Goal: Task Accomplishment & Management: Use online tool/utility

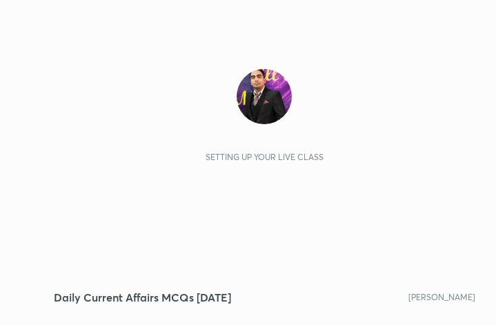
scroll to position [237, 441]
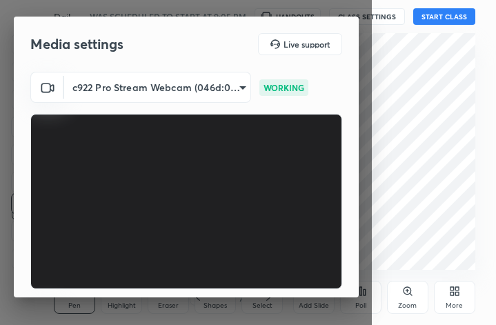
drag, startPoint x: 358, startPoint y: 228, endPoint x: 357, endPoint y: 253, distance: 24.9
click at [357, 253] on div "Media settings Live support c922 Pro Stream Webcam (046d:085c) d5eba7b7490803f8…" at bounding box center [186, 157] width 345 height 281
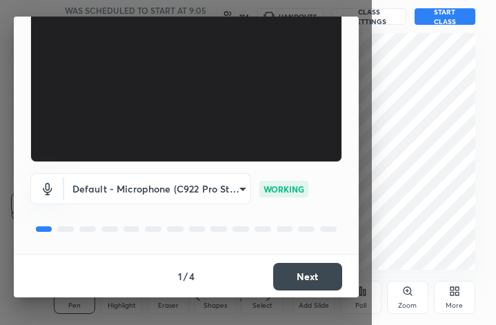
click at [273, 272] on button "Next" at bounding box center [307, 277] width 69 height 28
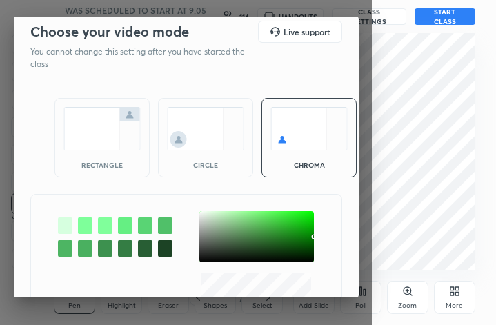
scroll to position [0, 0]
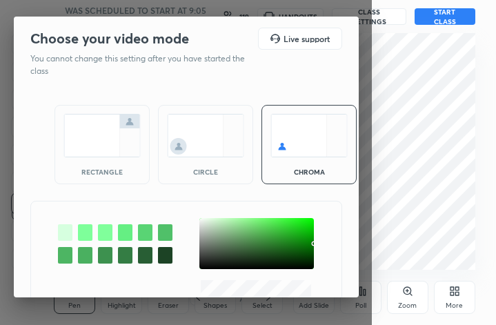
click at [103, 137] on img at bounding box center [101, 135] width 77 height 43
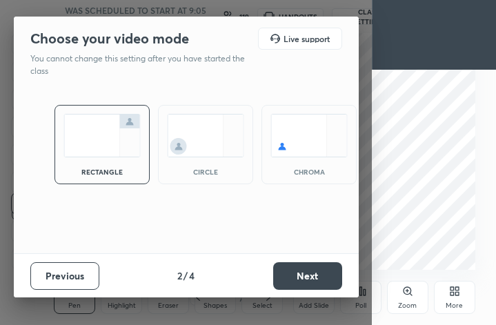
click at [317, 266] on button "Next" at bounding box center [307, 276] width 69 height 28
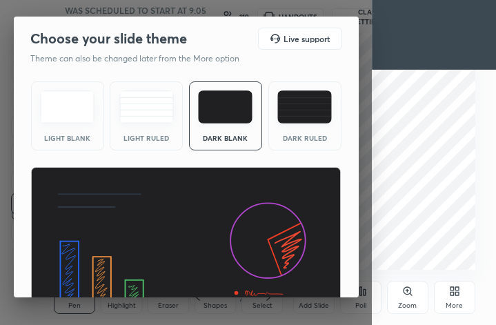
scroll to position [88, 0]
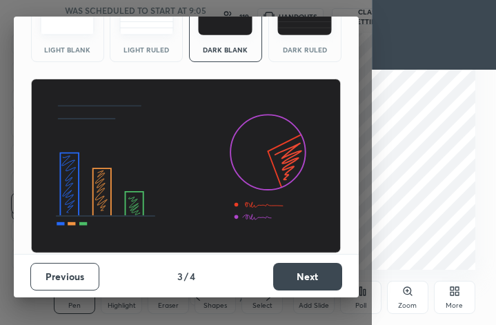
click at [304, 273] on button "Next" at bounding box center [307, 277] width 69 height 28
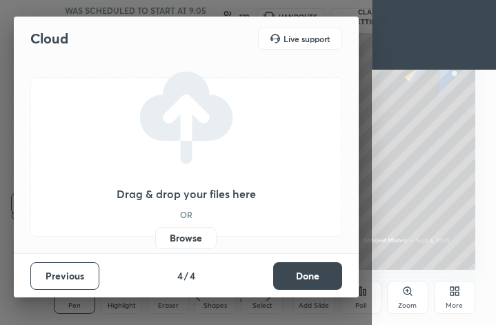
click at [196, 240] on label "Browse" at bounding box center [185, 238] width 61 height 22
click at [155, 240] on input "Browse" at bounding box center [155, 238] width 0 height 22
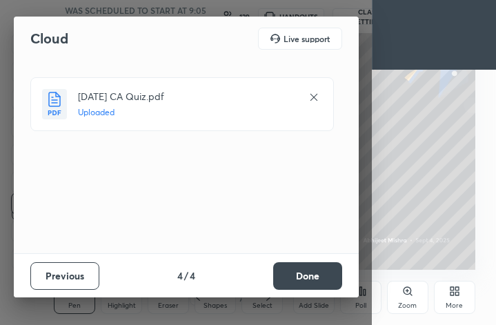
click at [312, 275] on button "Done" at bounding box center [307, 276] width 69 height 28
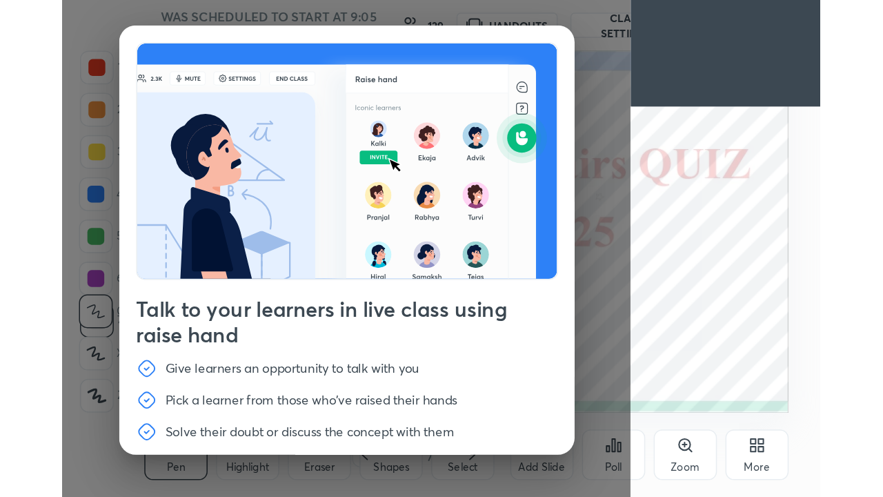
scroll to position [47, 0]
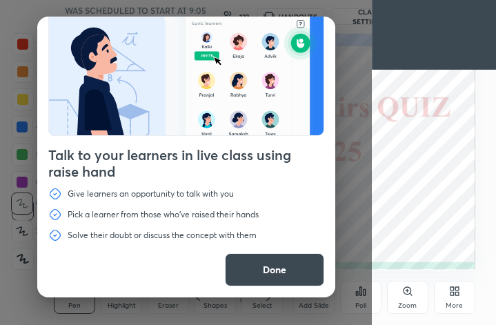
click at [285, 273] on button "Done" at bounding box center [274, 269] width 99 height 33
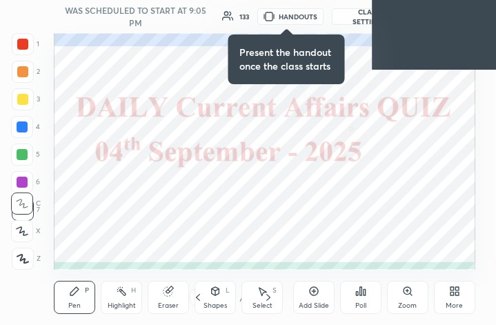
click at [451, 300] on div "More" at bounding box center [454, 297] width 41 height 33
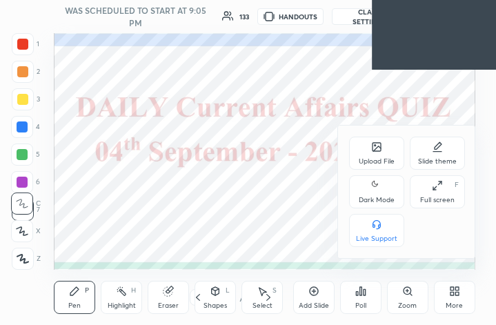
click at [430, 194] on div "Full screen F" at bounding box center [437, 191] width 55 height 33
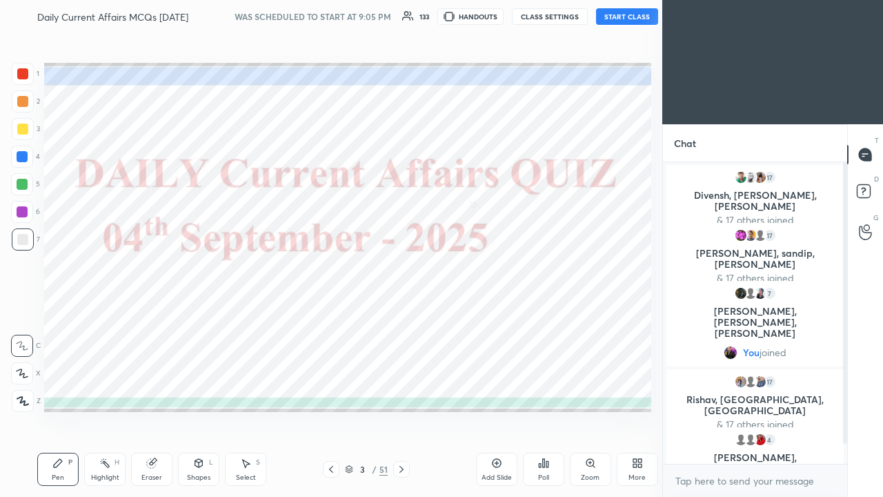
scroll to position [68612, 68413]
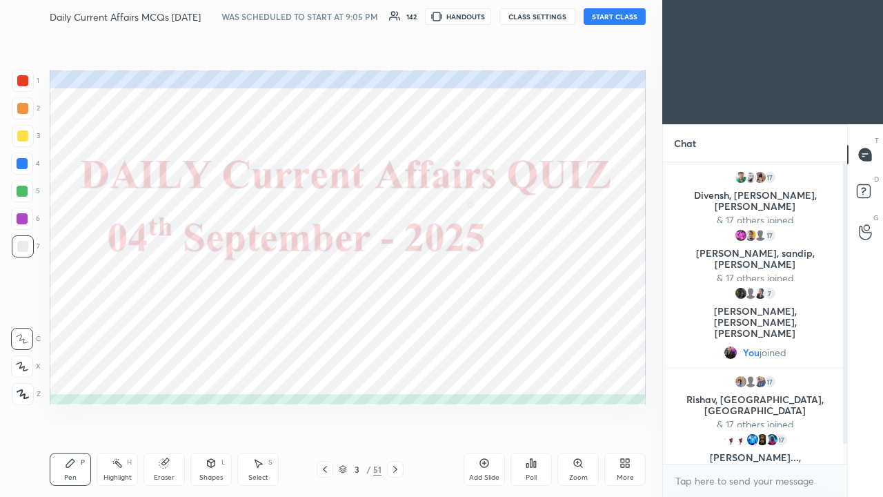
click at [496, 17] on button "START CLASS" at bounding box center [615, 16] width 62 height 17
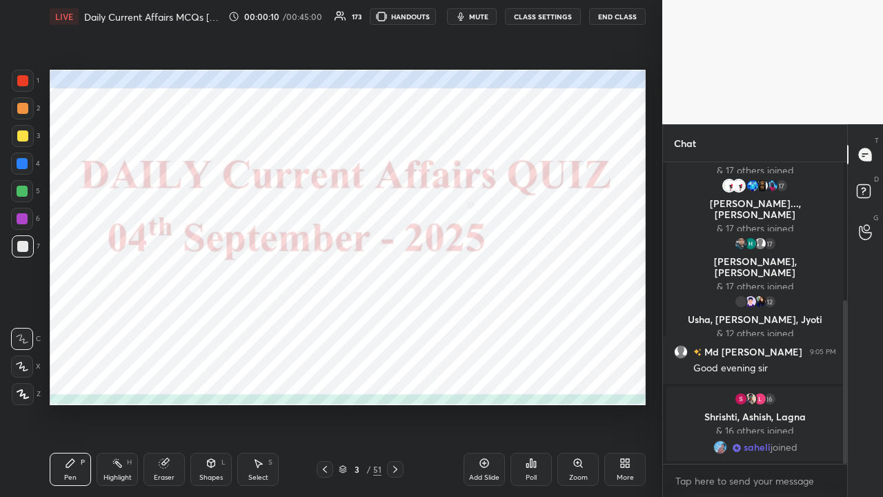
drag, startPoint x: 849, startPoint y: 309, endPoint x: 834, endPoint y: 420, distance: 112.8
click at [496, 324] on div "You joined 17 [PERSON_NAME], [PERSON_NAME], Manish & 17 others joined 17 [PERSO…" at bounding box center [755, 313] width 184 height 302
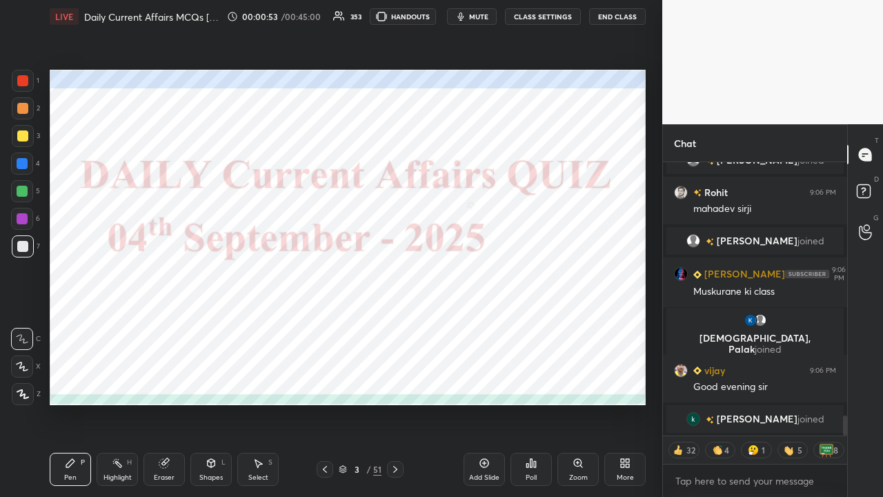
scroll to position [0, 0]
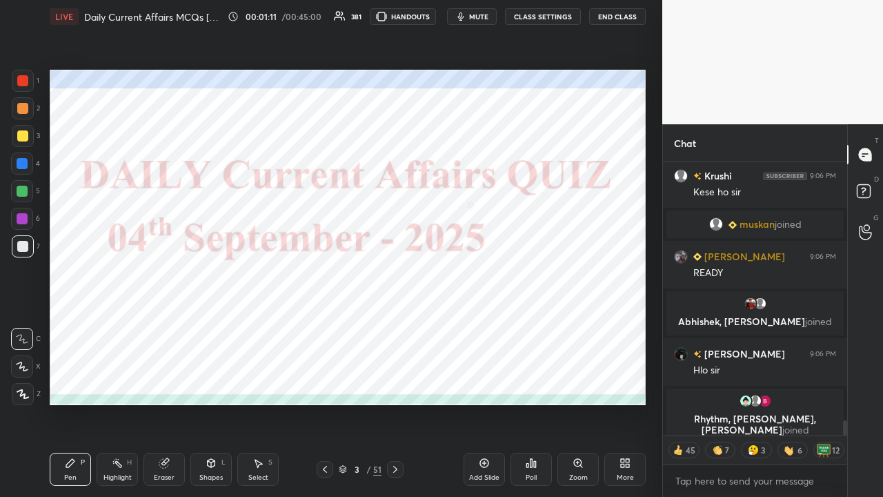
click at [496, 19] on button "CLASS SETTINGS" at bounding box center [543, 16] width 76 height 17
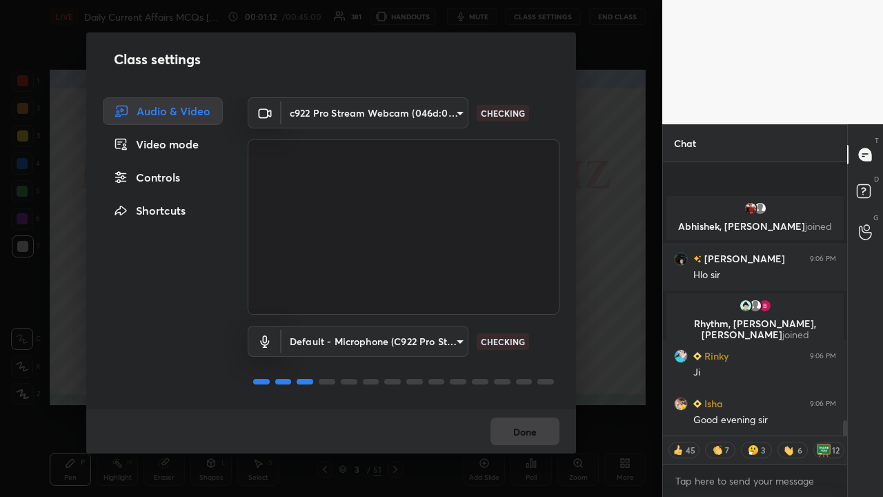
click at [168, 177] on div "Controls" at bounding box center [163, 178] width 120 height 28
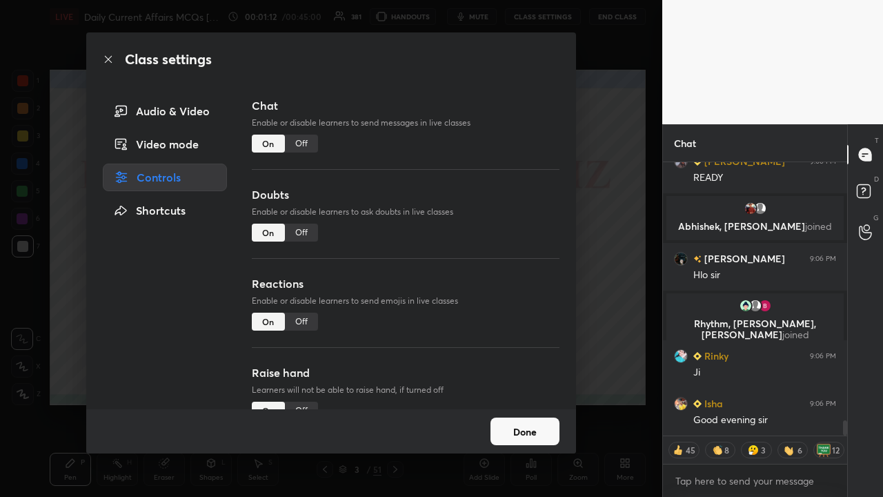
type textarea "x"
click at [294, 146] on div "Off" at bounding box center [301, 144] width 33 height 18
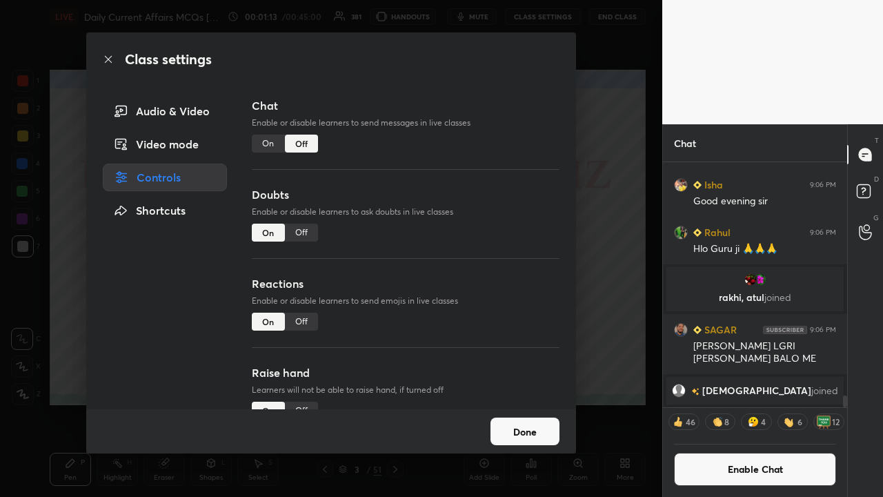
click at [496, 228] on div "Class settings Audio & Video Video mode Controls Shortcuts Chat Enable or disab…" at bounding box center [331, 248] width 663 height 497
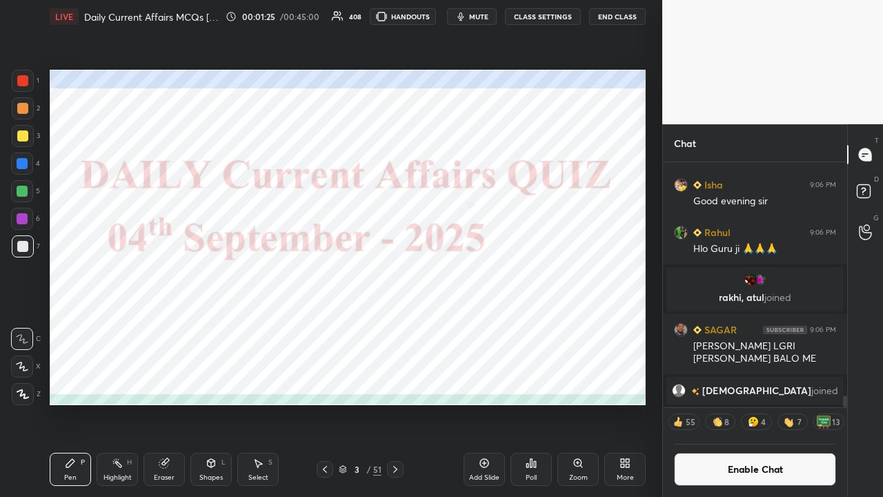
click at [395, 324] on icon at bounding box center [395, 469] width 11 height 11
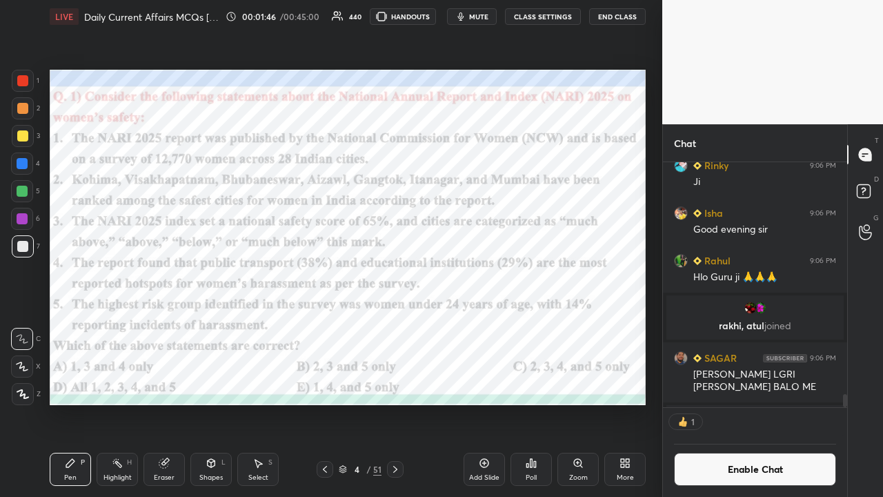
scroll to position [4, 4]
click at [496, 324] on div "Poll" at bounding box center [531, 469] width 41 height 33
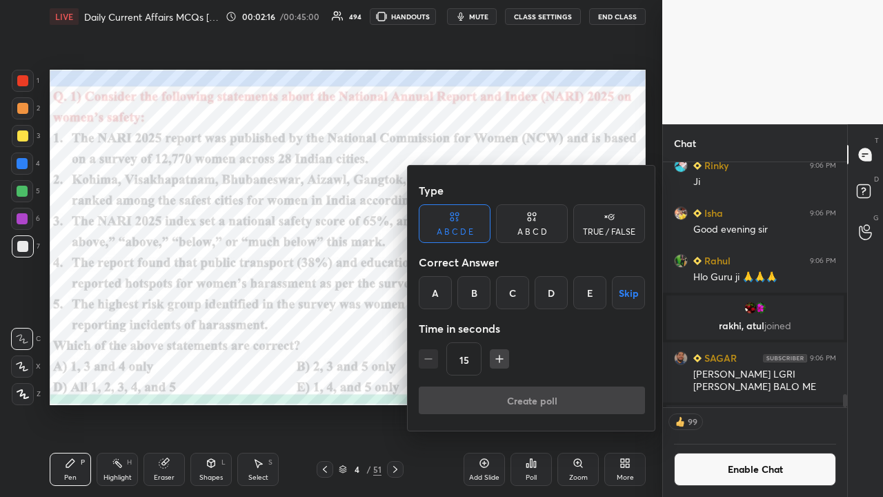
click at [473, 289] on div "B" at bounding box center [474, 292] width 33 height 33
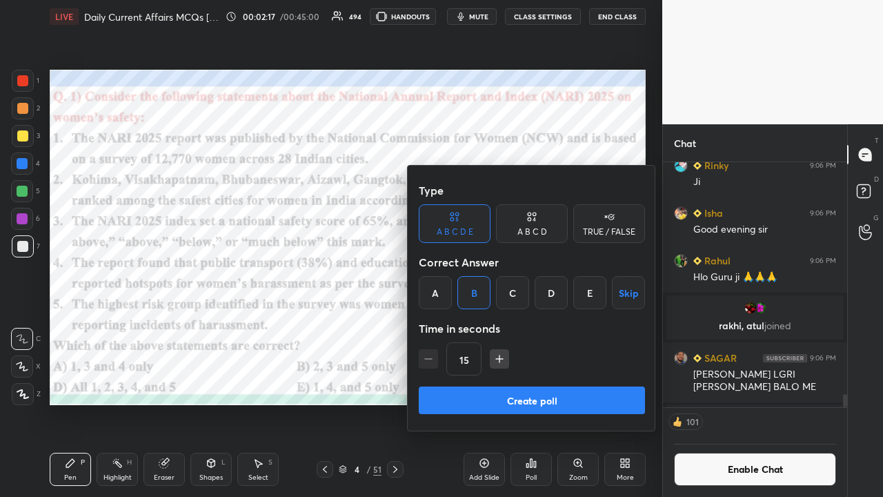
click at [496, 324] on button "Create poll" at bounding box center [532, 401] width 226 height 28
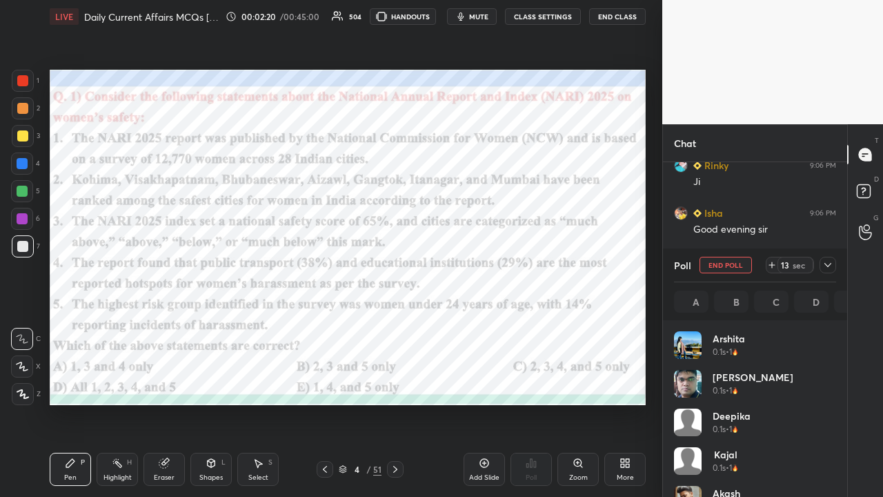
scroll to position [162, 158]
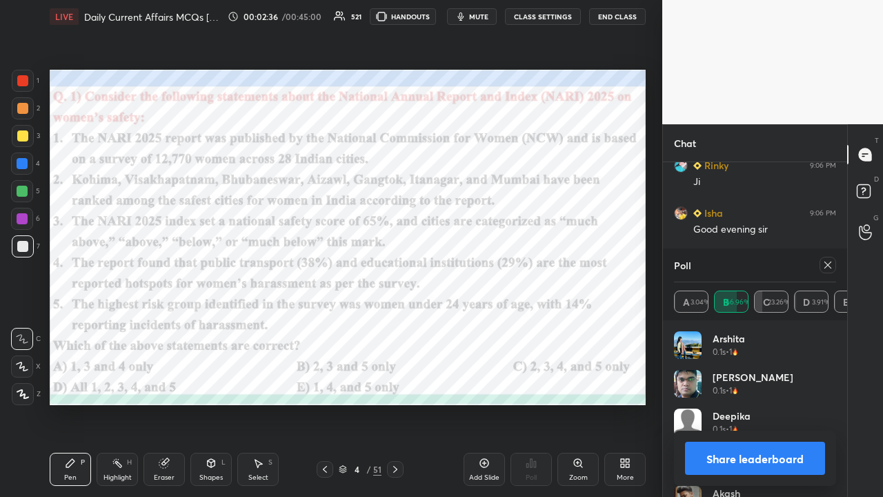
click at [496, 272] on div at bounding box center [828, 265] width 17 height 17
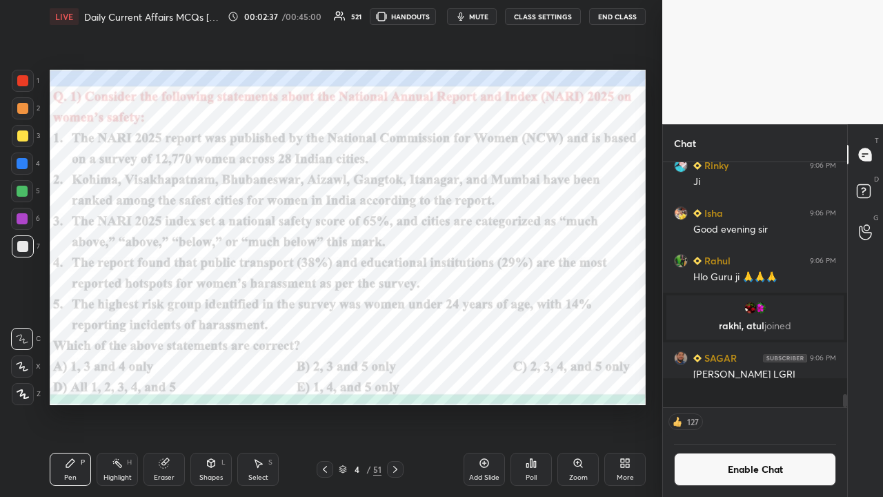
scroll to position [3, 4]
click at [396, 324] on icon at bounding box center [395, 469] width 4 height 7
click at [496, 19] on button "CLASS SETTINGS" at bounding box center [543, 16] width 76 height 17
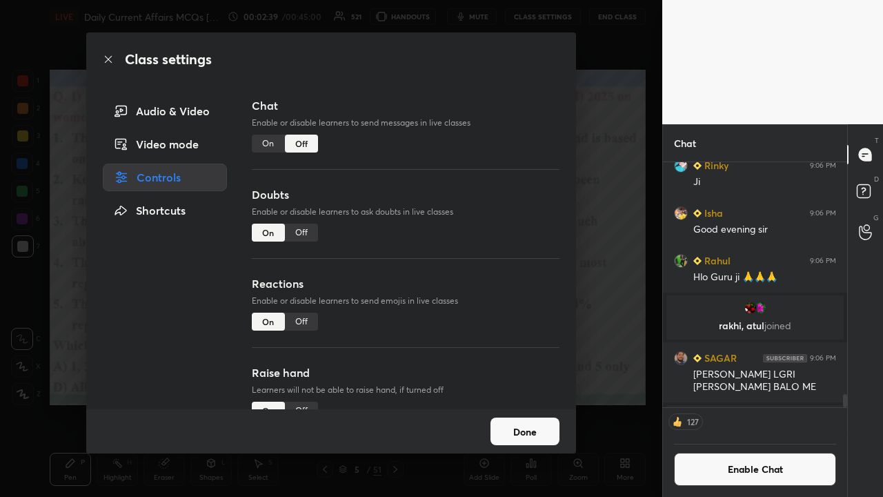
click at [264, 144] on div "On" at bounding box center [268, 144] width 33 height 18
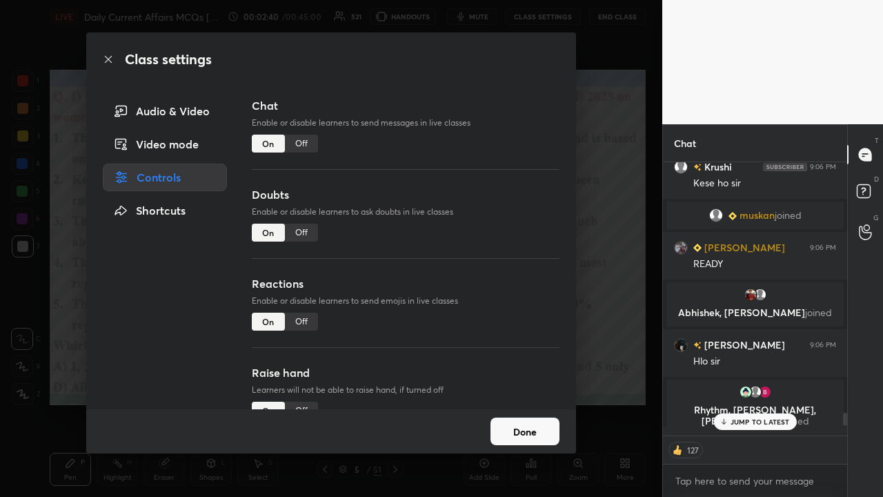
click at [496, 237] on div "Class settings Audio & Video Video mode Controls Shortcuts Chat Enable or disab…" at bounding box center [331, 248] width 663 height 497
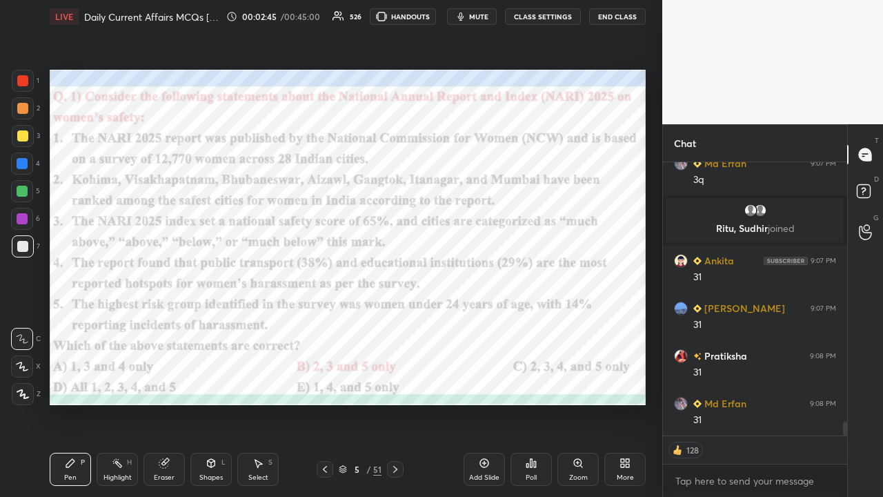
click at [23, 159] on div at bounding box center [22, 163] width 11 height 11
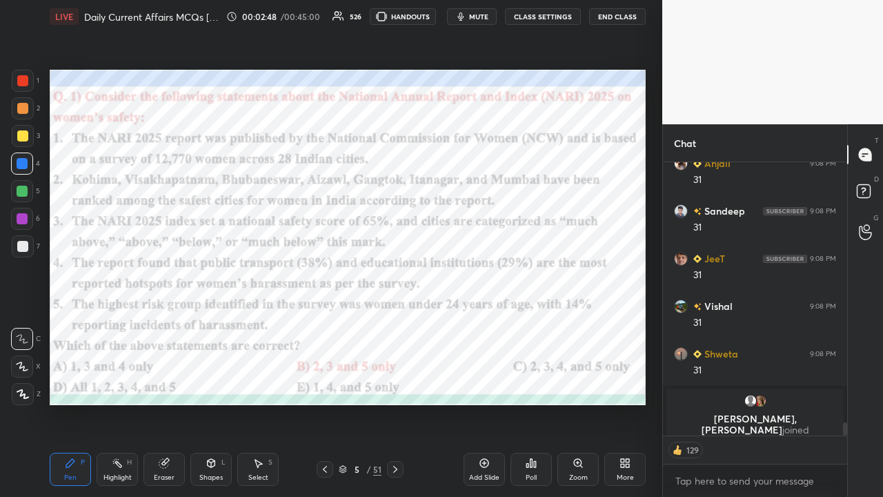
click at [29, 324] on div at bounding box center [23, 394] width 22 height 22
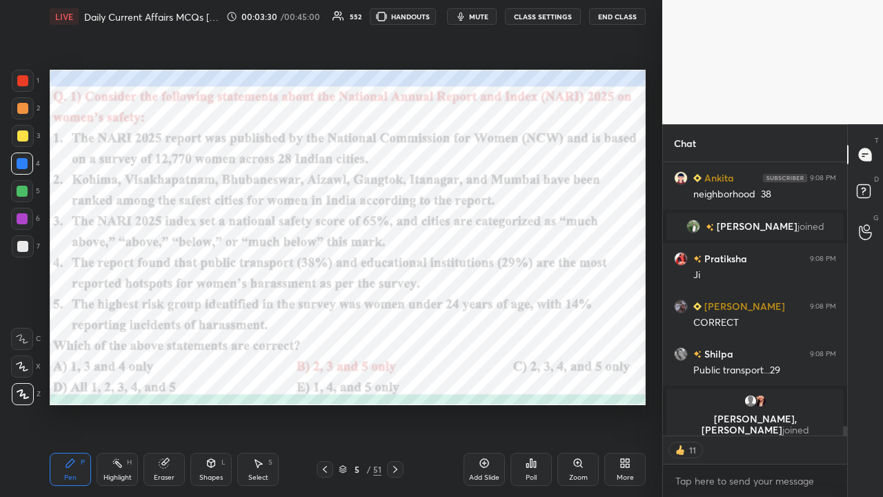
click at [395, 324] on icon at bounding box center [395, 469] width 11 height 11
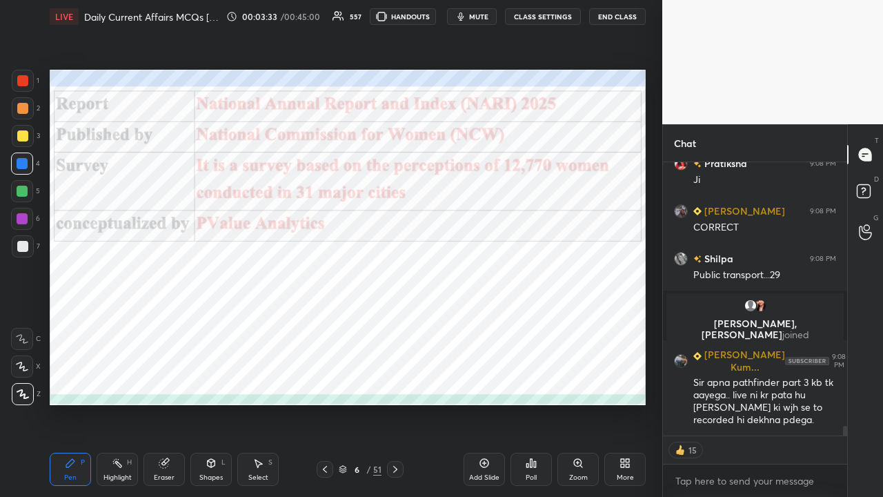
click at [399, 324] on icon at bounding box center [395, 469] width 11 height 11
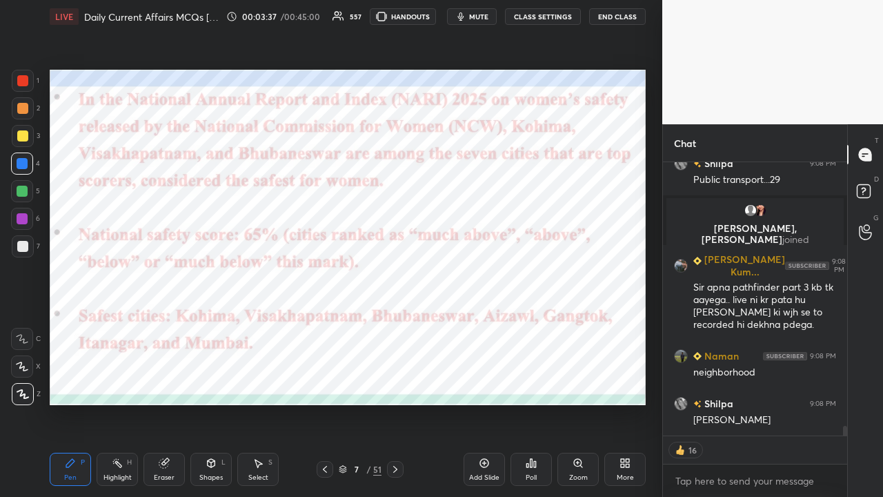
click at [393, 324] on icon at bounding box center [395, 469] width 11 height 11
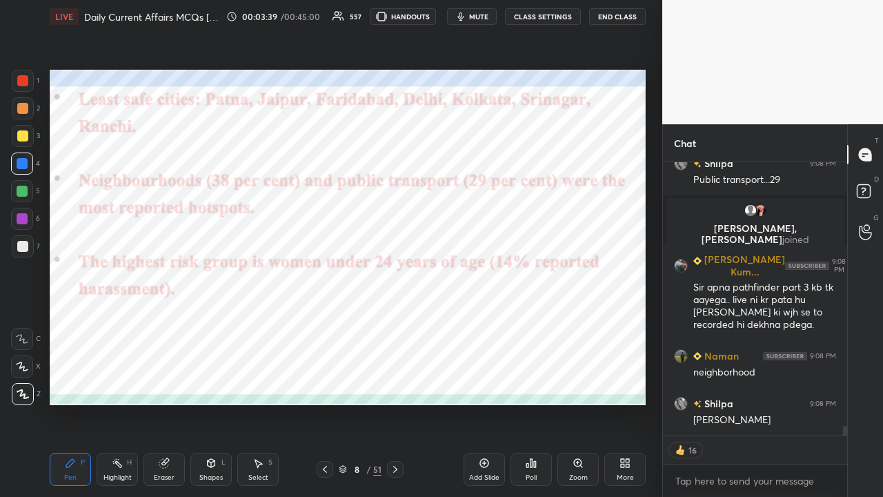
click at [496, 17] on button "CLASS SETTINGS" at bounding box center [543, 16] width 76 height 17
type textarea "x"
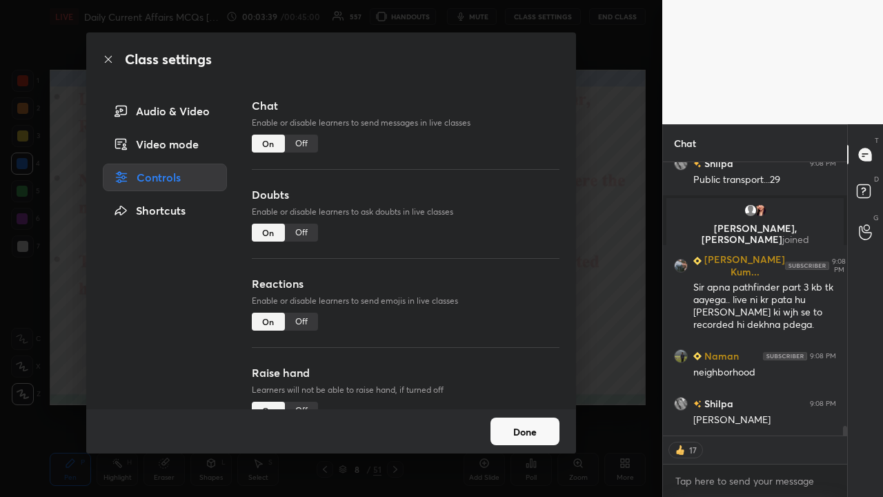
click at [310, 141] on div "Off" at bounding box center [301, 144] width 33 height 18
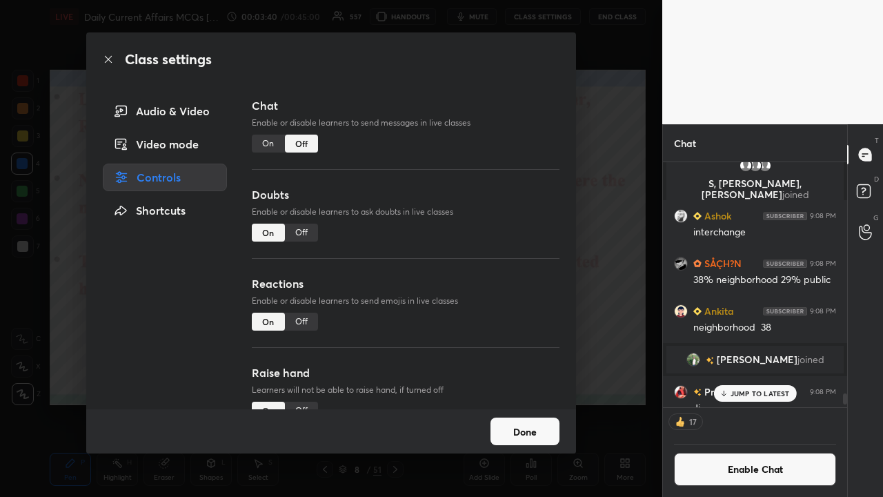
click at [496, 221] on div "Class settings Audio & Video Video mode Controls Shortcuts Chat Enable or disab…" at bounding box center [331, 248] width 663 height 497
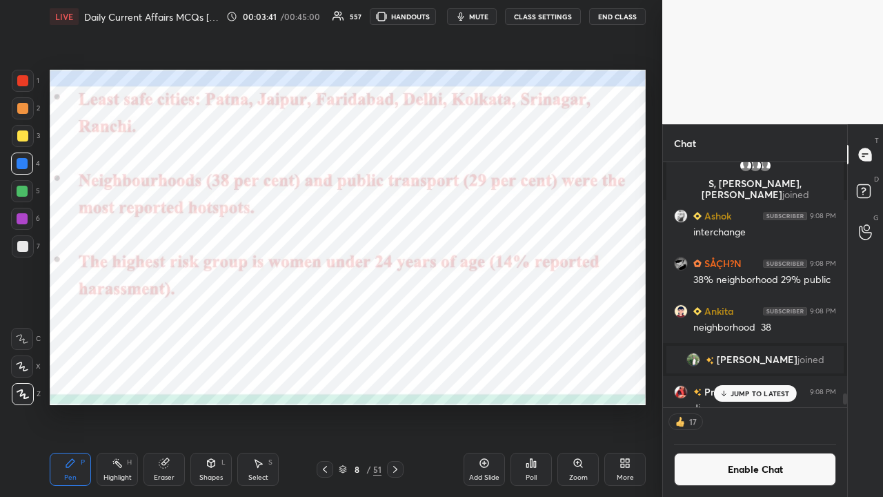
click at [398, 324] on icon at bounding box center [395, 469] width 11 height 11
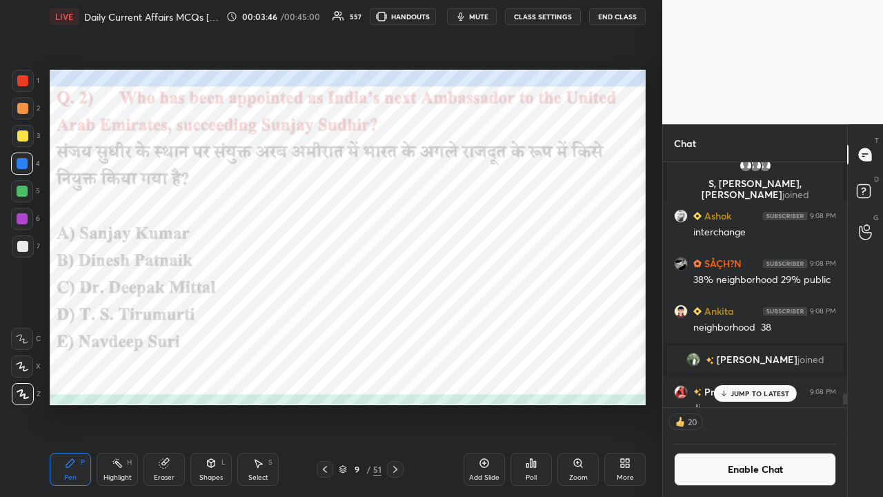
click at [496, 324] on icon at bounding box center [532, 463] width 2 height 8
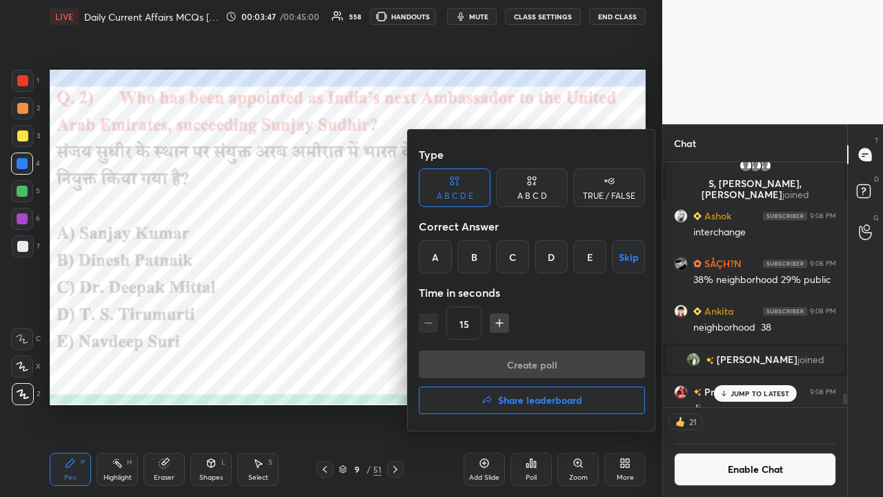
click at [496, 257] on div "C" at bounding box center [512, 256] width 33 height 33
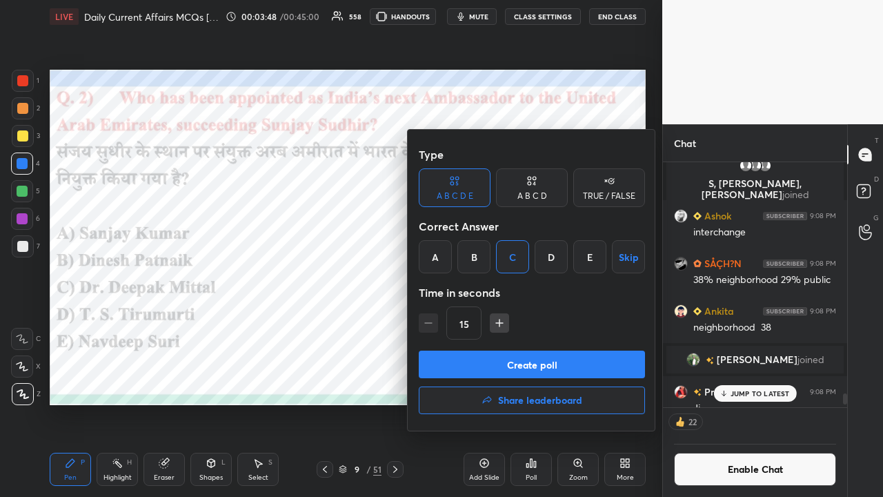
click at [496, 324] on button "Create poll" at bounding box center [532, 365] width 226 height 28
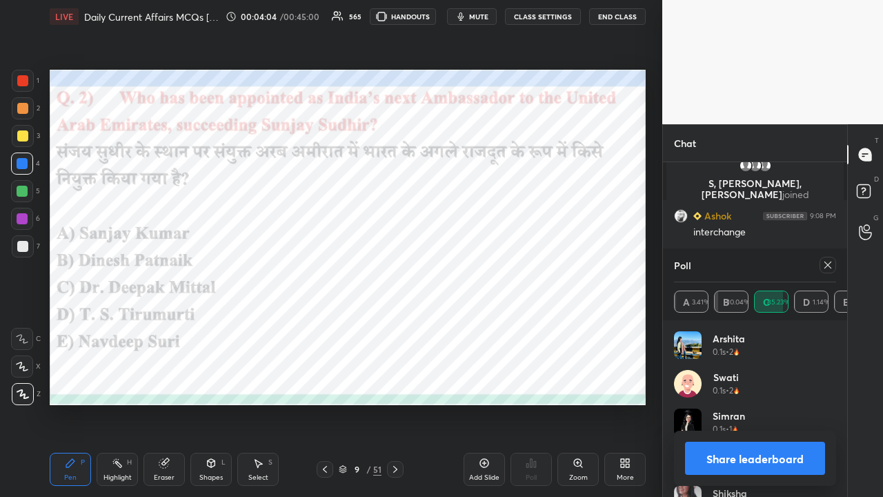
click at [496, 266] on icon at bounding box center [828, 265] width 11 height 11
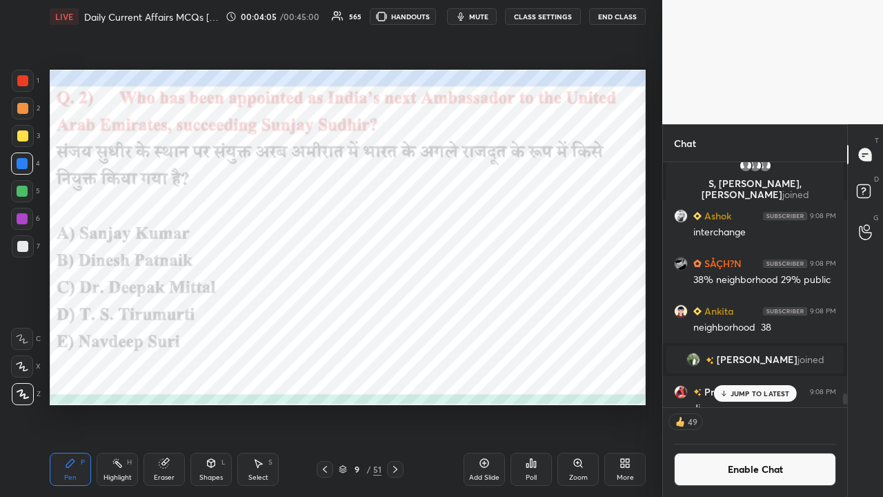
click at [393, 324] on icon at bounding box center [395, 469] width 11 height 11
click at [395, 324] on icon at bounding box center [395, 469] width 11 height 11
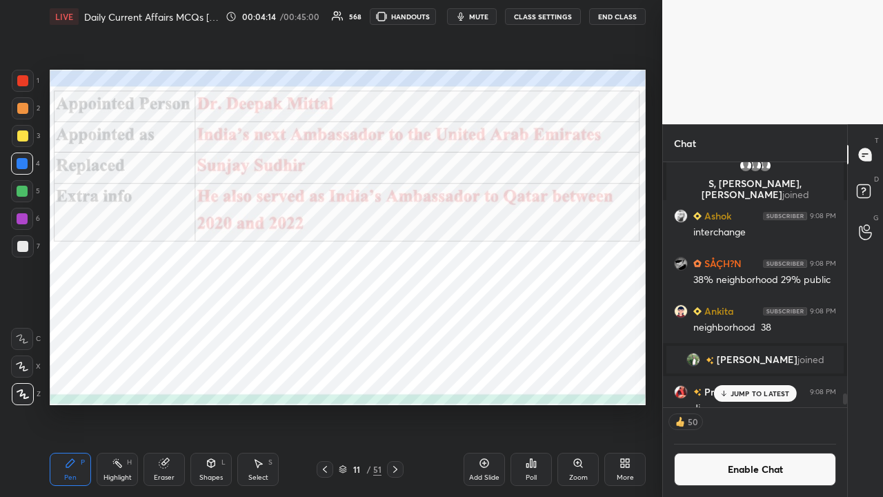
drag, startPoint x: 395, startPoint y: 467, endPoint x: 392, endPoint y: 459, distance: 8.1
click at [393, 324] on icon at bounding box center [395, 469] width 11 height 11
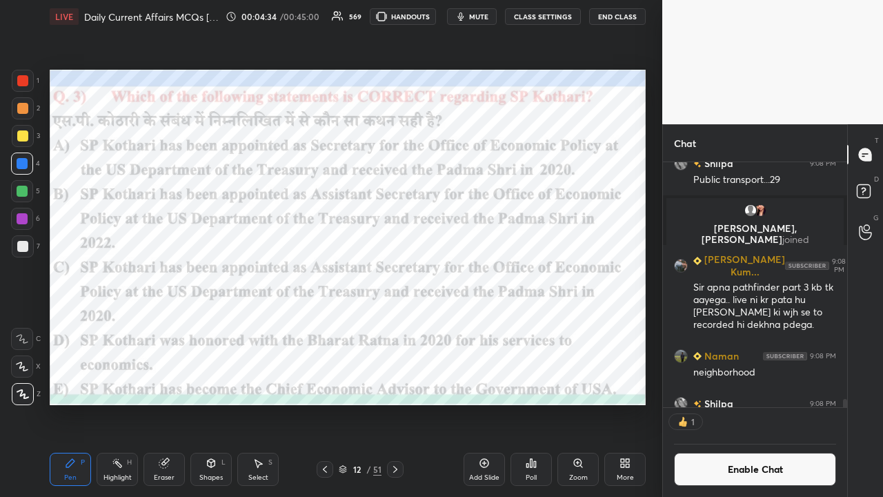
scroll to position [4, 4]
click at [496, 324] on icon at bounding box center [531, 463] width 11 height 11
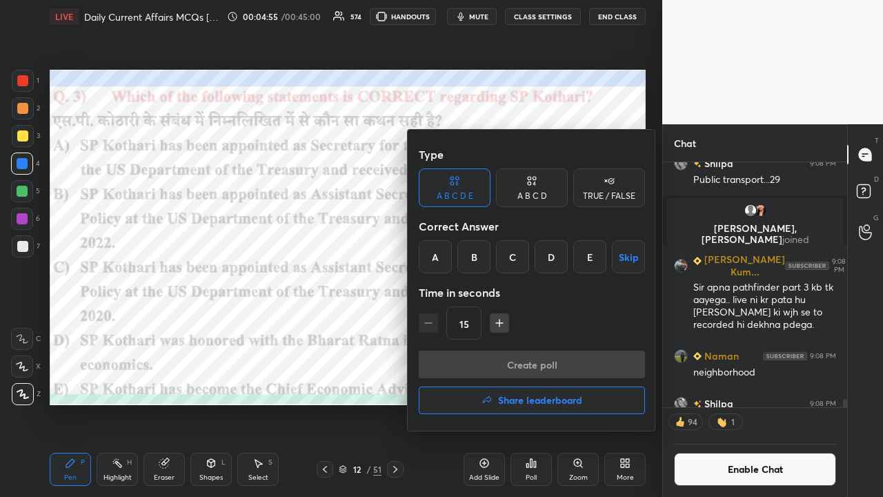
click at [496, 260] on div "C" at bounding box center [512, 256] width 33 height 33
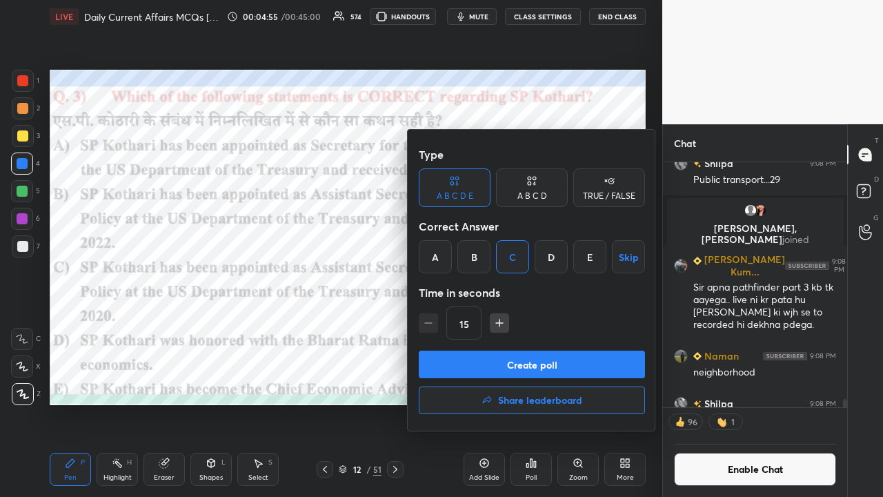
click at [483, 324] on button "Create poll" at bounding box center [532, 365] width 226 height 28
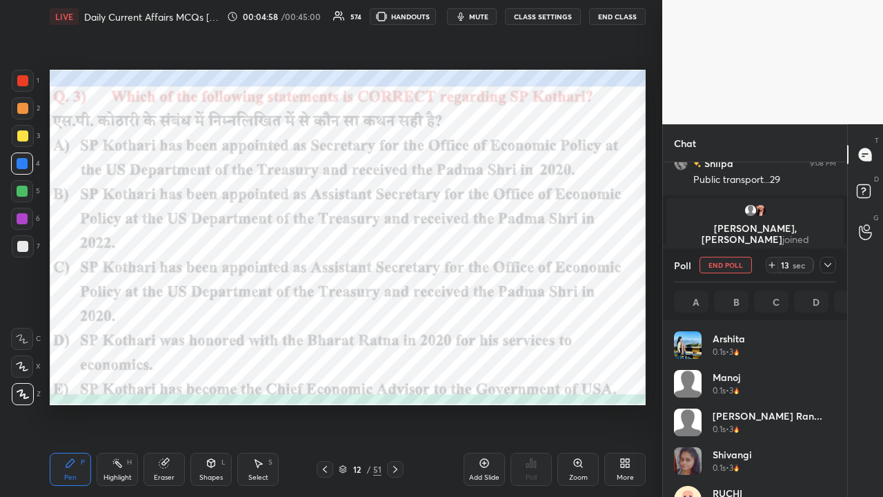
scroll to position [162, 158]
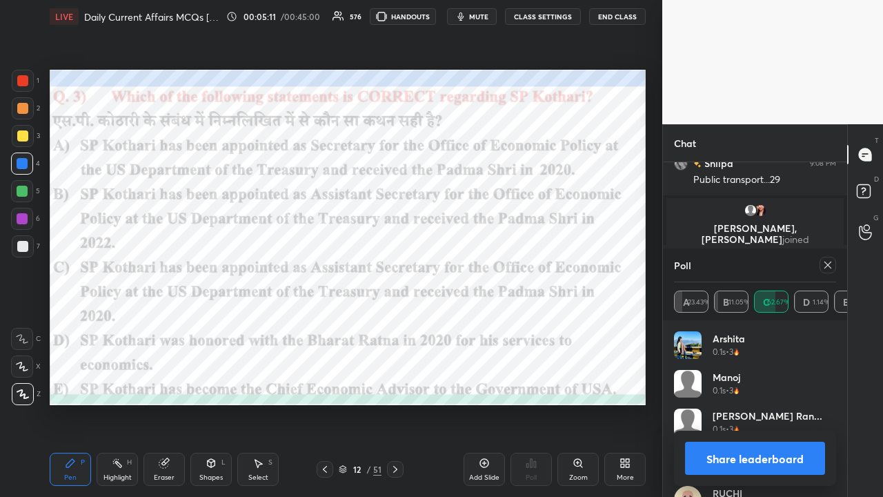
click at [496, 265] on icon at bounding box center [828, 265] width 11 height 11
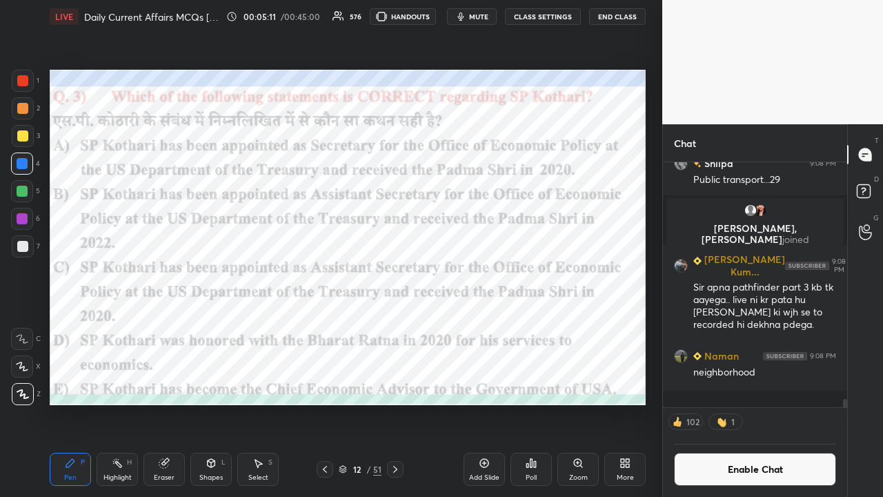
scroll to position [5, 4]
click at [397, 324] on icon at bounding box center [395, 469] width 11 height 11
click at [496, 17] on button "CLASS SETTINGS" at bounding box center [543, 16] width 76 height 17
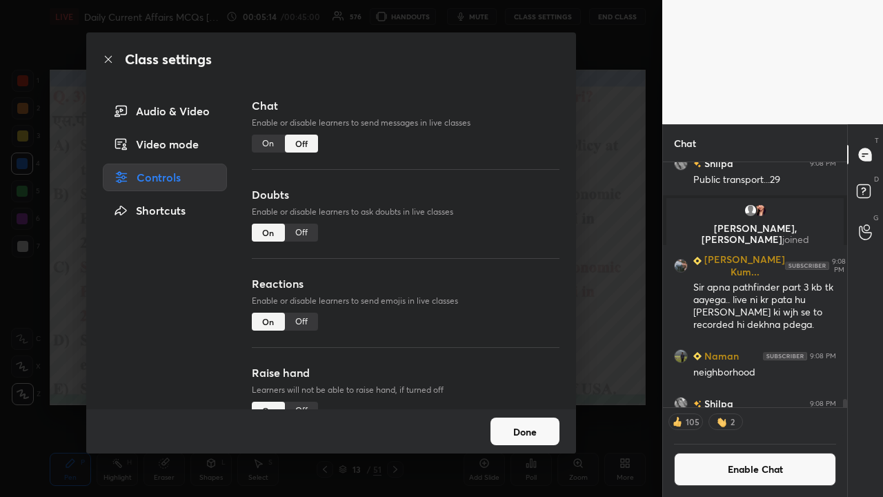
click at [265, 145] on div "On" at bounding box center [268, 144] width 33 height 18
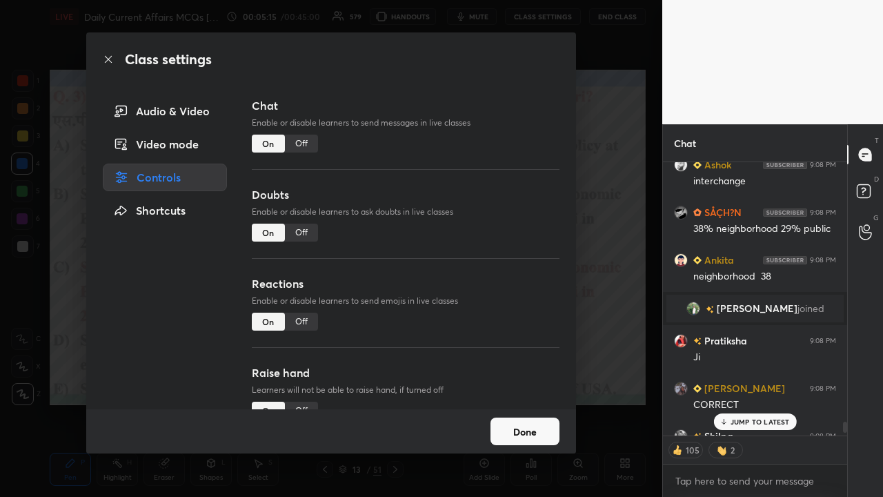
click at [496, 228] on div "Class settings Audio & Video Video mode Controls Shortcuts Chat Enable or disab…" at bounding box center [331, 248] width 663 height 497
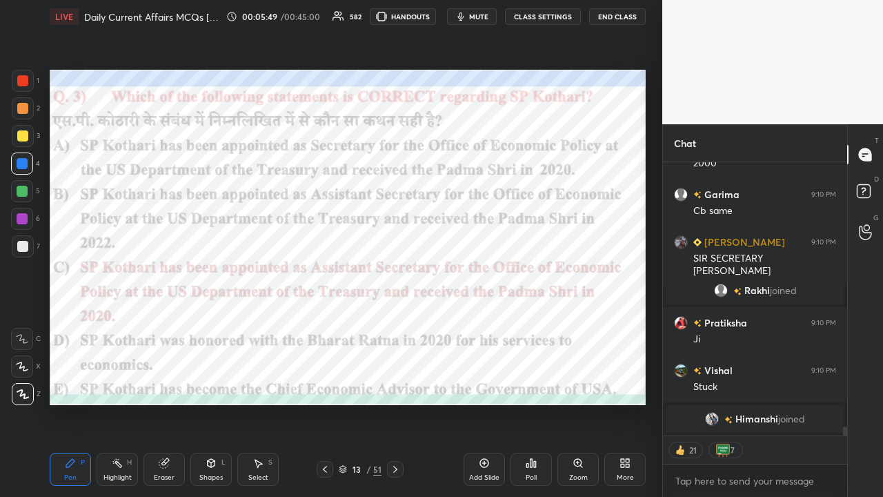
click at [496, 13] on button "CLASS SETTINGS" at bounding box center [543, 16] width 76 height 17
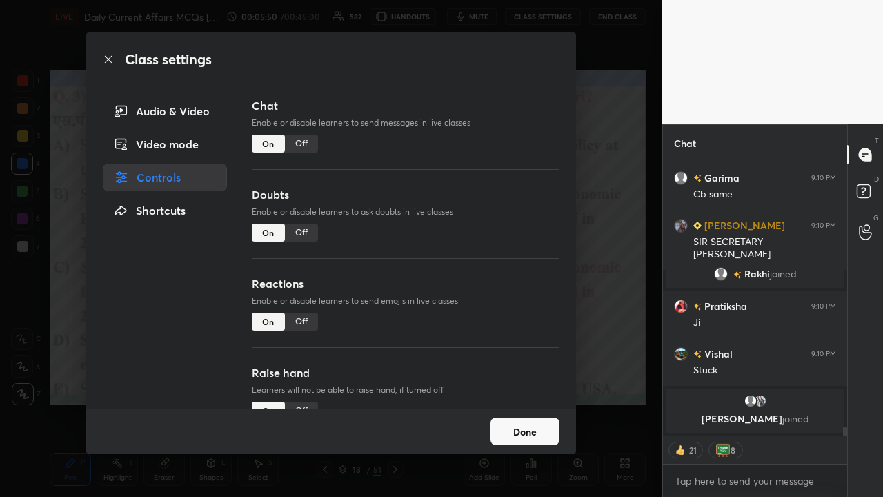
type textarea "x"
click at [302, 143] on div "Off" at bounding box center [301, 144] width 33 height 18
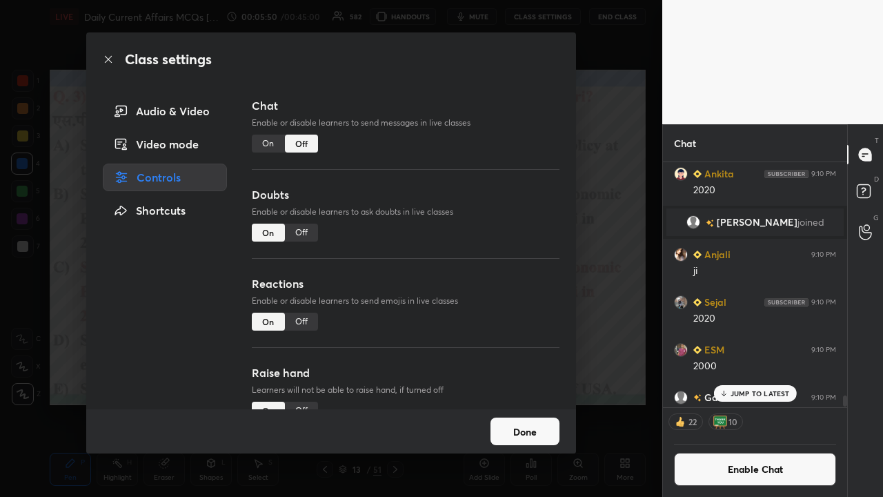
click at [496, 271] on div "Class settings Audio & Video Video mode Controls Shortcuts Chat Enable or disab…" at bounding box center [331, 248] width 663 height 497
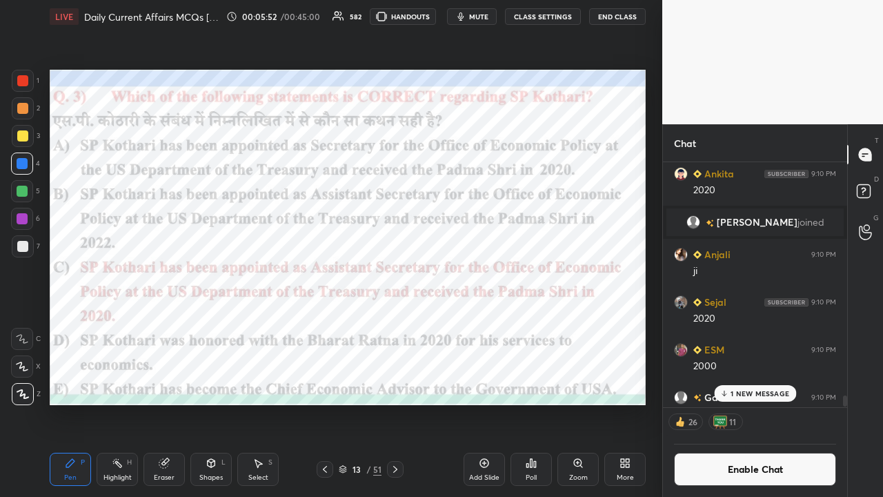
drag, startPoint x: 732, startPoint y: 392, endPoint x: 723, endPoint y: 391, distance: 9.1
click at [496, 324] on p "1 NEW MESSAGE" at bounding box center [760, 393] width 59 height 8
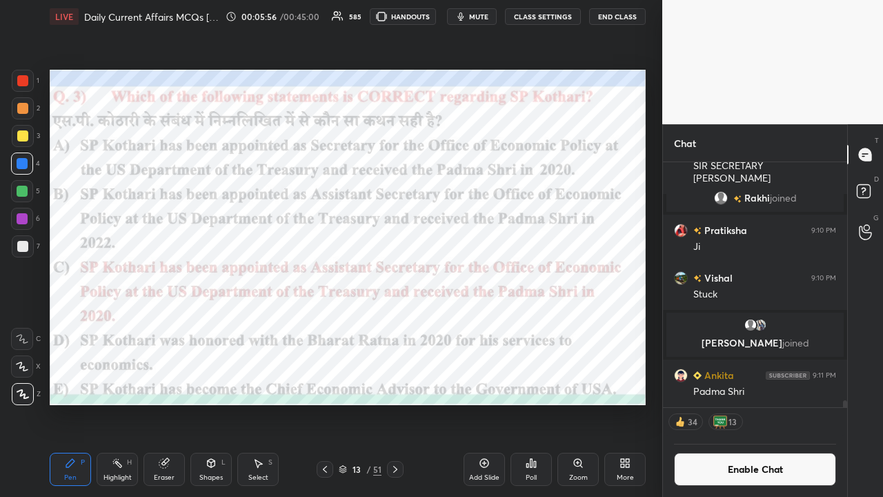
click at [398, 324] on icon at bounding box center [395, 469] width 11 height 11
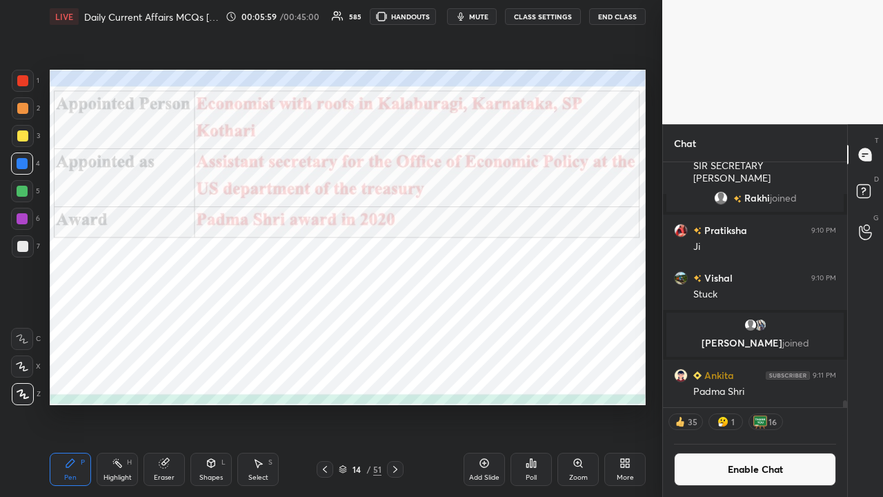
click at [398, 324] on icon at bounding box center [395, 469] width 11 height 11
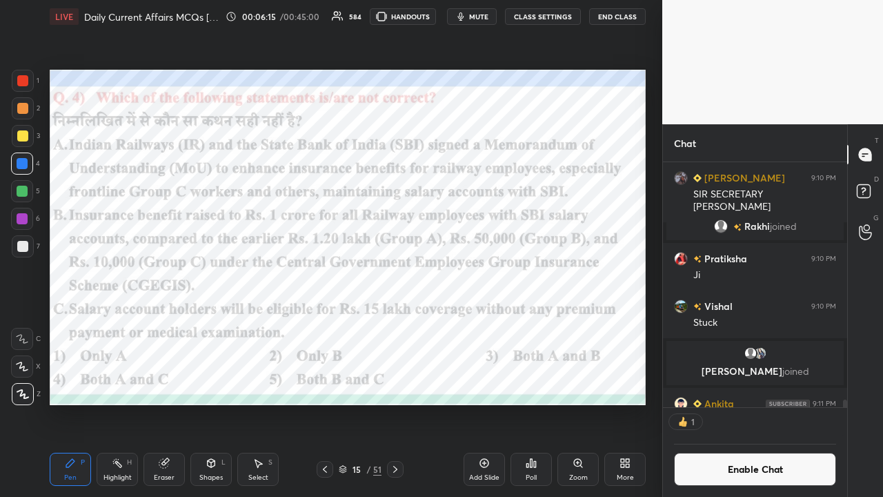
scroll to position [4, 4]
click at [496, 324] on div "Poll" at bounding box center [531, 469] width 41 height 33
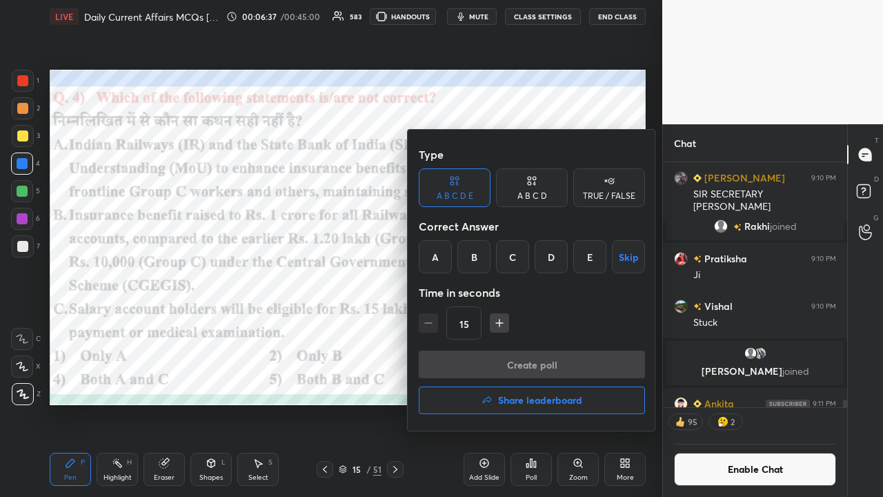
drag, startPoint x: 590, startPoint y: 266, endPoint x: 578, endPoint y: 279, distance: 17.6
click at [496, 266] on div "E" at bounding box center [590, 256] width 33 height 33
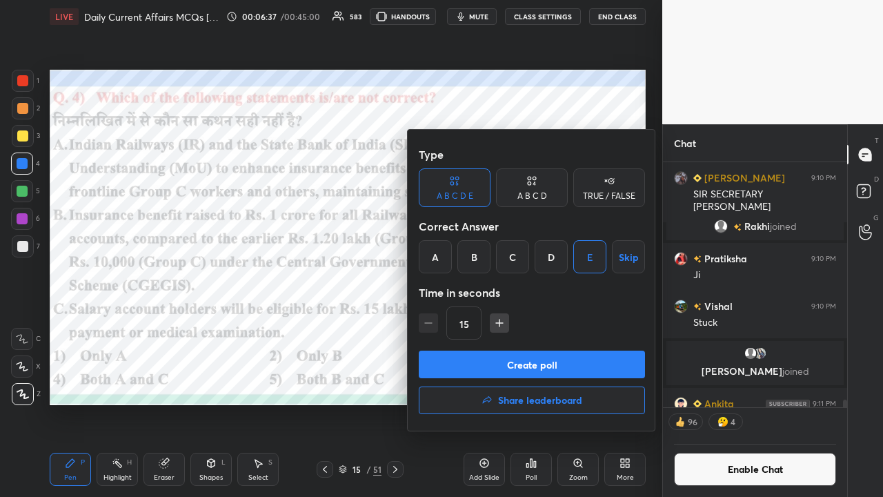
click at [496, 324] on button "Create poll" at bounding box center [532, 365] width 226 height 28
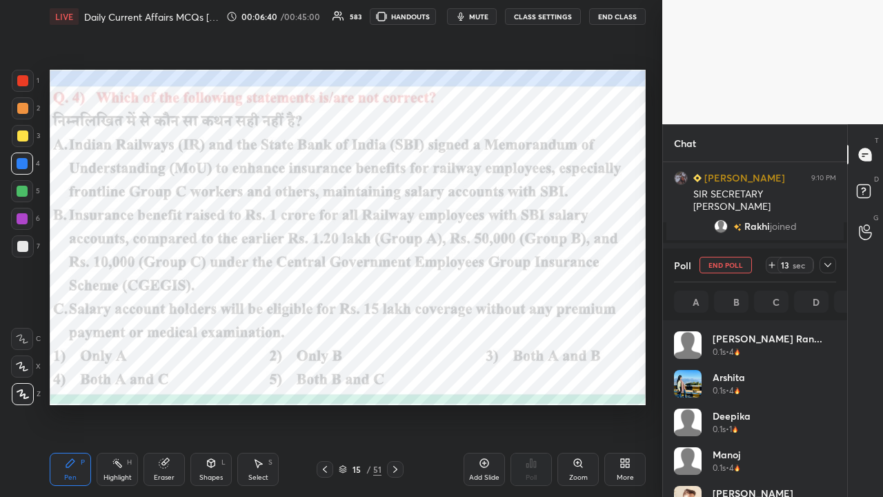
scroll to position [162, 158]
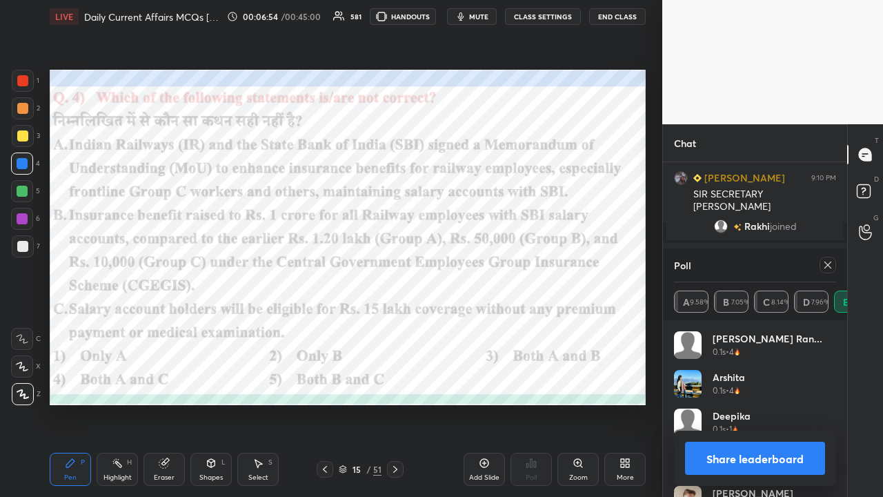
click at [496, 14] on button "CLASS SETTINGS" at bounding box center [543, 16] width 76 height 17
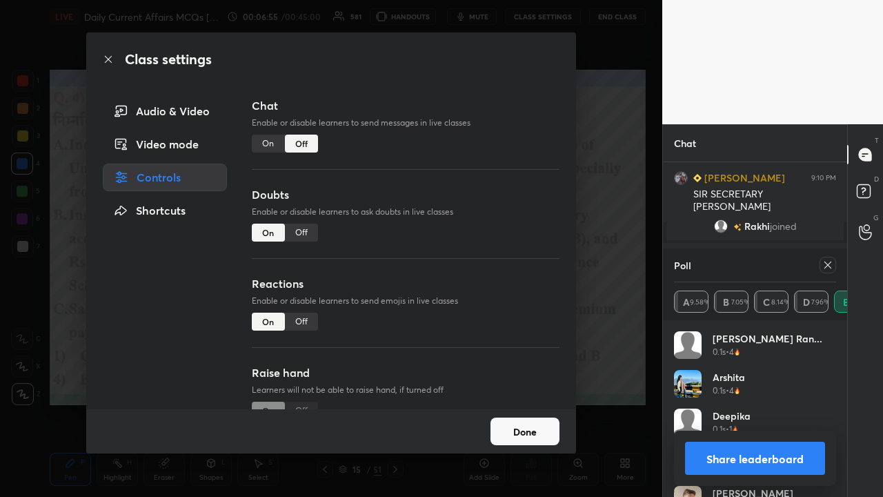
click at [266, 146] on div "On" at bounding box center [268, 144] width 33 height 18
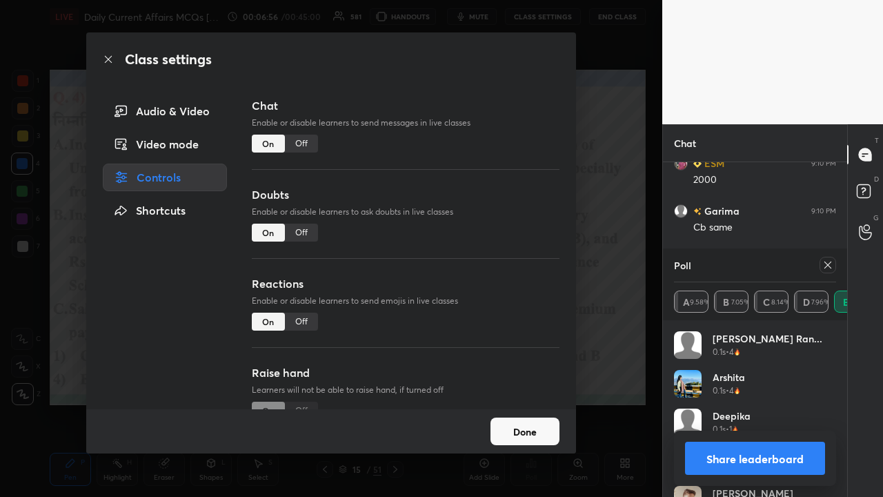
click at [496, 292] on div "Class settings Audio & Video Video mode Controls Shortcuts Chat Enable or disab…" at bounding box center [331, 248] width 663 height 497
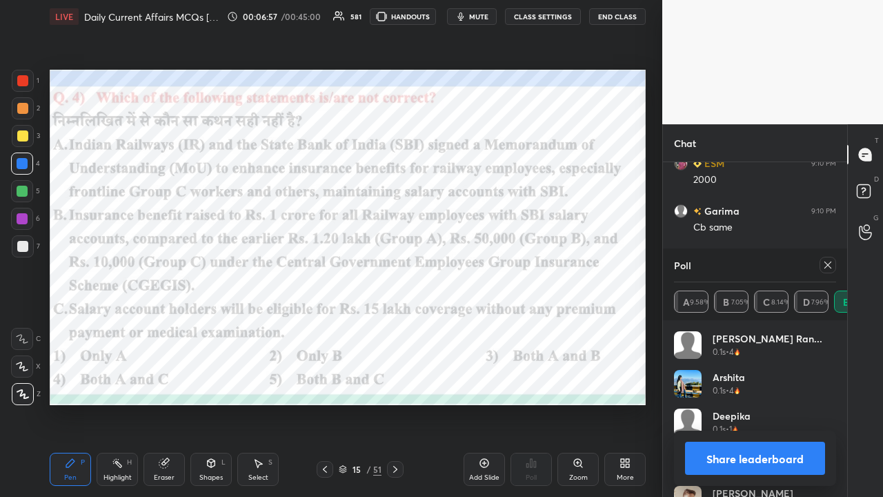
click at [398, 324] on div "Pen P Highlight H Eraser Shapes L Select S 15 / 51 Add Slide Poll Zoom More" at bounding box center [348, 469] width 596 height 55
click at [396, 324] on icon at bounding box center [395, 469] width 11 height 11
click at [496, 264] on icon at bounding box center [828, 265] width 11 height 11
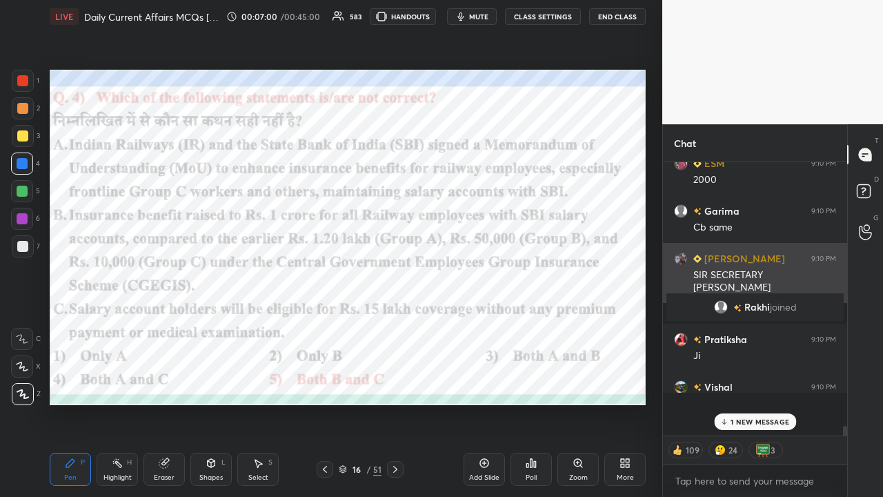
scroll to position [253, 180]
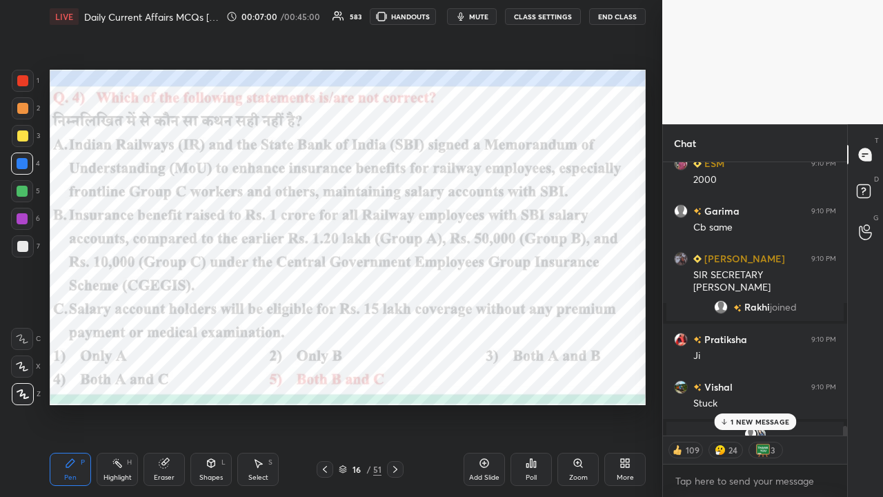
click at [496, 16] on button "CLASS SETTINGS" at bounding box center [543, 16] width 76 height 17
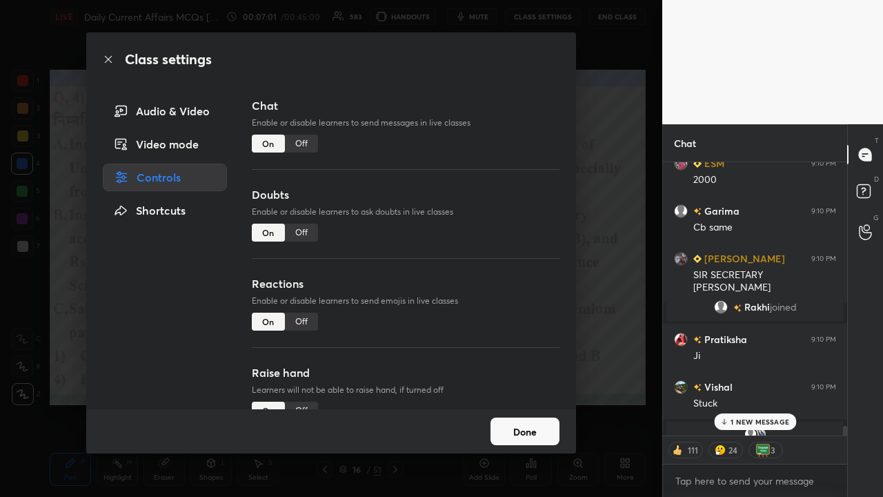
click at [496, 225] on div "Class settings Audio & Video Video mode Controls Shortcuts Chat Enable or disab…" at bounding box center [331, 248] width 663 height 497
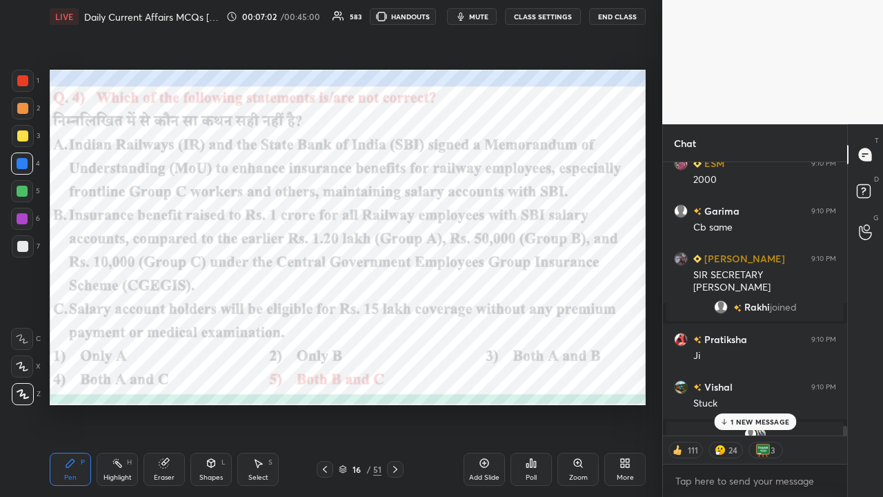
click at [496, 324] on div "1 NEW MESSAGE" at bounding box center [755, 421] width 82 height 17
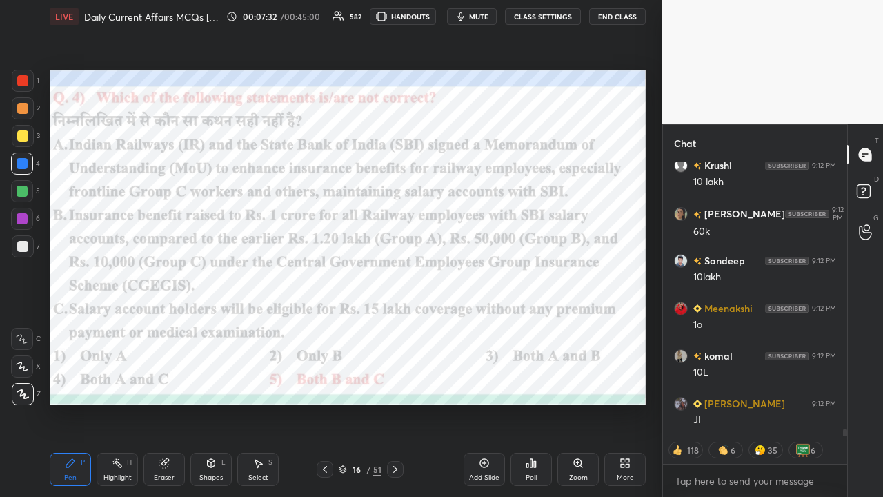
type textarea "x"
click at [392, 324] on icon at bounding box center [395, 469] width 11 height 11
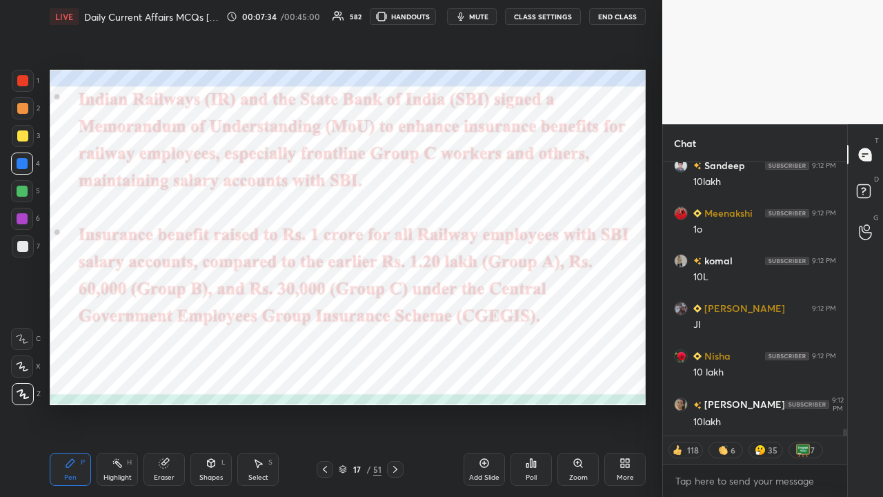
click at [393, 324] on icon at bounding box center [395, 469] width 11 height 11
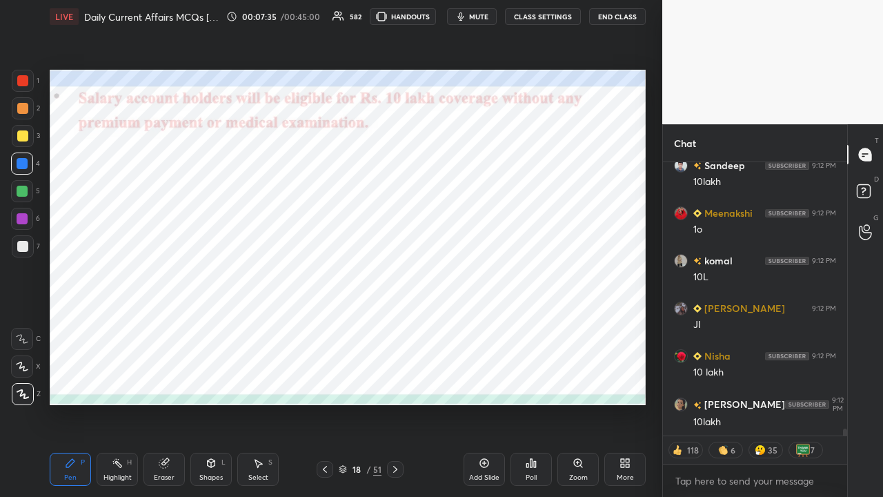
click at [496, 12] on button "CLASS SETTINGS" at bounding box center [543, 16] width 76 height 17
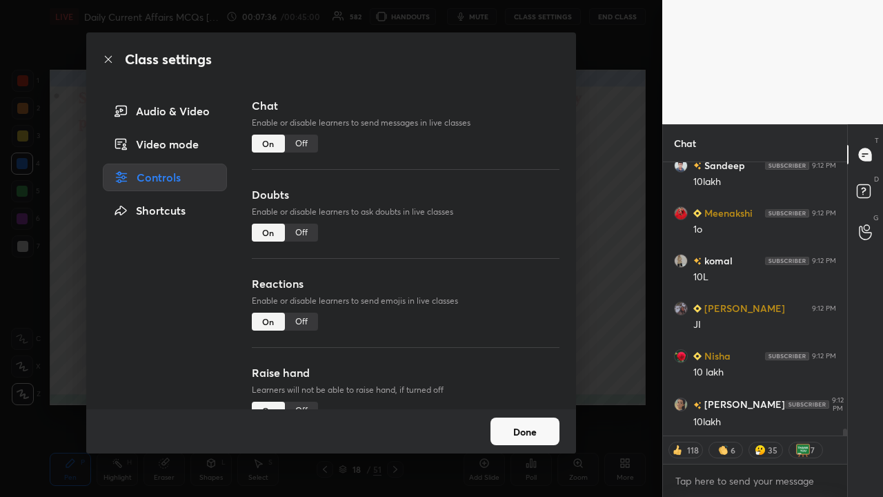
drag, startPoint x: 302, startPoint y: 146, endPoint x: 313, endPoint y: 148, distance: 11.2
click at [303, 145] on div "Off" at bounding box center [301, 144] width 33 height 18
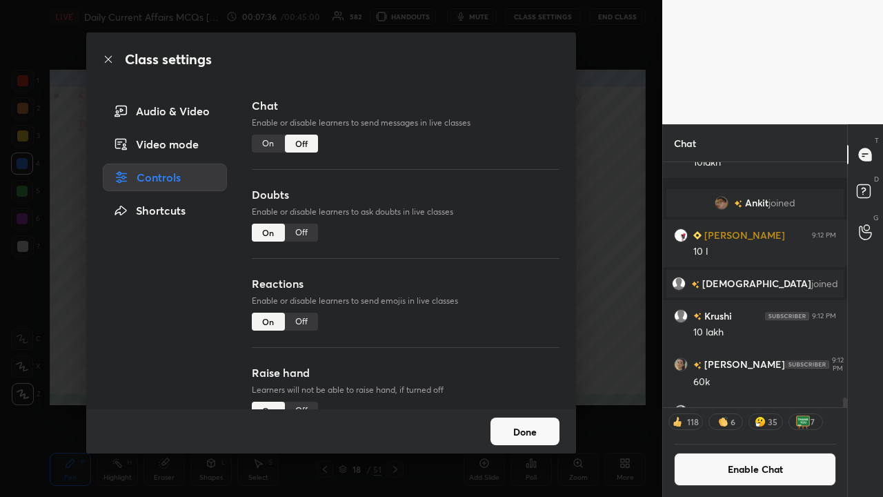
drag, startPoint x: 588, startPoint y: 184, endPoint x: 583, endPoint y: 178, distance: 7.3
click at [496, 182] on div "Class settings Audio & Video Video mode Controls Shortcuts Chat Enable or disab…" at bounding box center [331, 248] width 663 height 497
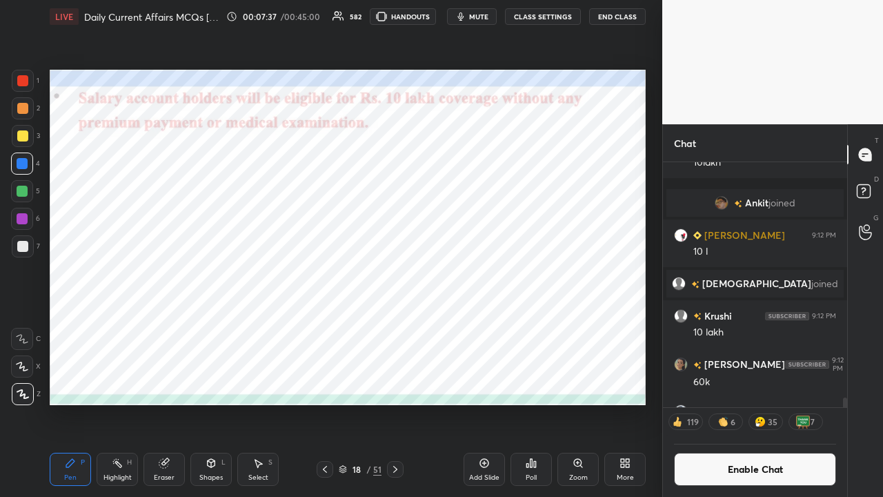
click at [396, 324] on icon at bounding box center [395, 469] width 11 height 11
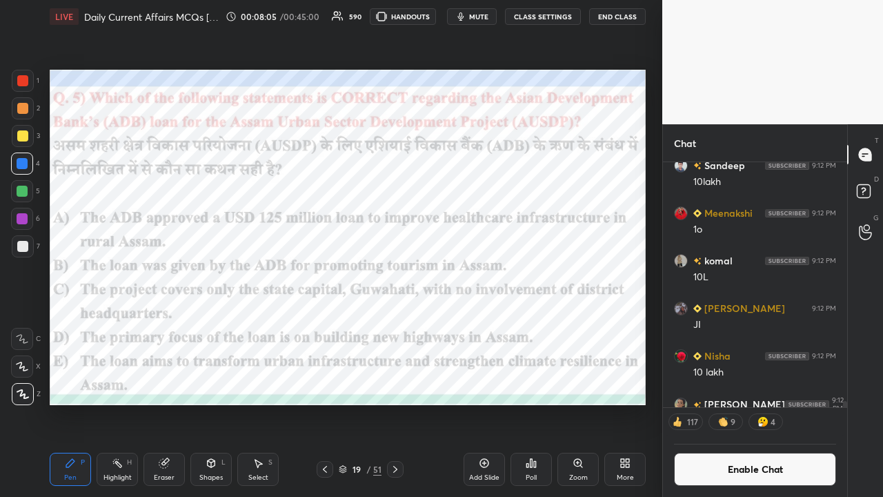
click at [496, 324] on icon at bounding box center [531, 463] width 11 height 11
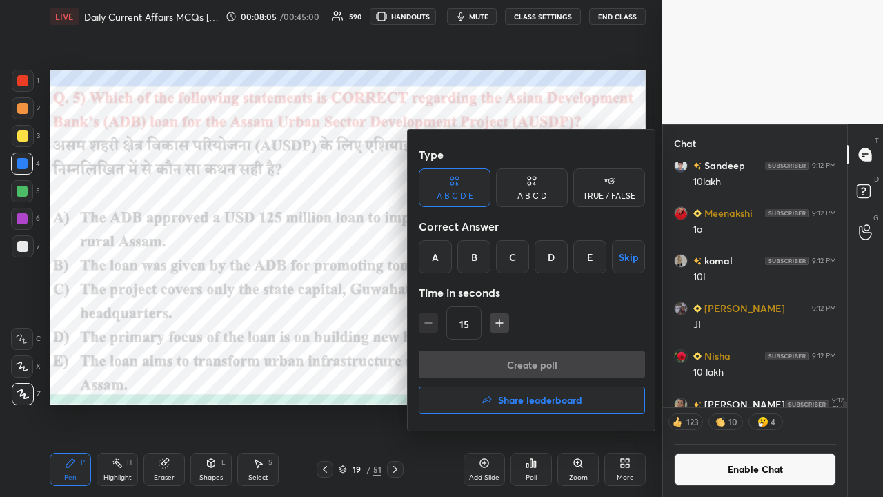
click at [496, 264] on div "E" at bounding box center [590, 256] width 33 height 33
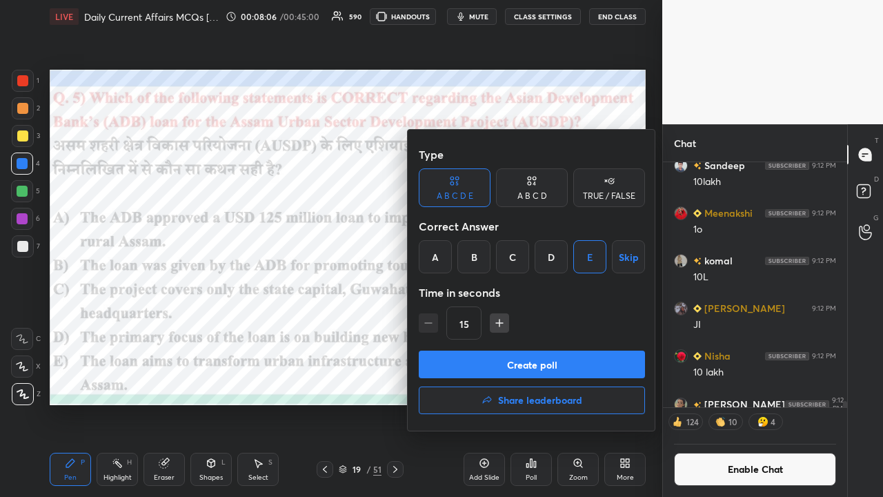
click at [496, 324] on button "Create poll" at bounding box center [532, 365] width 226 height 28
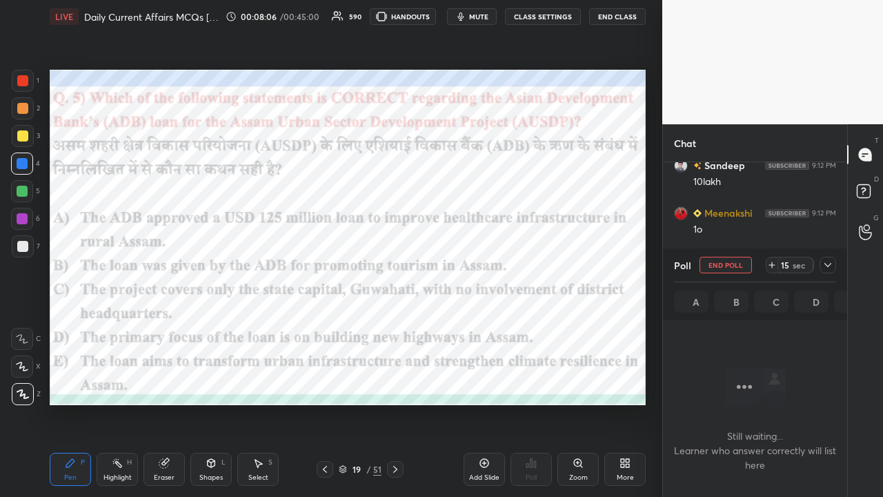
scroll to position [110, 180]
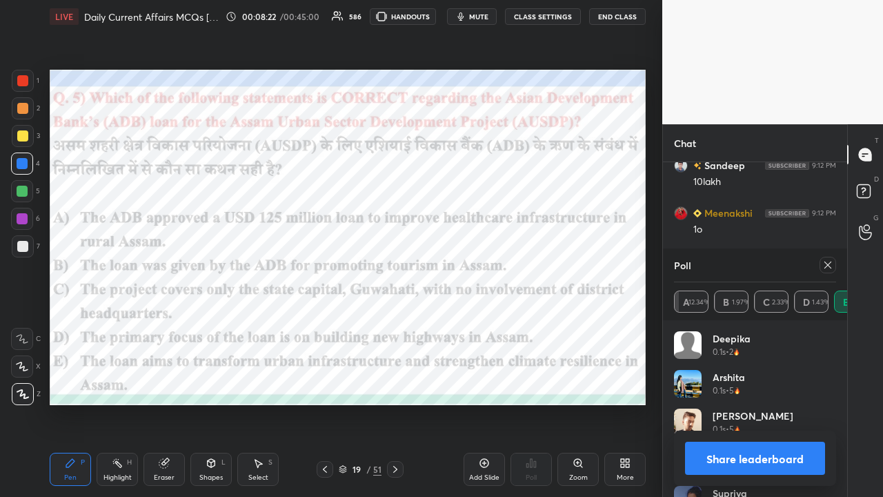
click at [396, 324] on icon at bounding box center [395, 469] width 11 height 11
click at [496, 264] on icon at bounding box center [828, 265] width 11 height 11
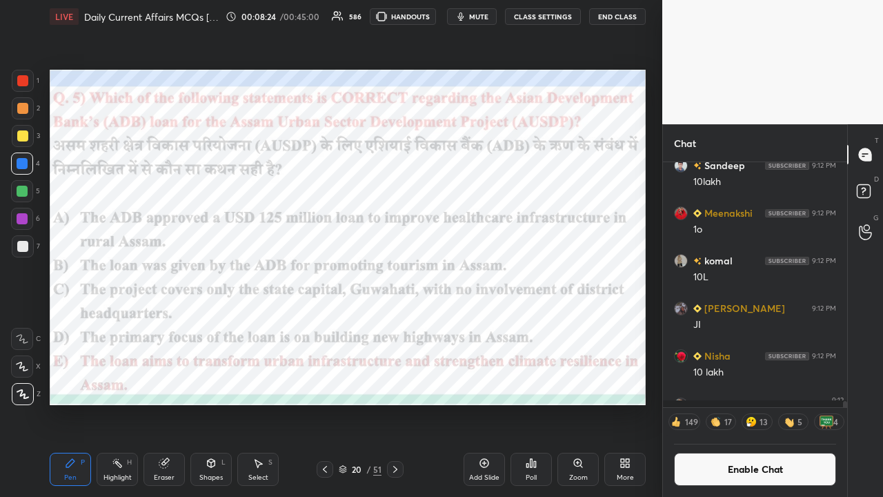
scroll to position [4, 4]
click at [496, 20] on button "CLASS SETTINGS" at bounding box center [543, 16] width 76 height 17
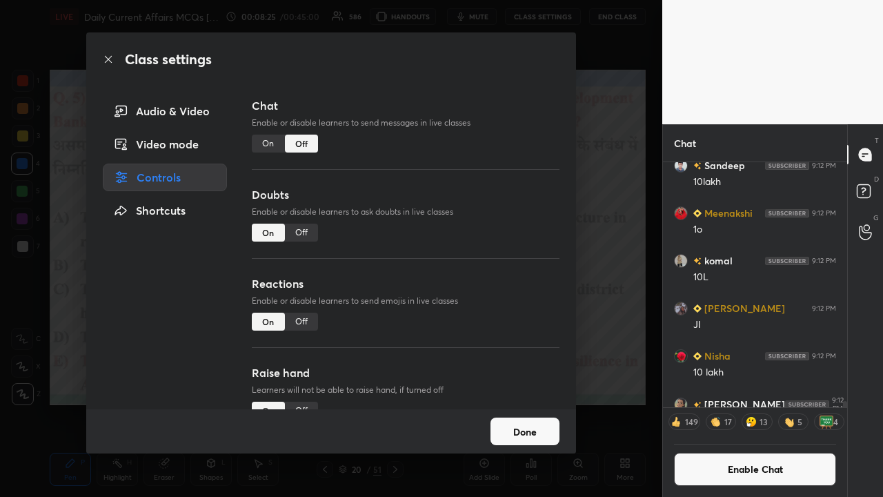
click at [273, 148] on div "On" at bounding box center [268, 144] width 33 height 18
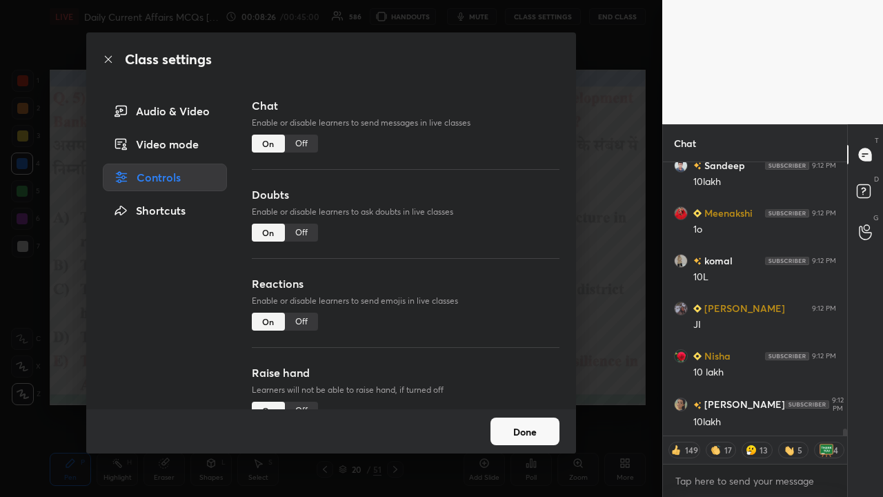
click at [496, 226] on div "Class settings Audio & Video Video mode Controls Shortcuts Chat Enable or disab…" at bounding box center [331, 248] width 663 height 497
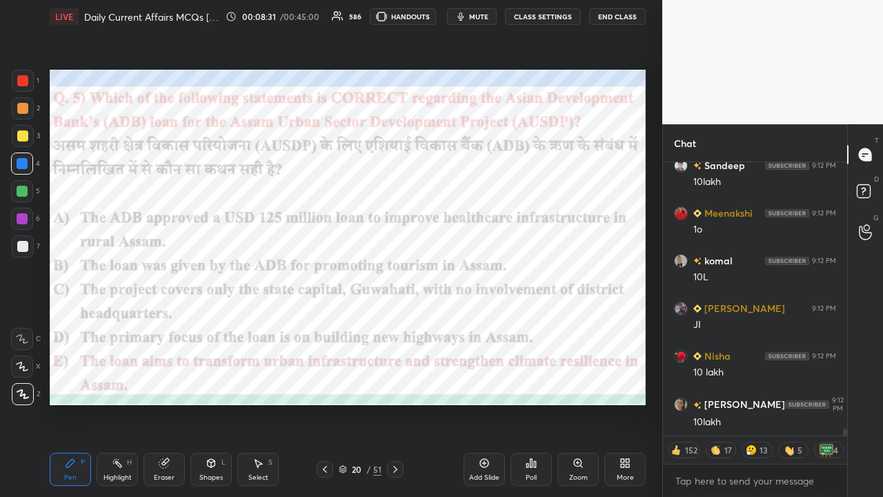
click at [496, 15] on button "CLASS SETTINGS" at bounding box center [543, 16] width 76 height 17
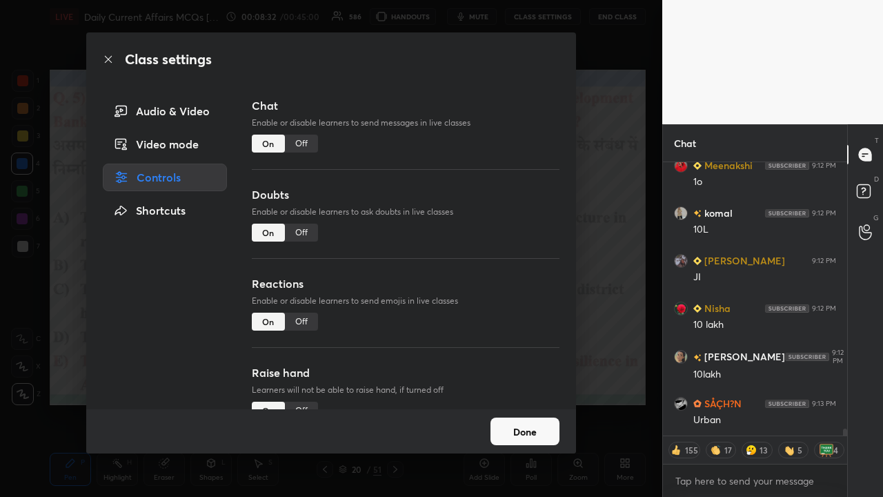
click at [496, 199] on div "Class settings Audio & Video Video mode Controls Shortcuts Chat Enable or disab…" at bounding box center [331, 248] width 663 height 497
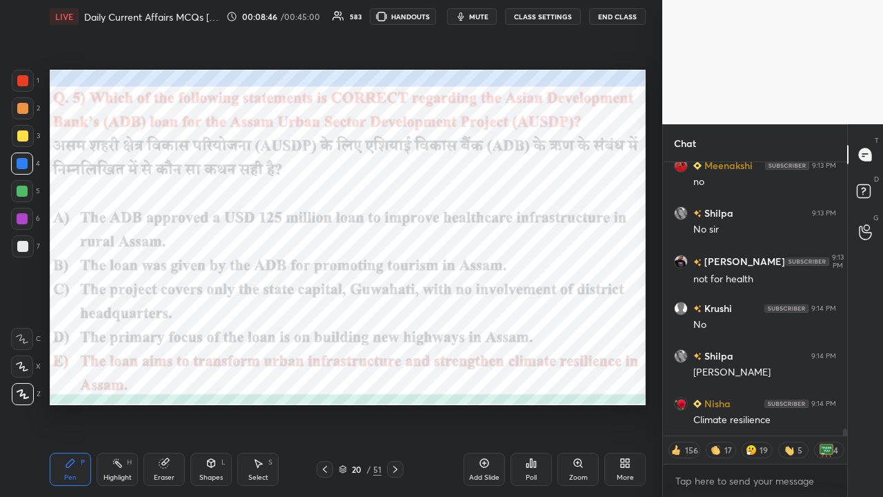
type textarea "x"
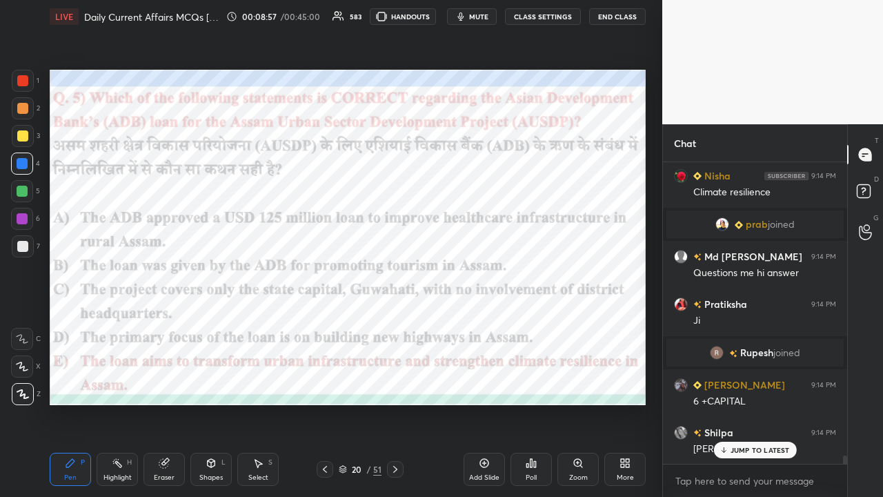
click at [496, 10] on button "CLASS SETTINGS" at bounding box center [543, 16] width 76 height 17
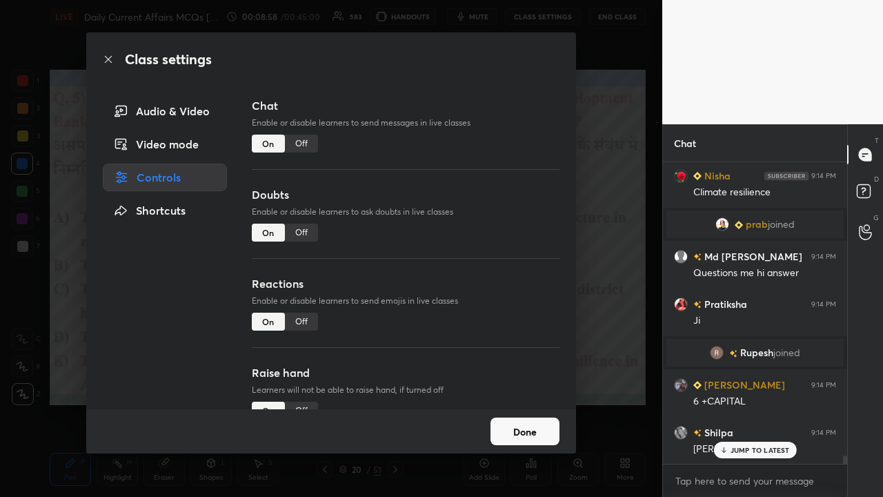
click at [305, 146] on div "Off" at bounding box center [301, 144] width 33 height 18
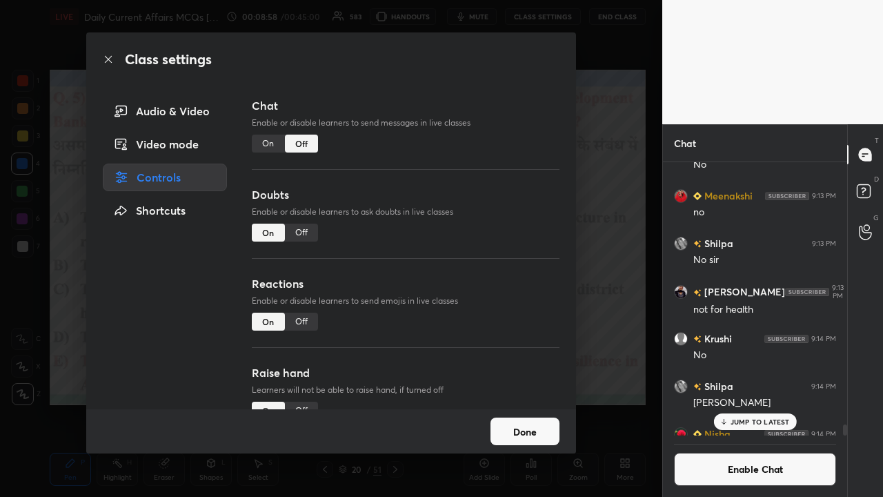
click at [496, 284] on div "Class settings Audio & Video Video mode Controls Shortcuts Chat Enable or disab…" at bounding box center [331, 248] width 663 height 497
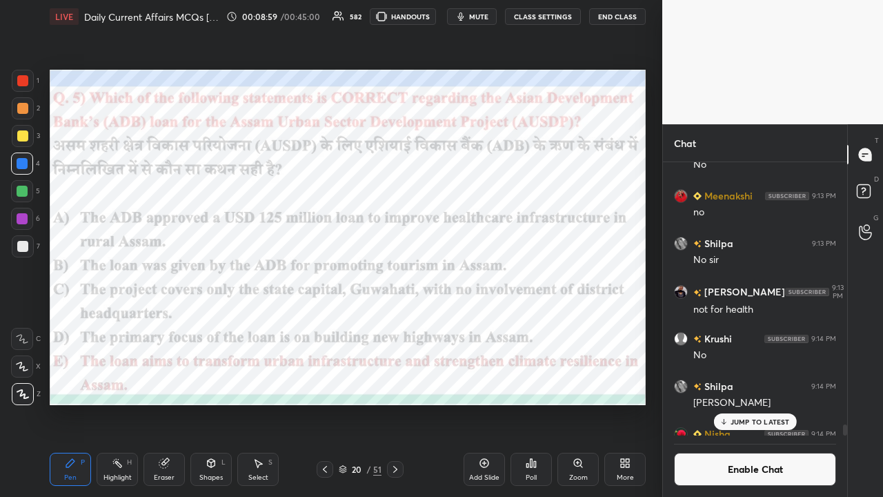
click at [400, 324] on icon at bounding box center [395, 469] width 11 height 11
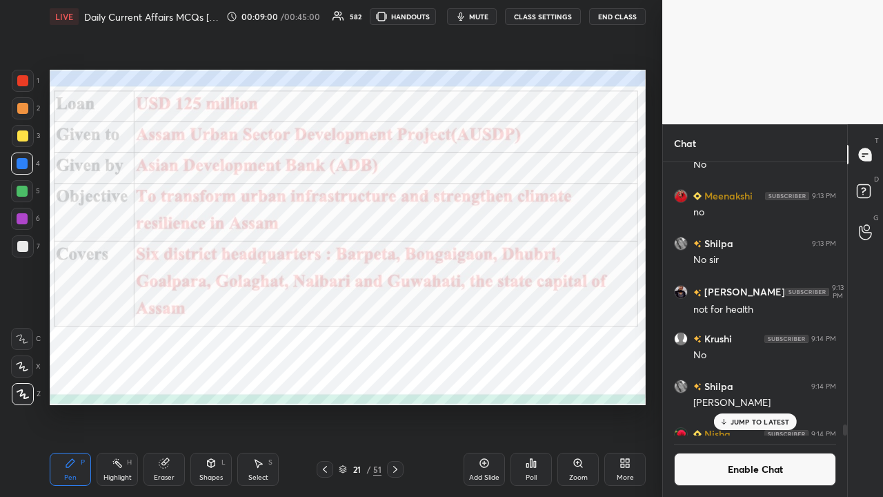
click at [398, 324] on icon at bounding box center [395, 469] width 11 height 11
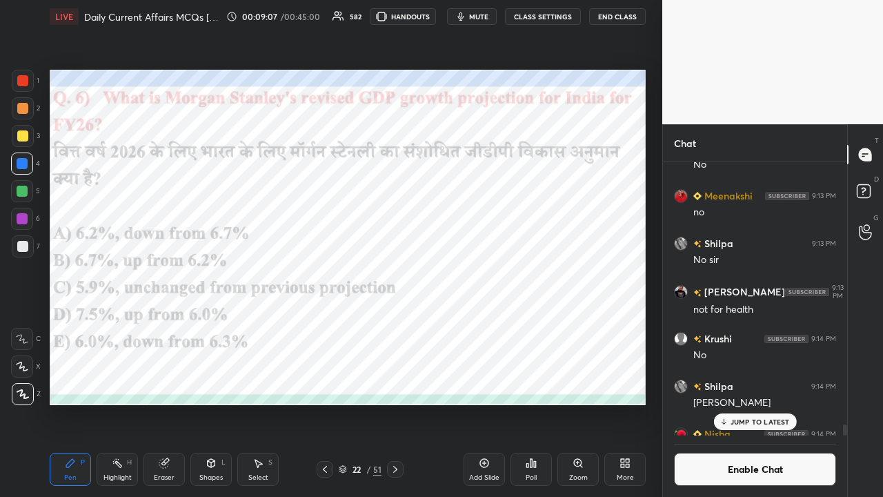
click at [496, 324] on div "Poll" at bounding box center [531, 469] width 41 height 33
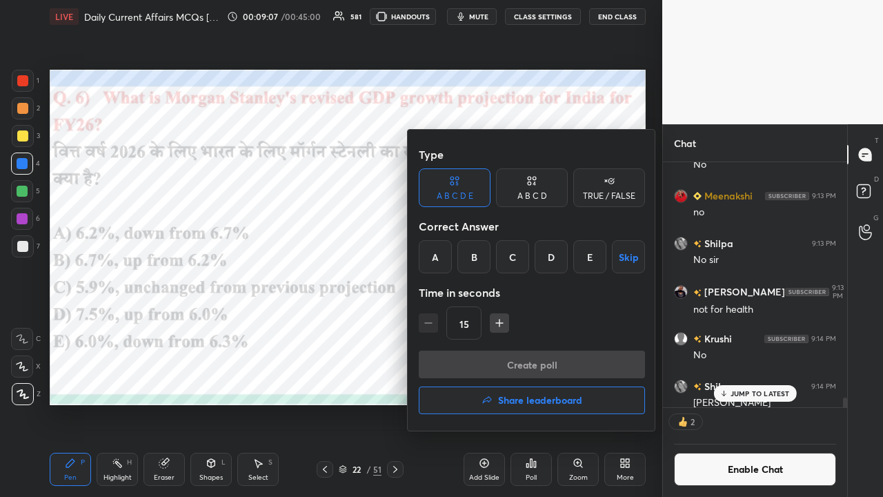
drag, startPoint x: 471, startPoint y: 244, endPoint x: 467, endPoint y: 282, distance: 37.5
click at [473, 251] on div "B" at bounding box center [474, 256] width 33 height 33
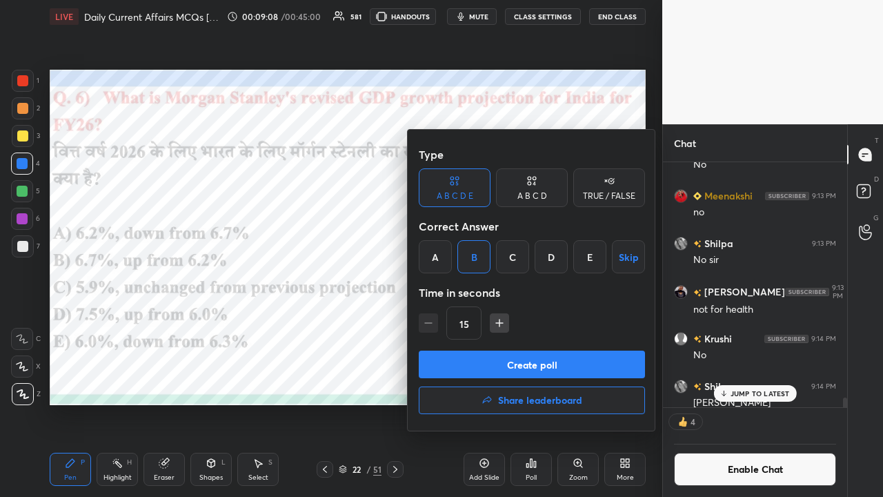
click at [463, 324] on button "Create poll" at bounding box center [532, 365] width 226 height 28
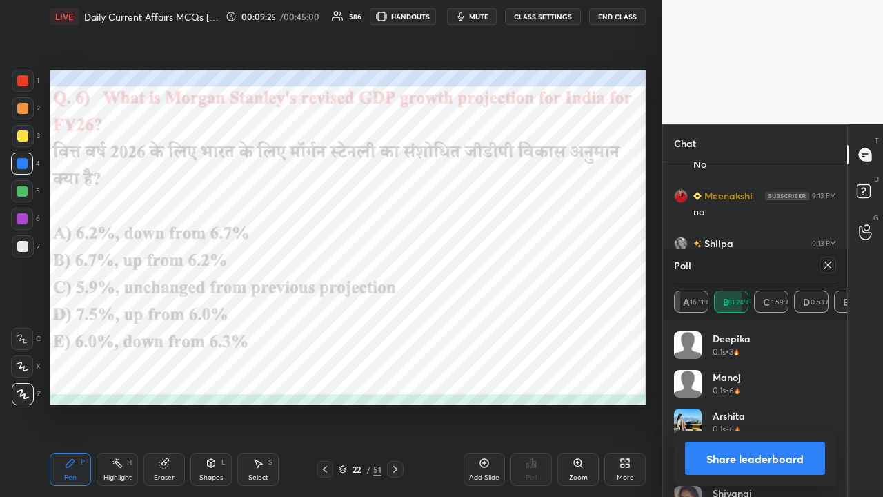
click at [399, 324] on icon at bounding box center [395, 469] width 11 height 11
click at [496, 270] on icon at bounding box center [828, 265] width 11 height 11
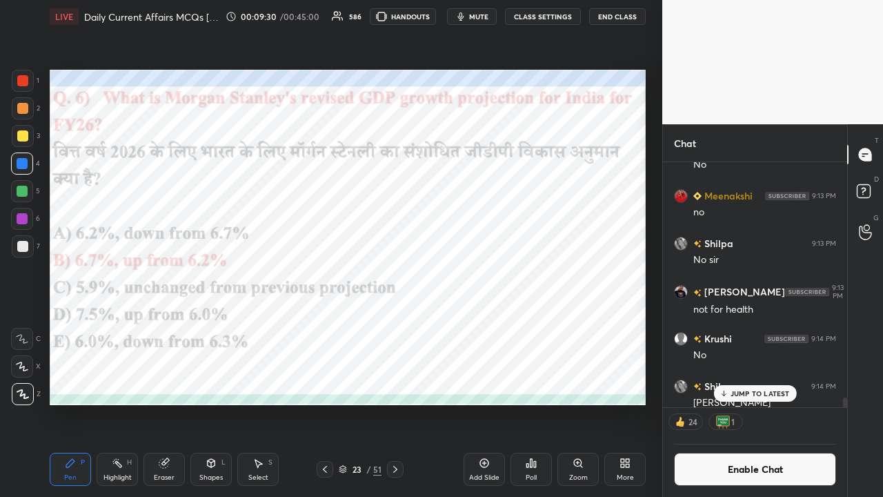
click at [396, 324] on icon at bounding box center [395, 469] width 11 height 11
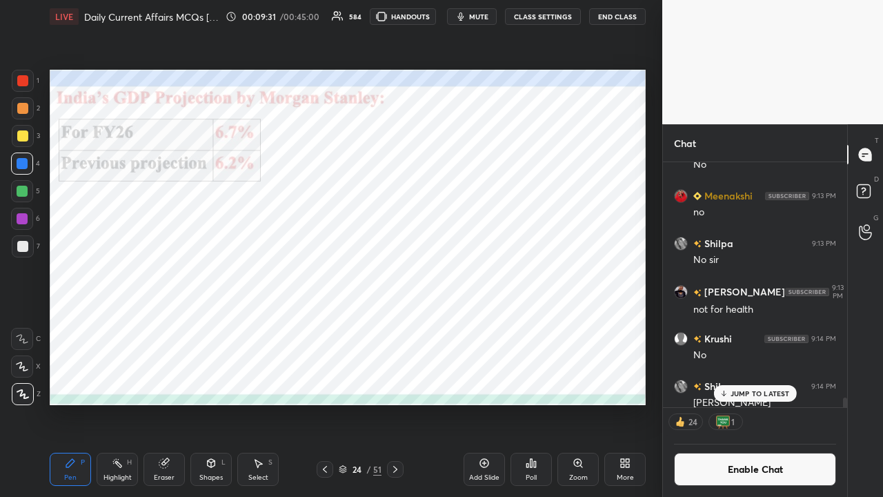
click at [398, 324] on icon at bounding box center [395, 469] width 11 height 11
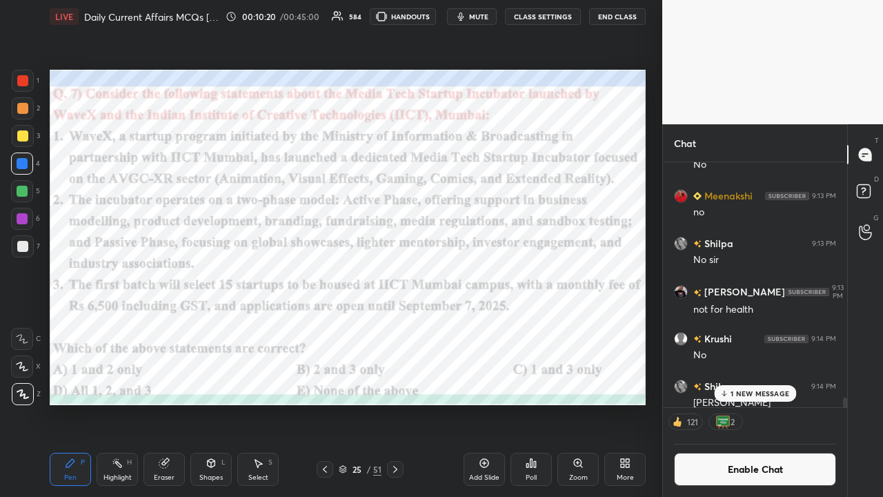
click at [496, 324] on div "Poll" at bounding box center [531, 469] width 41 height 33
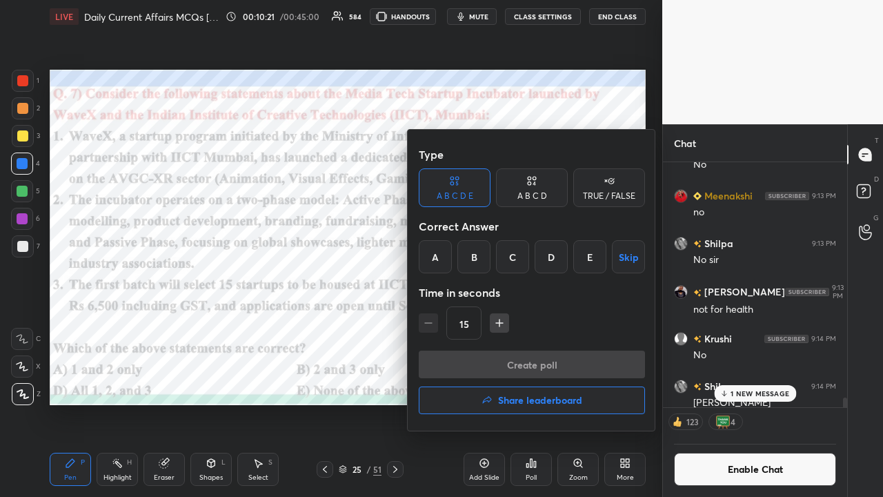
click at [435, 262] on div "A" at bounding box center [435, 256] width 33 height 33
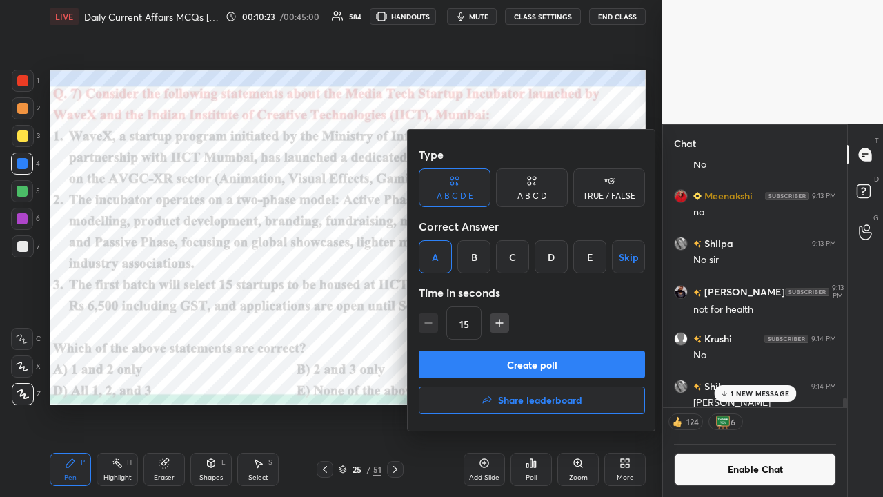
click at [496, 324] on button "Create poll" at bounding box center [532, 365] width 226 height 28
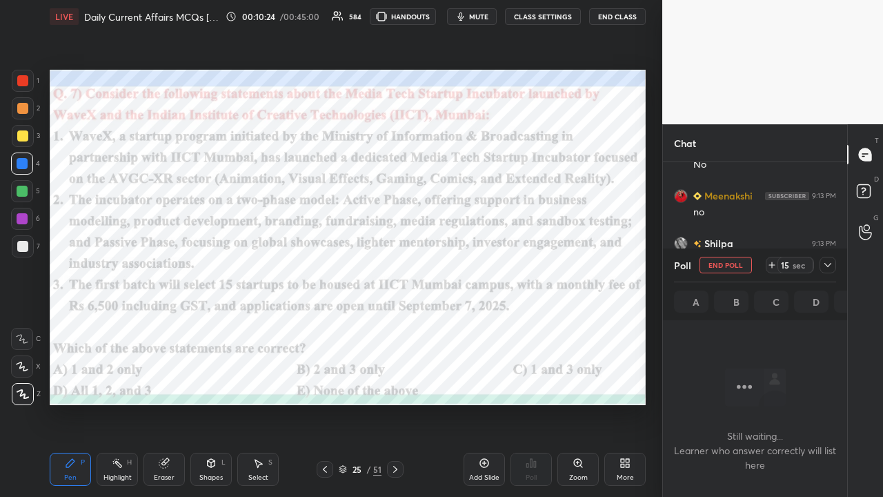
scroll to position [169, 180]
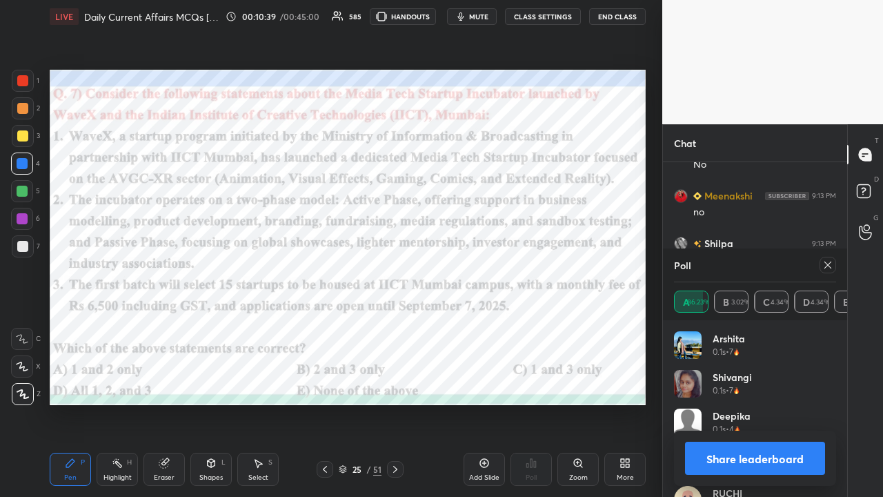
click at [496, 266] on icon at bounding box center [828, 265] width 11 height 11
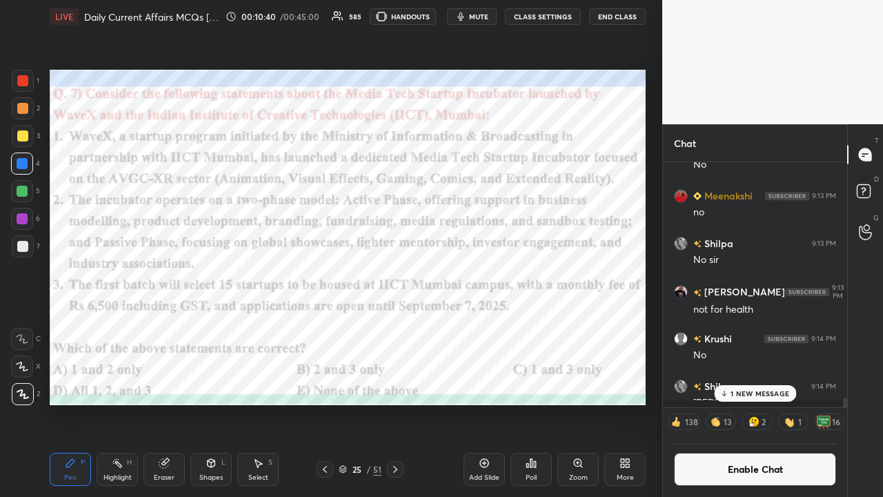
scroll to position [237, 180]
drag, startPoint x: 399, startPoint y: 473, endPoint x: 372, endPoint y: 473, distance: 26.9
click at [398, 324] on icon at bounding box center [395, 469] width 11 height 11
click at [496, 18] on button "CLASS SETTINGS" at bounding box center [543, 16] width 76 height 17
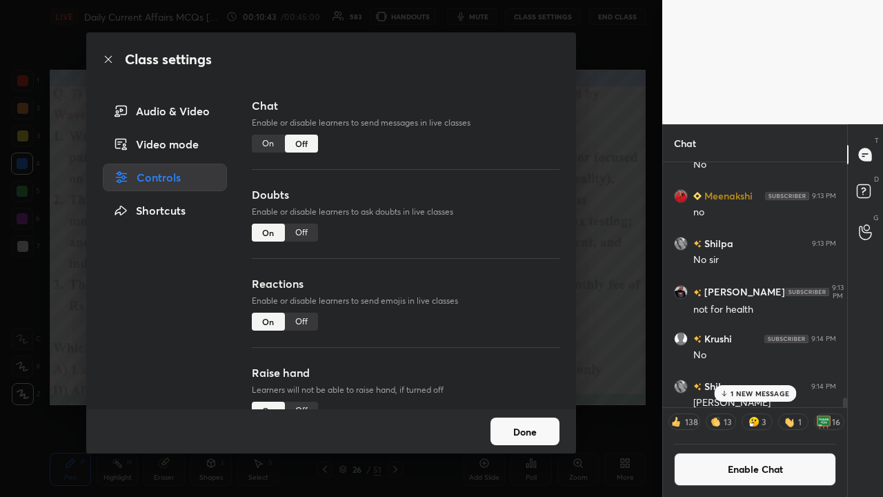
click at [268, 141] on div "On" at bounding box center [268, 144] width 33 height 18
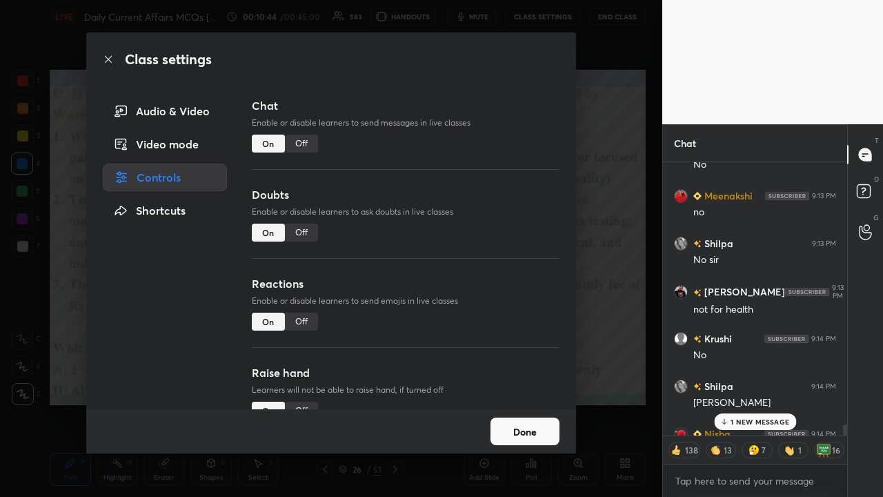
click at [496, 257] on div "Class settings Audio & Video Video mode Controls Shortcuts Chat Enable or disab…" at bounding box center [331, 248] width 663 height 497
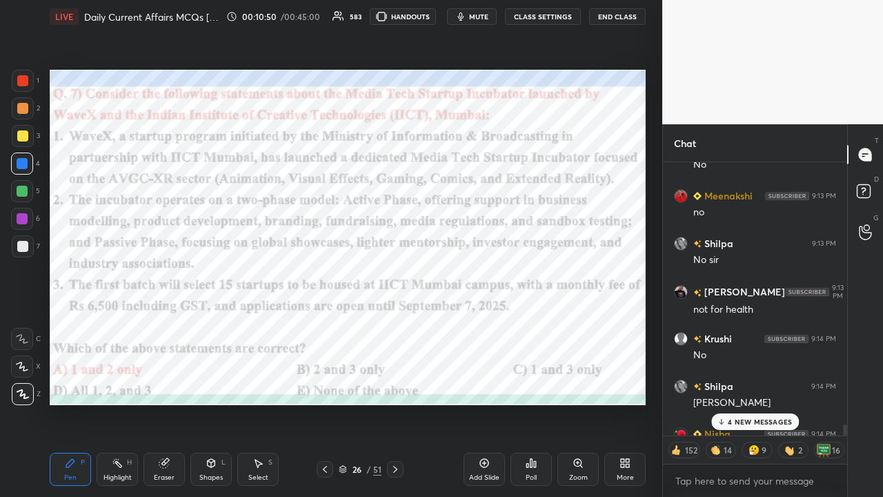
click at [496, 324] on p "4 NEW MESSAGES" at bounding box center [760, 422] width 64 height 8
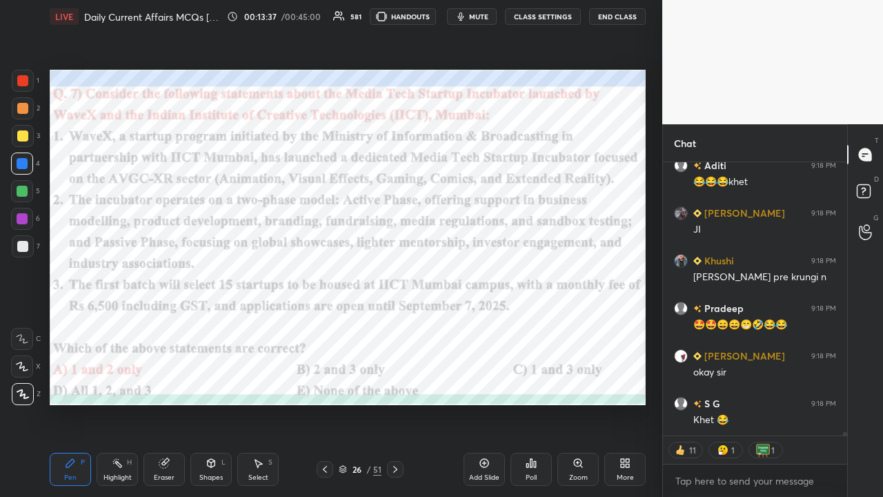
type textarea "x"
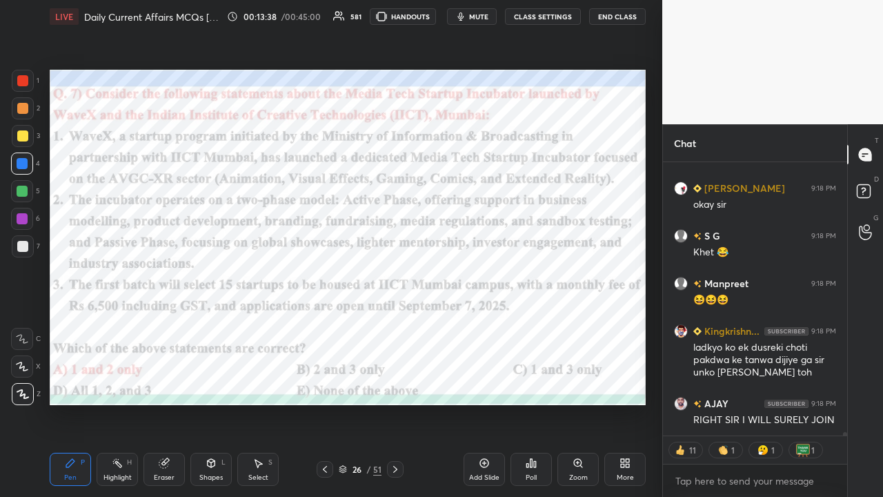
click at [496, 19] on button "CLASS SETTINGS" at bounding box center [543, 16] width 76 height 17
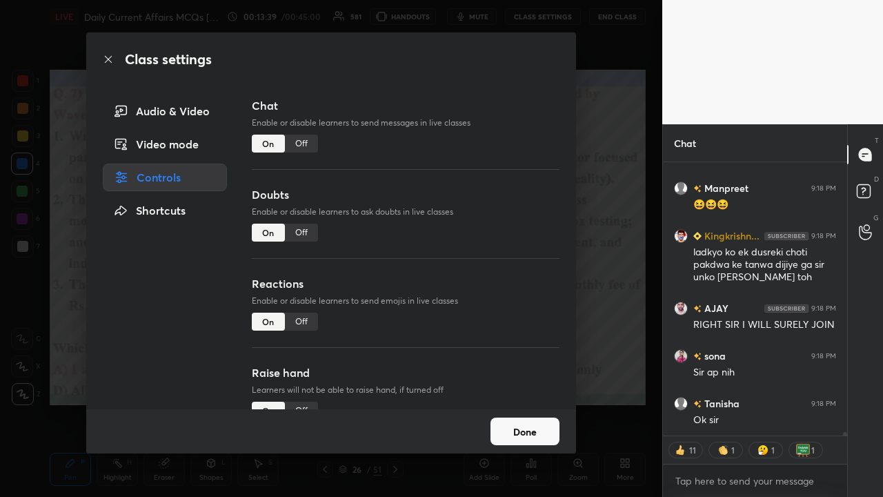
click at [300, 136] on div "Off" at bounding box center [301, 144] width 33 height 18
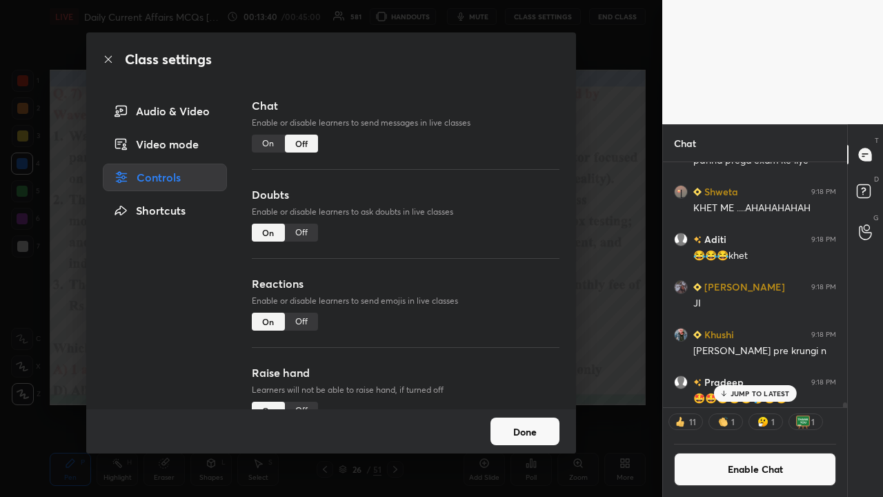
click at [496, 268] on div "Class settings Audio & Video Video mode Controls Shortcuts Chat Enable or disab…" at bounding box center [331, 248] width 663 height 497
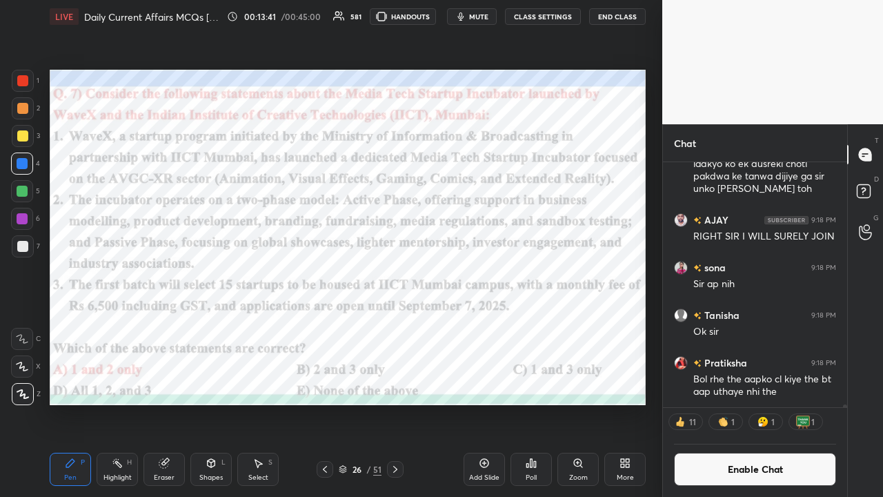
click at [393, 324] on icon at bounding box center [395, 469] width 11 height 11
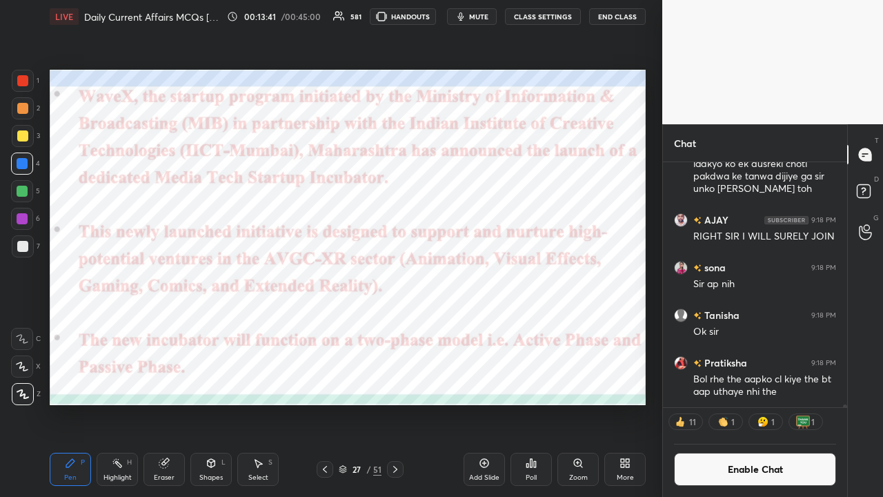
click at [398, 324] on icon at bounding box center [395, 469] width 11 height 11
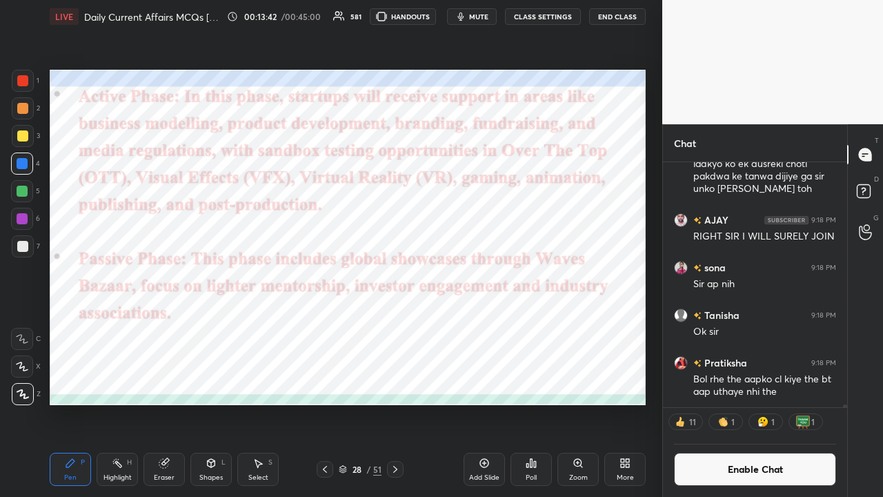
click at [395, 324] on icon at bounding box center [395, 469] width 11 height 11
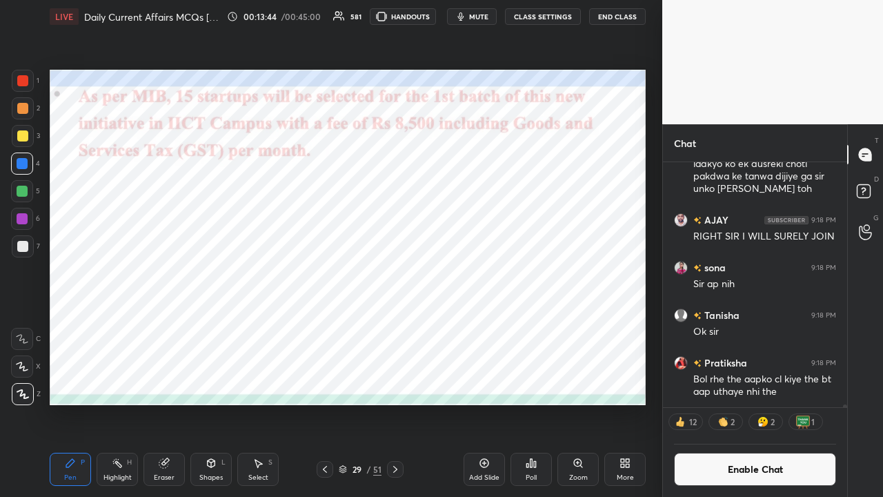
click at [396, 324] on icon at bounding box center [395, 469] width 11 height 11
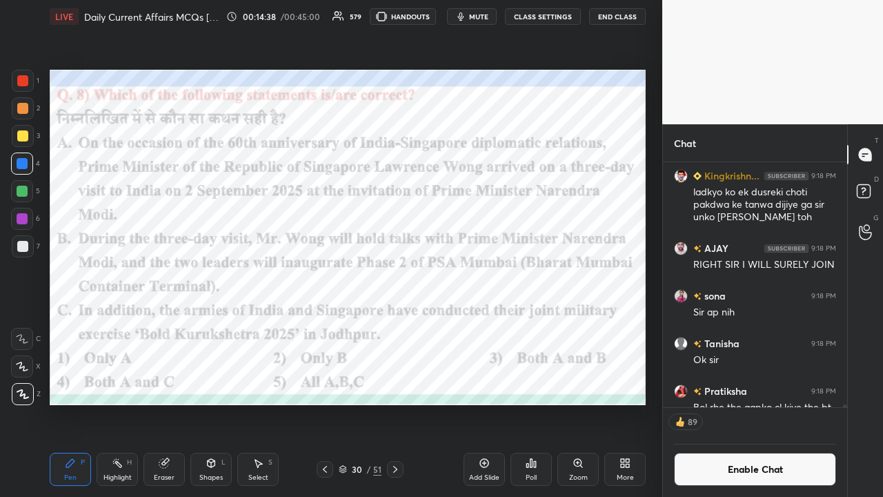
click at [496, 324] on div "Poll" at bounding box center [531, 469] width 41 height 33
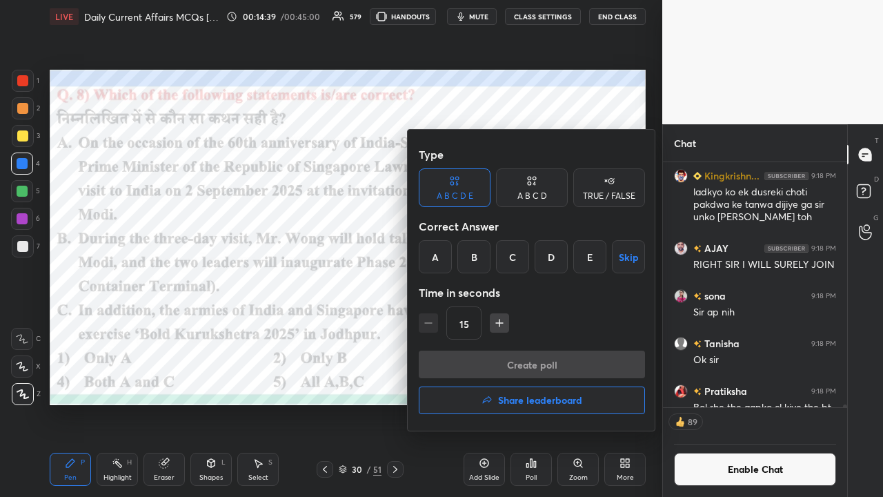
drag, startPoint x: 593, startPoint y: 248, endPoint x: 578, endPoint y: 286, distance: 40.0
click at [496, 247] on div "E" at bounding box center [590, 256] width 33 height 33
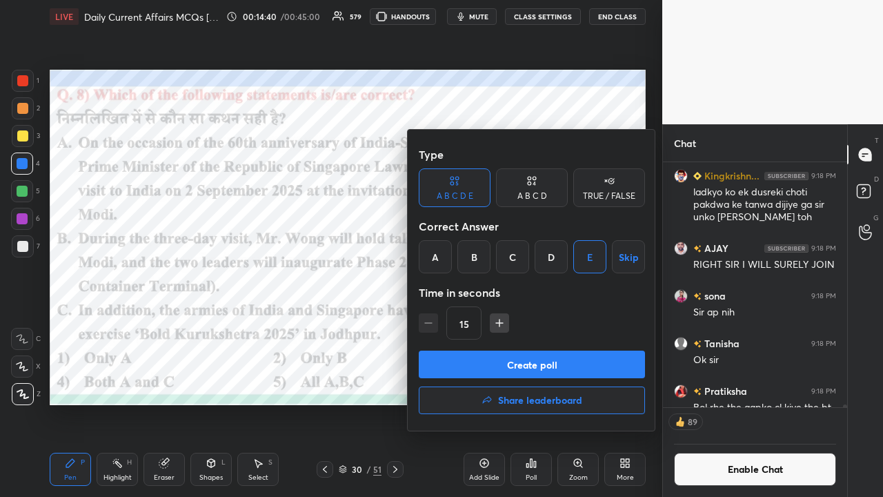
click at [496, 324] on button "Create poll" at bounding box center [532, 365] width 226 height 28
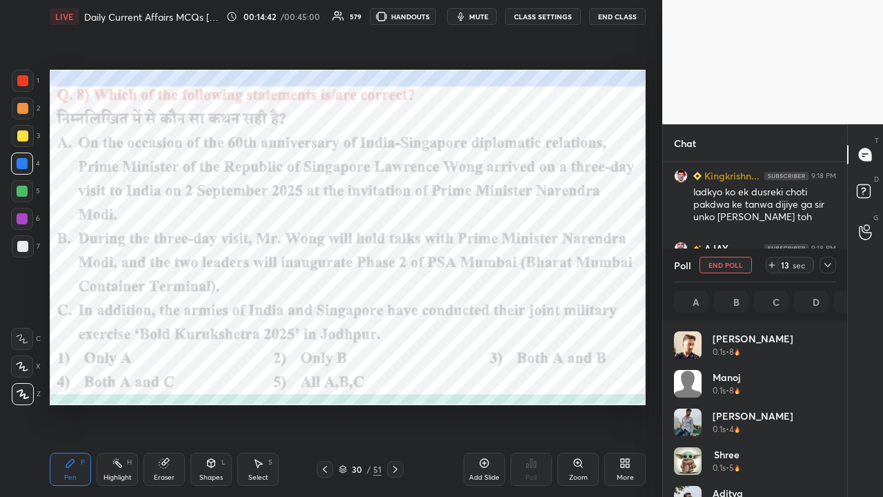
scroll to position [162, 158]
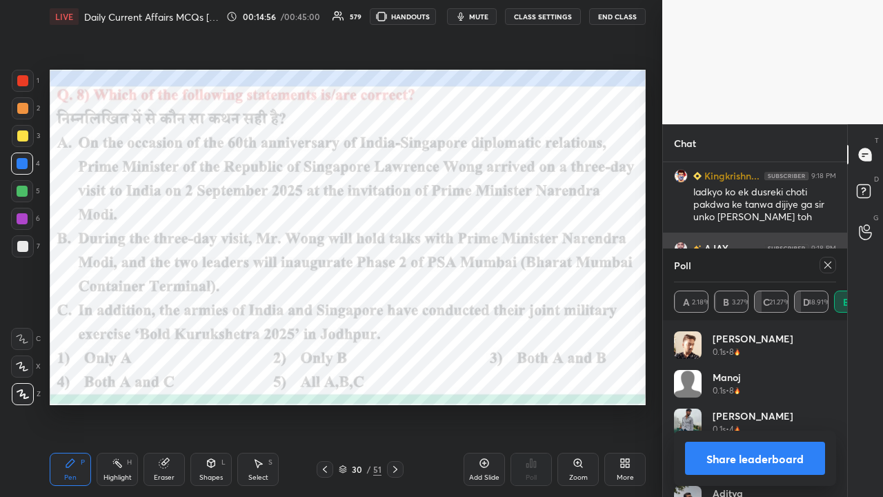
click at [496, 264] on icon at bounding box center [828, 265] width 11 height 11
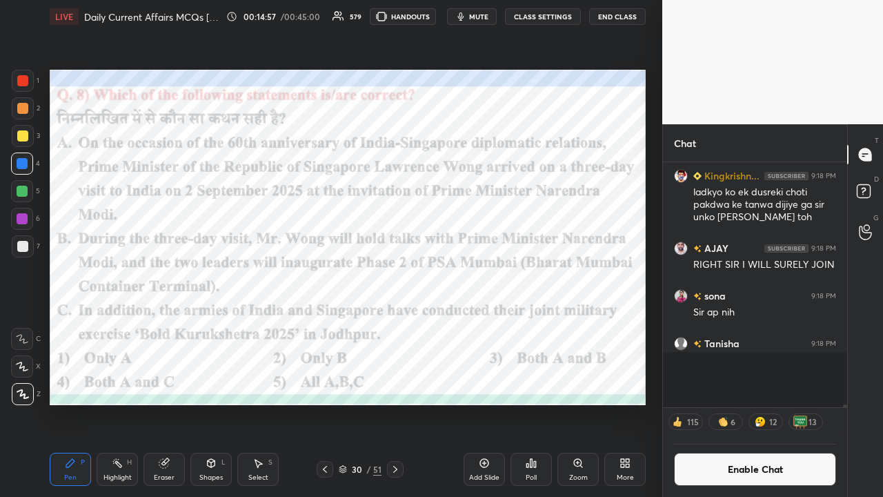
scroll to position [4, 4]
click at [496, 14] on button "CLASS SETTINGS" at bounding box center [543, 16] width 76 height 17
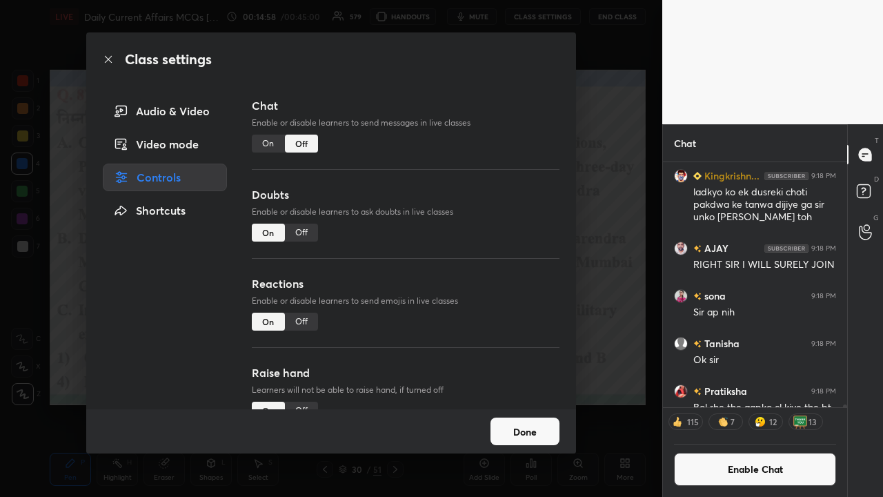
click at [275, 145] on div "On" at bounding box center [268, 144] width 33 height 18
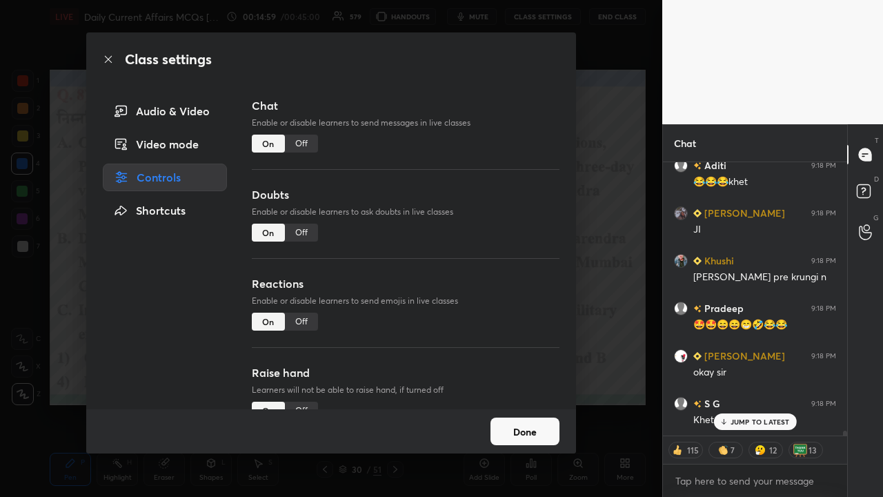
click at [496, 256] on div "Class settings Audio & Video Video mode Controls Shortcuts Chat Enable or disab…" at bounding box center [331, 248] width 663 height 497
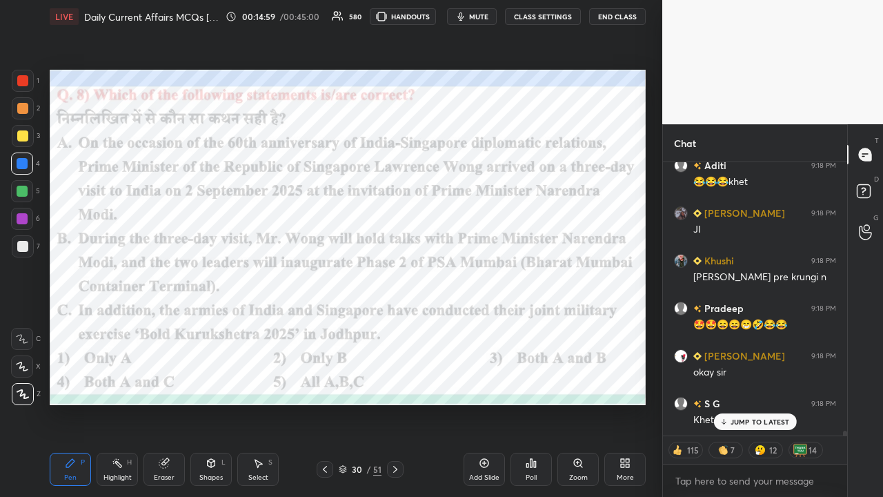
click at [401, 324] on div at bounding box center [395, 469] width 17 height 17
click at [398, 324] on icon at bounding box center [395, 469] width 11 height 11
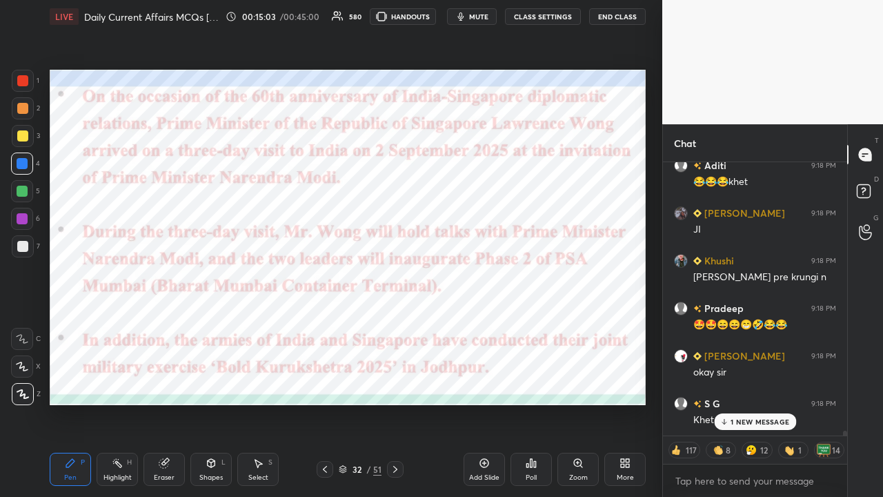
click at [324, 324] on icon at bounding box center [325, 469] width 11 height 11
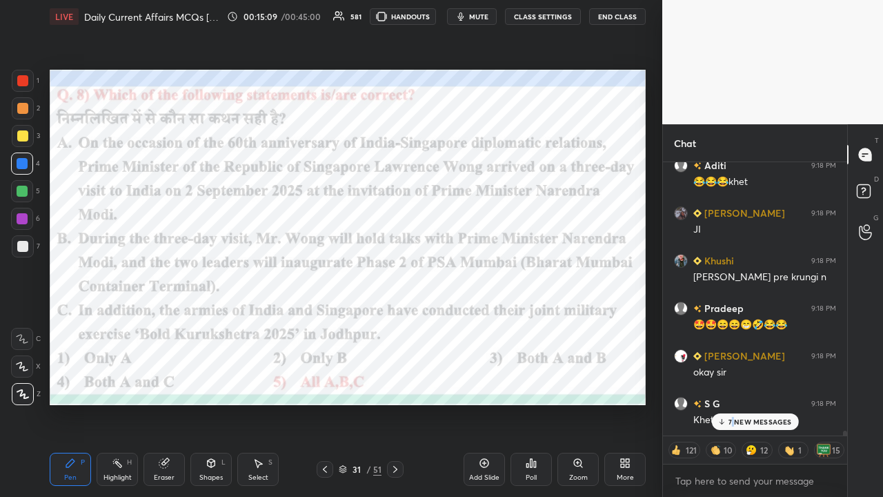
click at [496, 324] on p "7 NEW MESSAGES" at bounding box center [760, 422] width 63 height 8
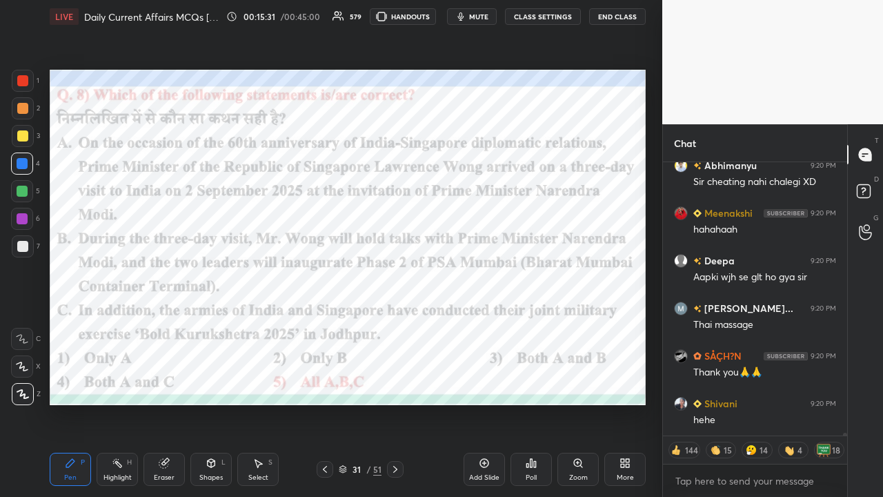
type textarea "x"
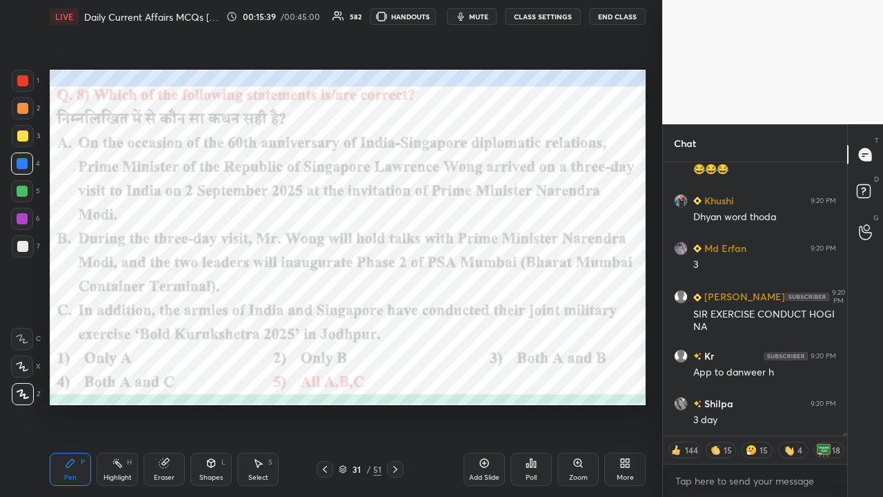
click at [496, 16] on button "CLASS SETTINGS" at bounding box center [543, 16] width 76 height 17
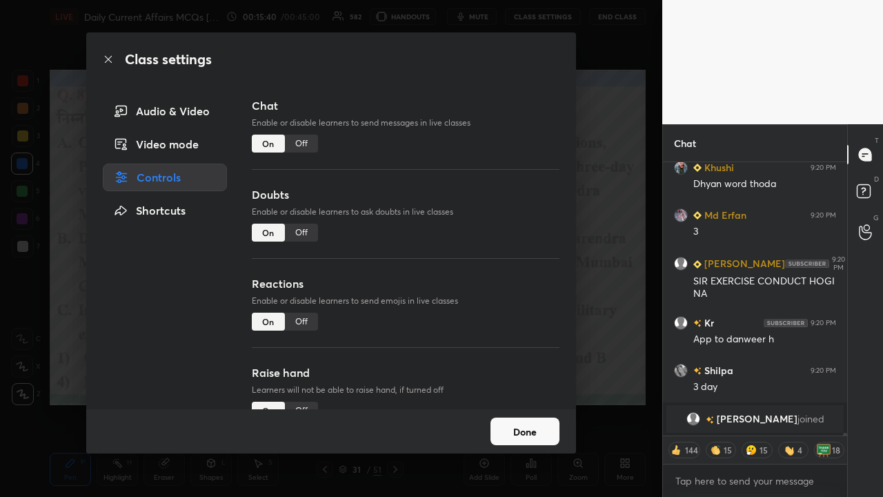
click at [304, 145] on div "Off" at bounding box center [301, 144] width 33 height 18
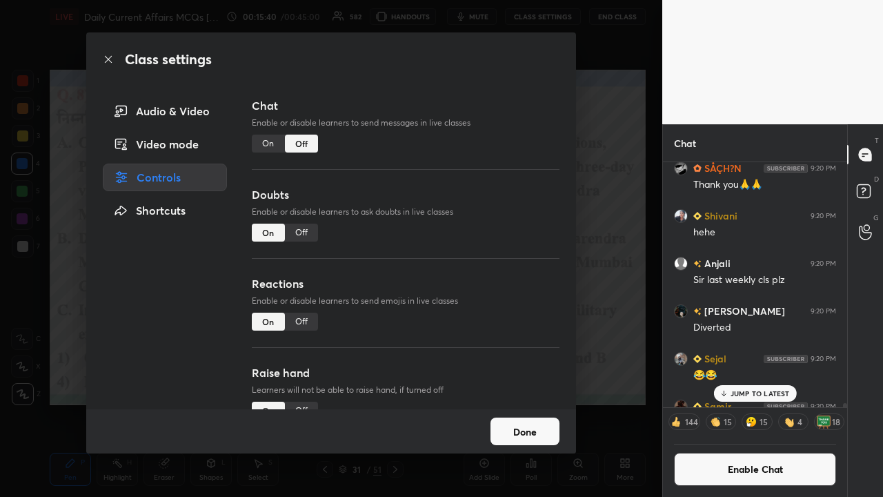
drag, startPoint x: 616, startPoint y: 263, endPoint x: 618, endPoint y: 255, distance: 7.9
click at [496, 263] on div "Class settings Audio & Video Video mode Controls Shortcuts Chat Enable or disab…" at bounding box center [331, 248] width 663 height 497
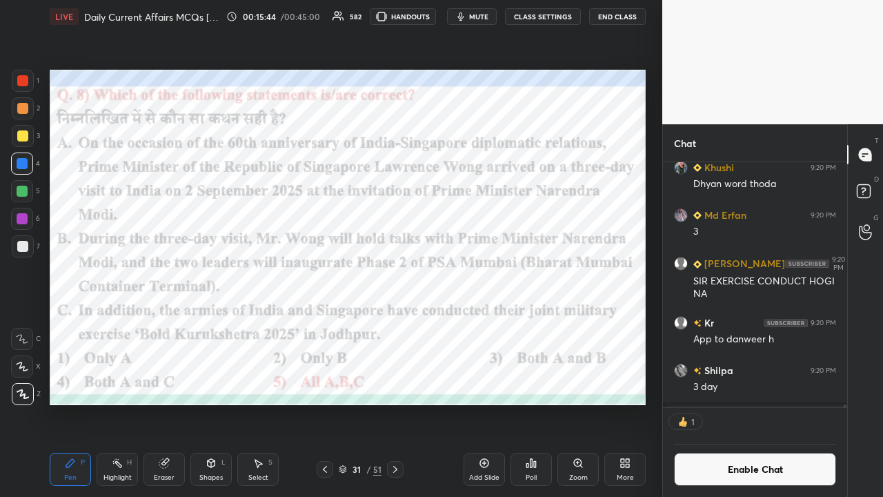
click at [398, 324] on icon at bounding box center [395, 469] width 11 height 11
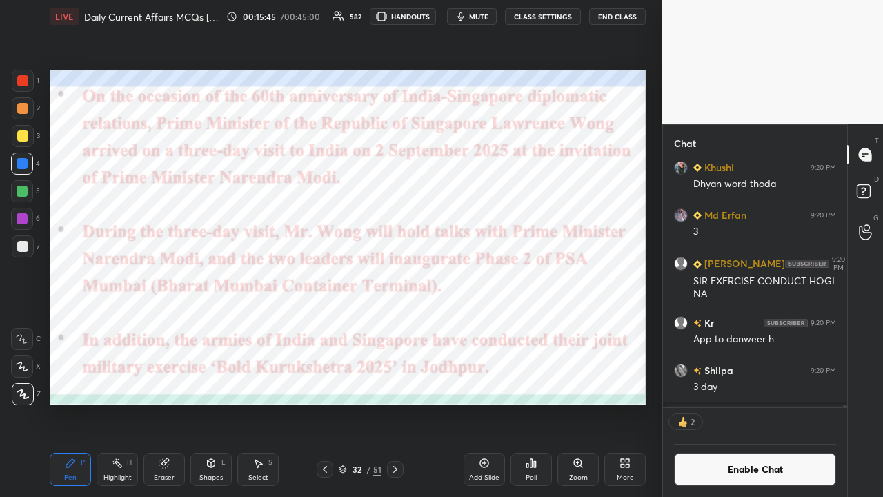
click at [393, 324] on icon at bounding box center [395, 469] width 11 height 11
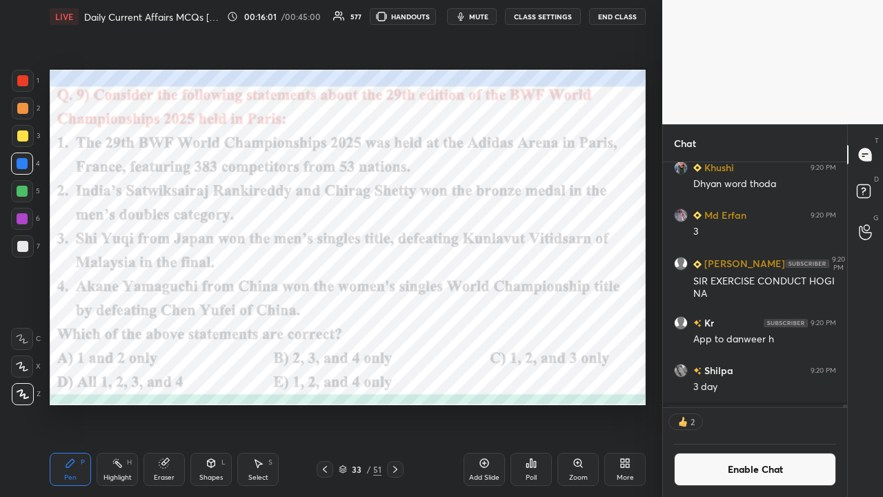
scroll to position [241, 180]
click at [496, 324] on icon at bounding box center [531, 463] width 11 height 11
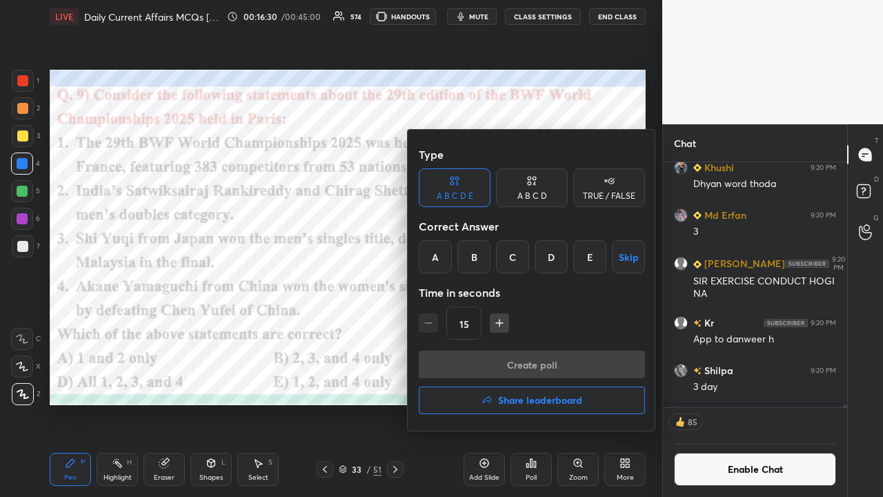
click at [433, 259] on div "A" at bounding box center [435, 256] width 33 height 33
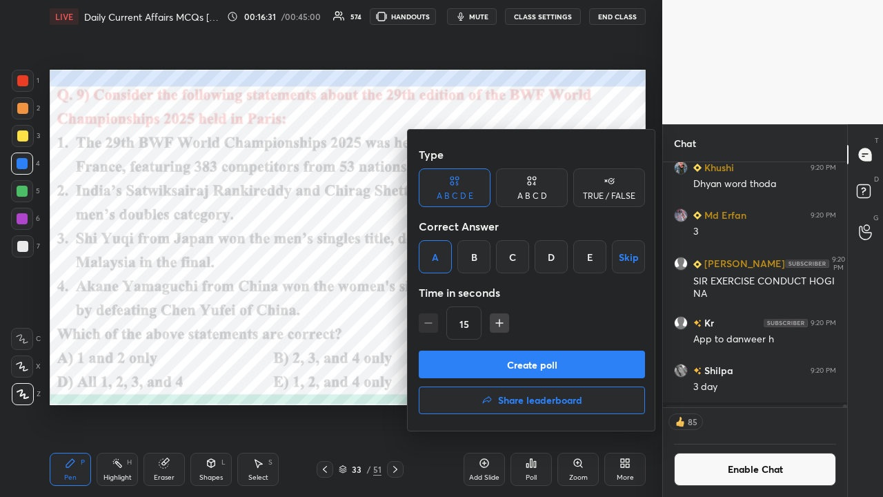
click at [441, 324] on button "Create poll" at bounding box center [532, 365] width 226 height 28
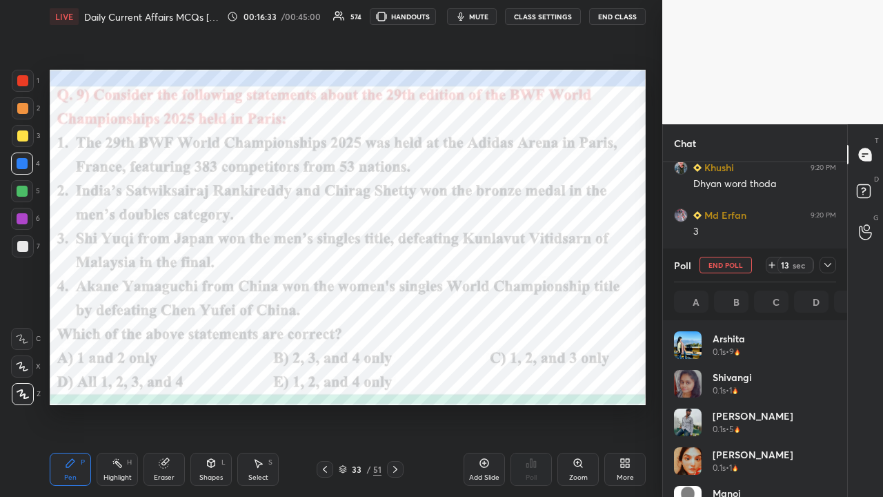
scroll to position [162, 158]
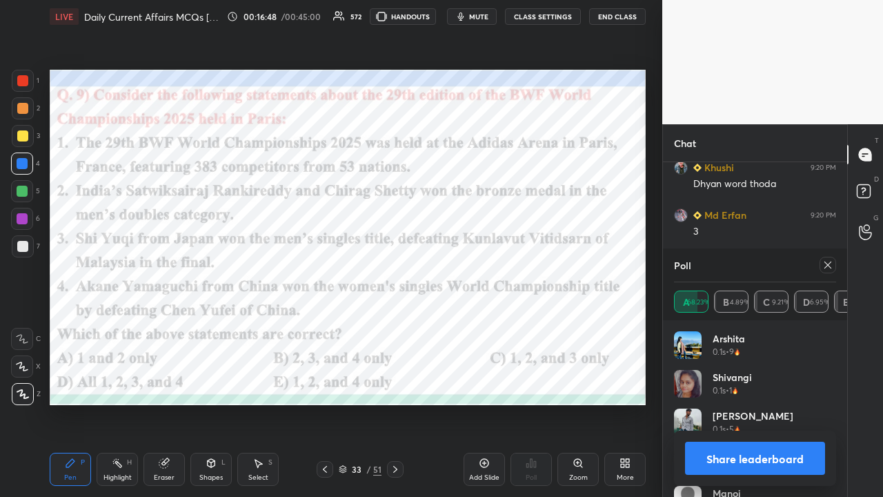
click at [496, 261] on icon at bounding box center [828, 265] width 11 height 11
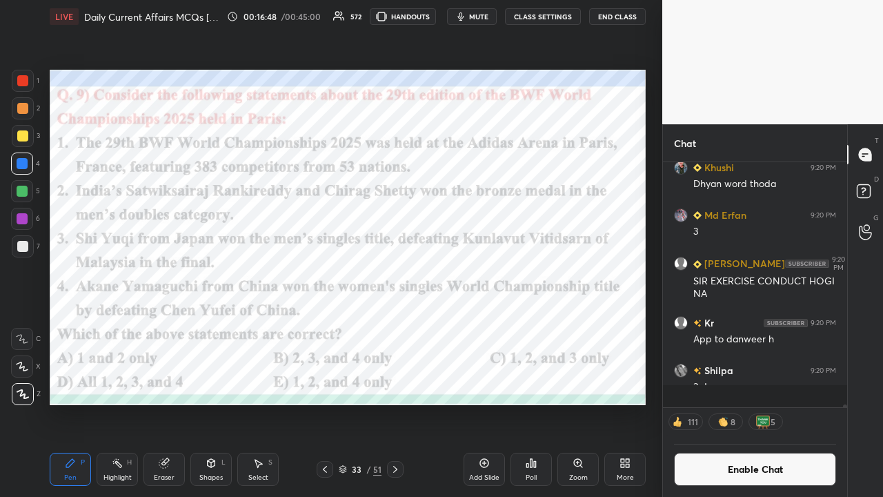
scroll to position [5, 4]
click at [394, 324] on icon at bounding box center [395, 469] width 4 height 7
click at [496, 18] on button "CLASS SETTINGS" at bounding box center [543, 16] width 76 height 17
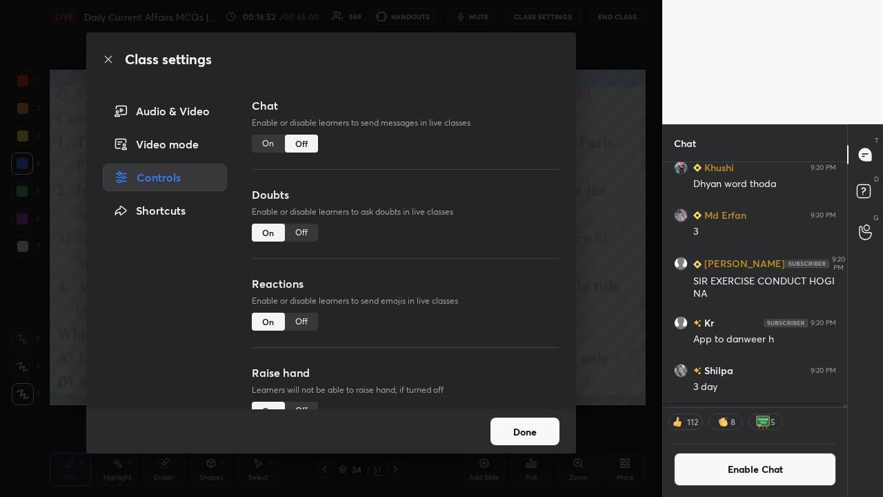
click at [267, 143] on div "On" at bounding box center [268, 144] width 33 height 18
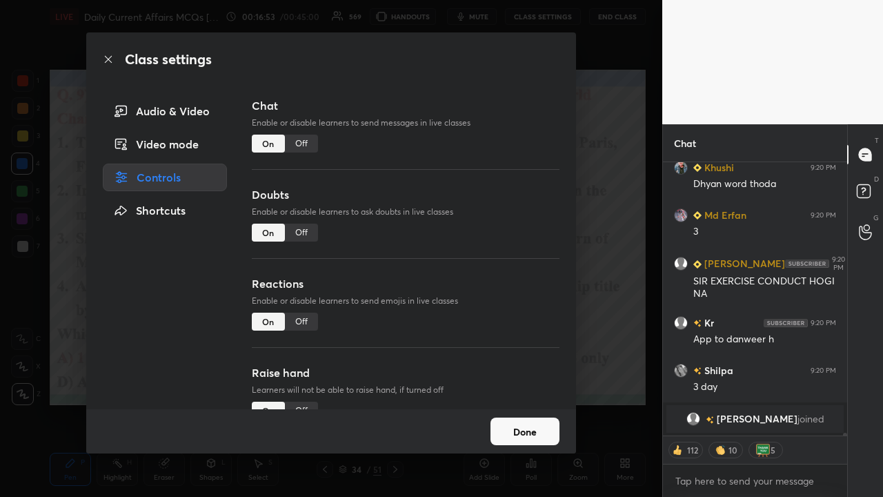
click at [496, 271] on div "Class settings Audio & Video Video mode Controls Shortcuts Chat Enable or disab…" at bounding box center [331, 248] width 663 height 497
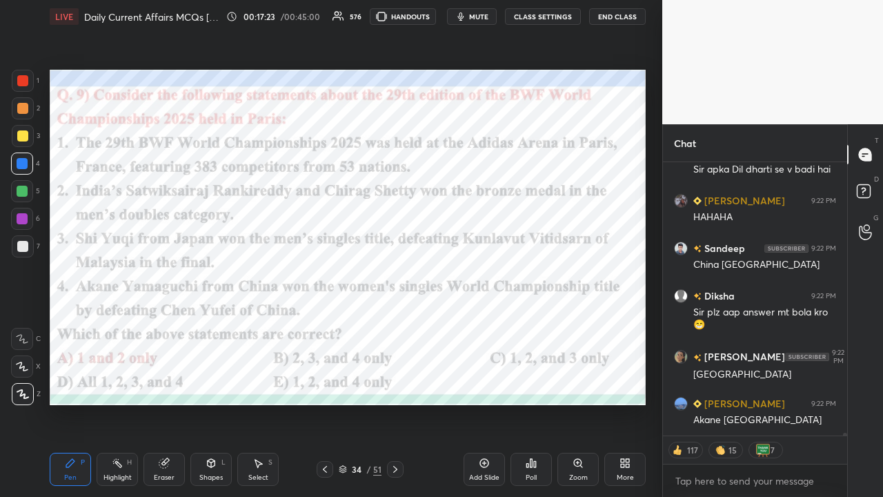
type textarea "x"
click at [394, 324] on icon at bounding box center [395, 469] width 11 height 11
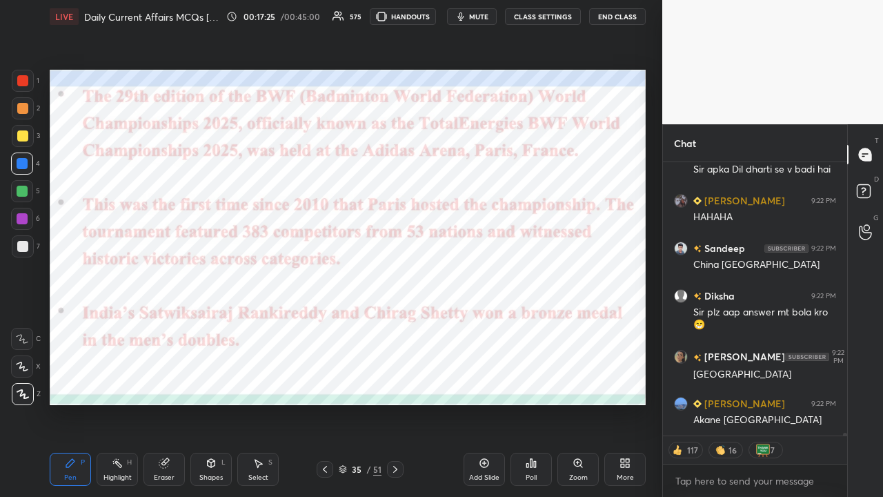
click at [393, 324] on icon at bounding box center [395, 469] width 11 height 11
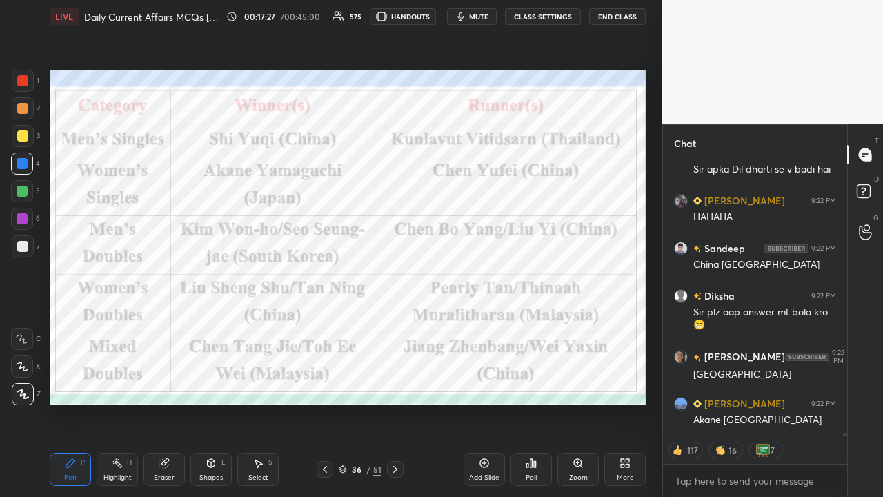
click at [496, 17] on button "CLASS SETTINGS" at bounding box center [543, 16] width 76 height 17
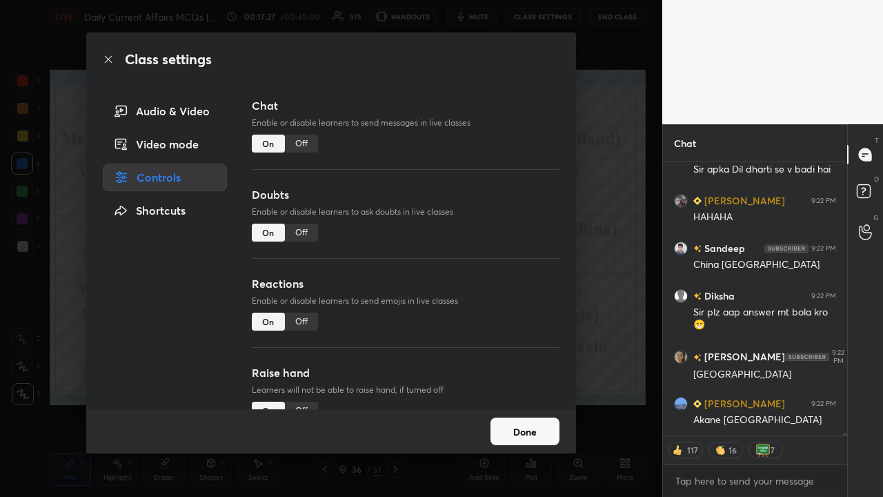
click at [300, 146] on div "Off" at bounding box center [301, 144] width 33 height 18
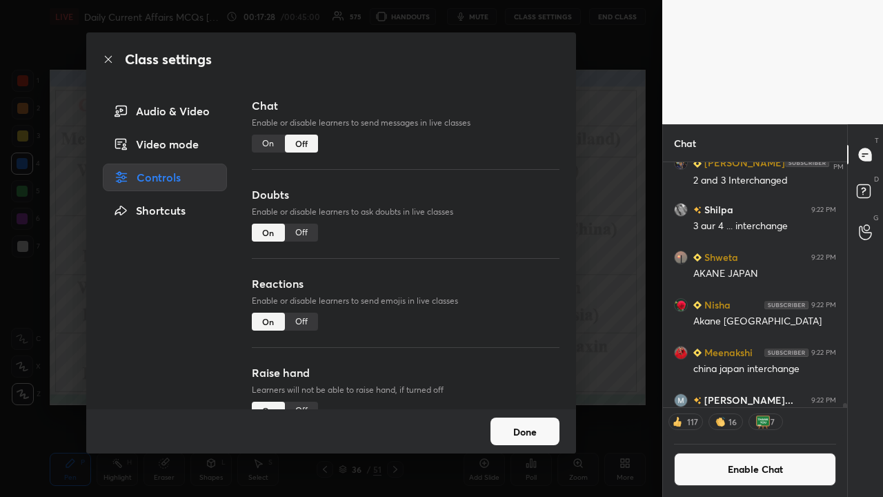
click at [496, 221] on div "Class settings Audio & Video Video mode Controls Shortcuts Chat Enable or disab…" at bounding box center [331, 248] width 663 height 497
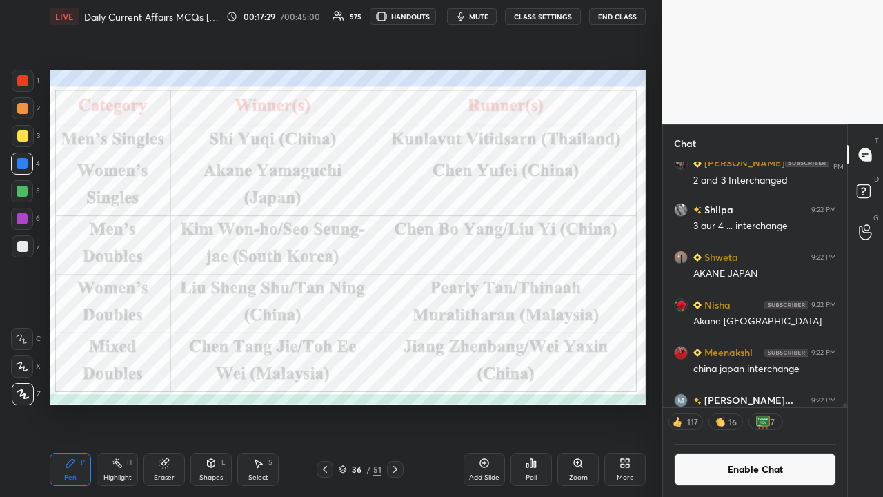
click at [397, 324] on icon at bounding box center [395, 469] width 11 height 11
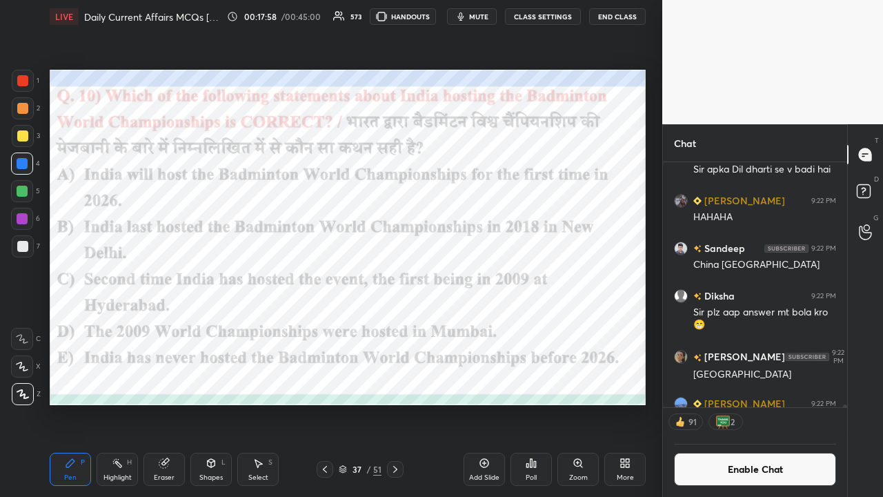
click at [496, 324] on div "Poll" at bounding box center [531, 469] width 41 height 33
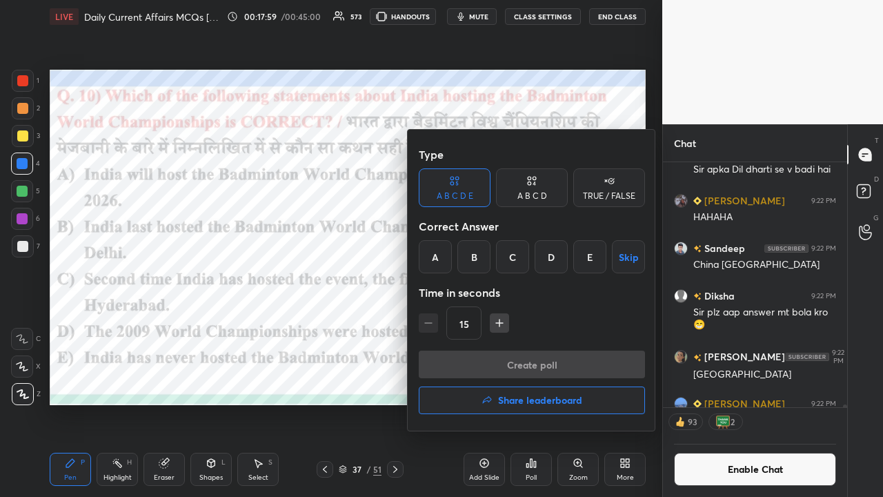
click at [496, 261] on div "C" at bounding box center [512, 256] width 33 height 33
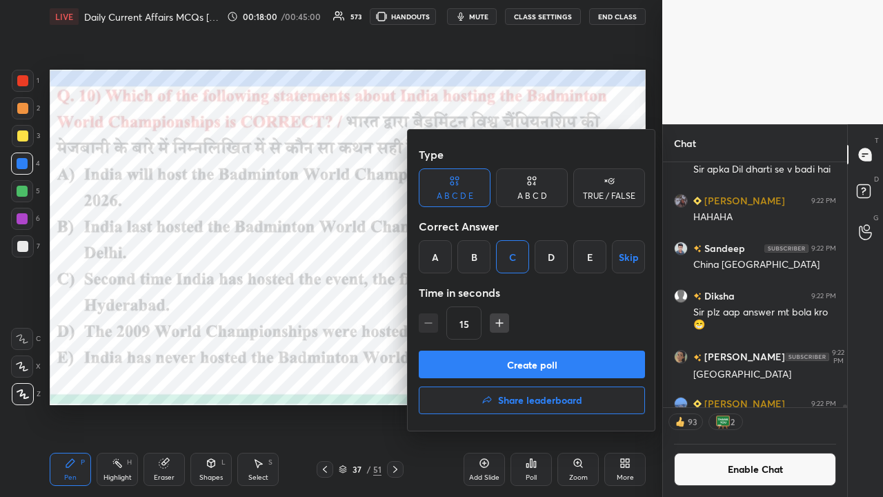
click at [496, 324] on button "Create poll" at bounding box center [532, 365] width 226 height 28
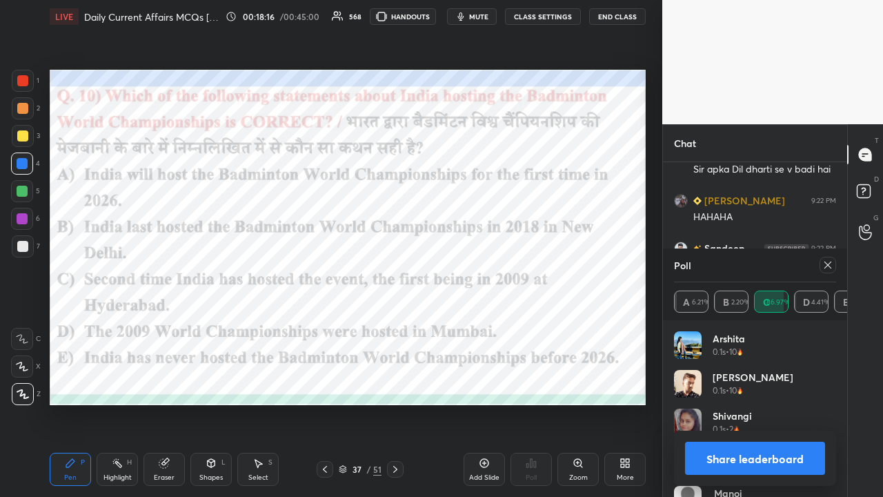
click at [496, 265] on div at bounding box center [828, 265] width 17 height 17
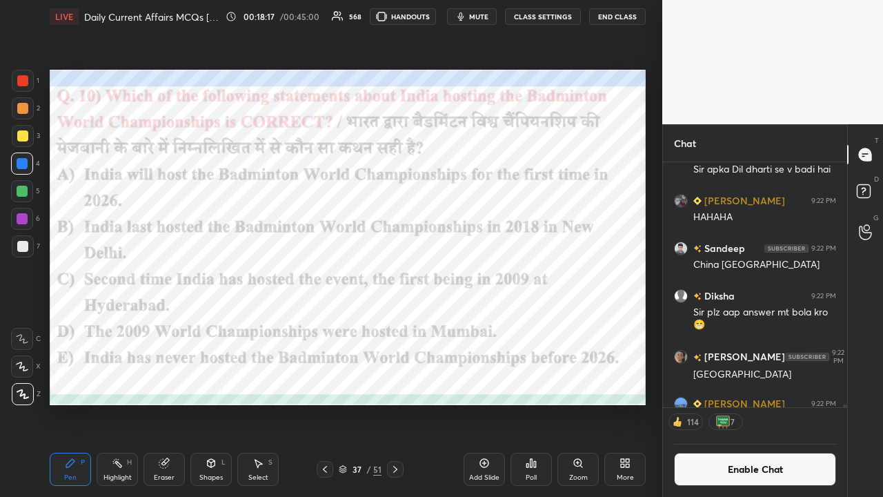
click at [399, 324] on icon at bounding box center [395, 469] width 11 height 11
click at [395, 324] on icon at bounding box center [395, 469] width 11 height 11
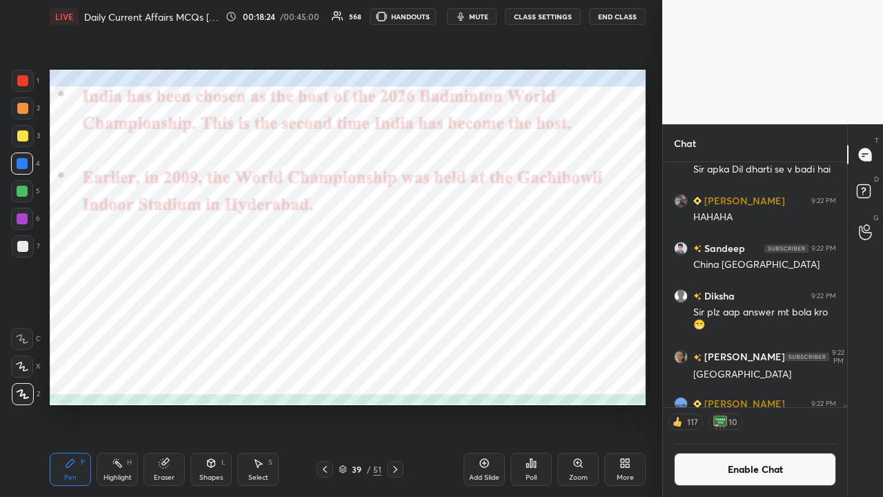
click at [392, 324] on icon at bounding box center [395, 469] width 11 height 11
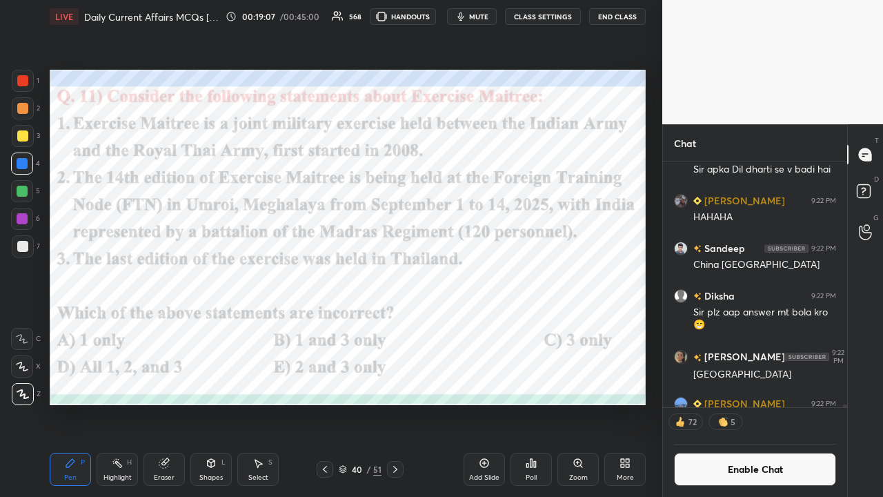
click at [496, 324] on div "Poll" at bounding box center [531, 469] width 41 height 33
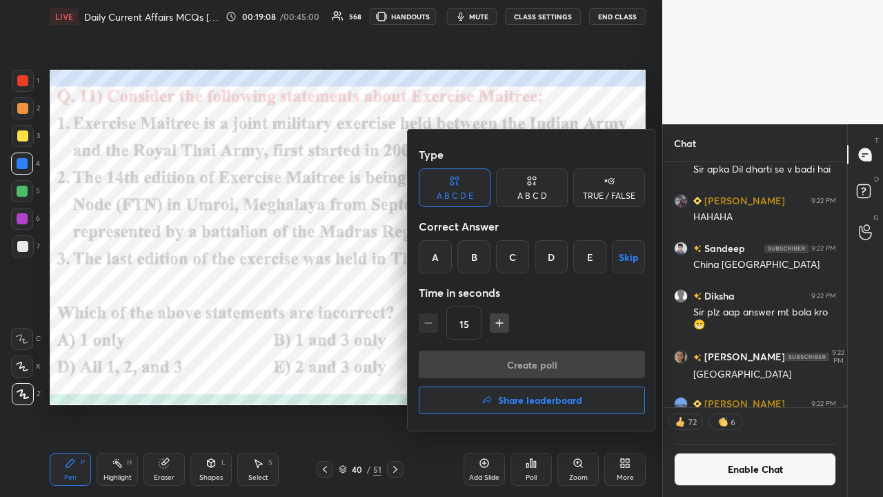
click at [435, 252] on div "A" at bounding box center [435, 256] width 33 height 33
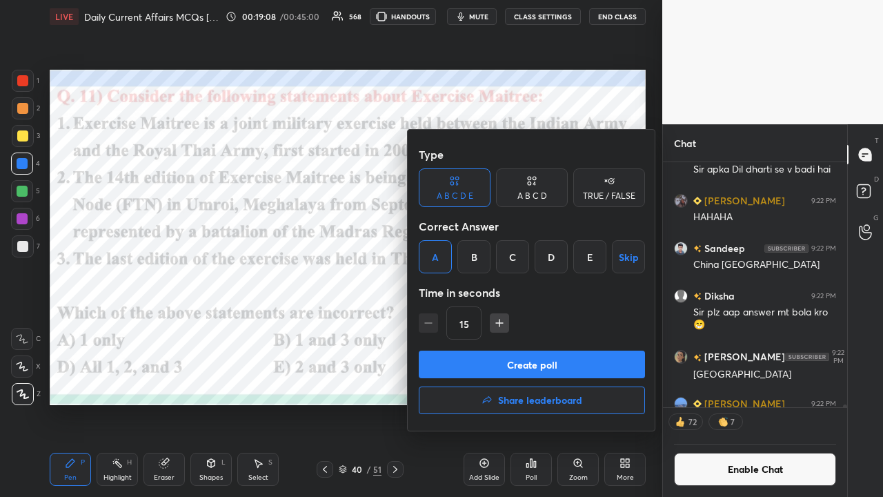
click at [448, 324] on button "Create poll" at bounding box center [532, 365] width 226 height 28
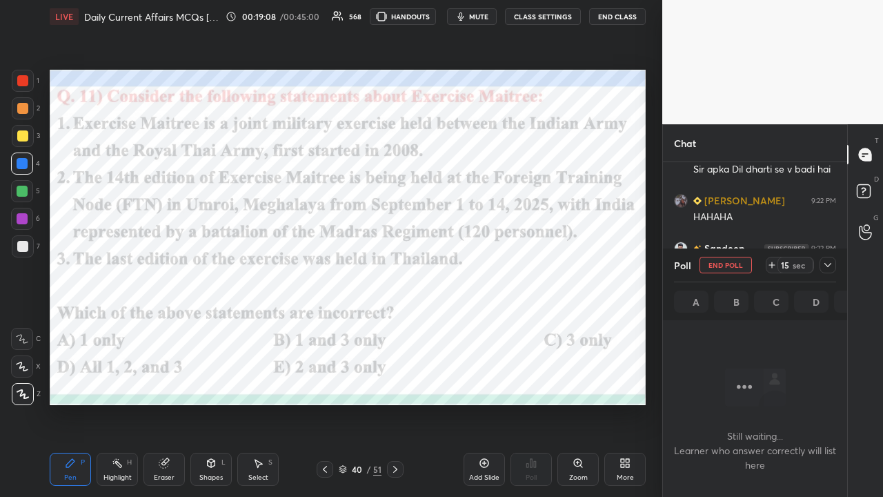
scroll to position [110, 180]
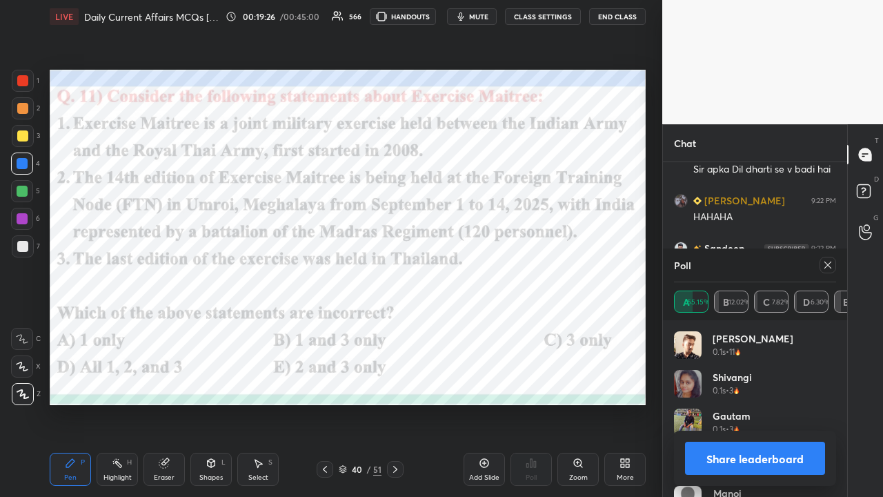
click at [496, 265] on icon at bounding box center [828, 265] width 11 height 11
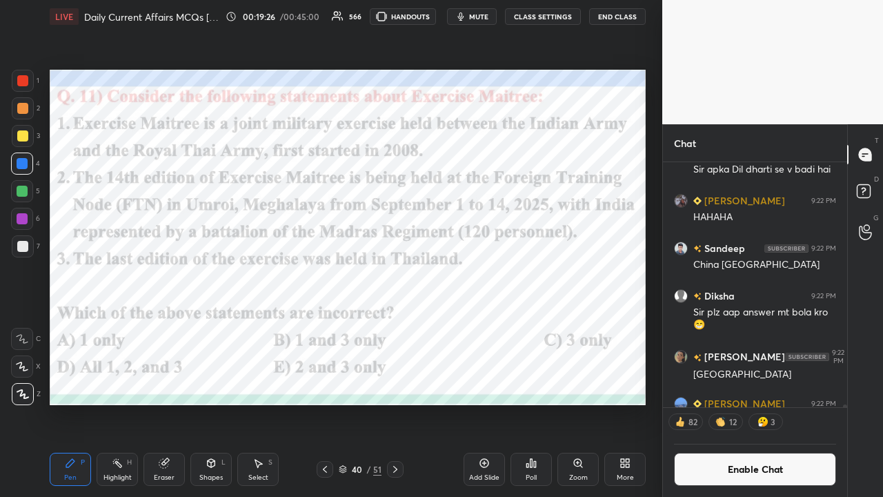
scroll to position [4, 4]
click at [496, 11] on button "CLASS SETTINGS" at bounding box center [543, 16] width 76 height 17
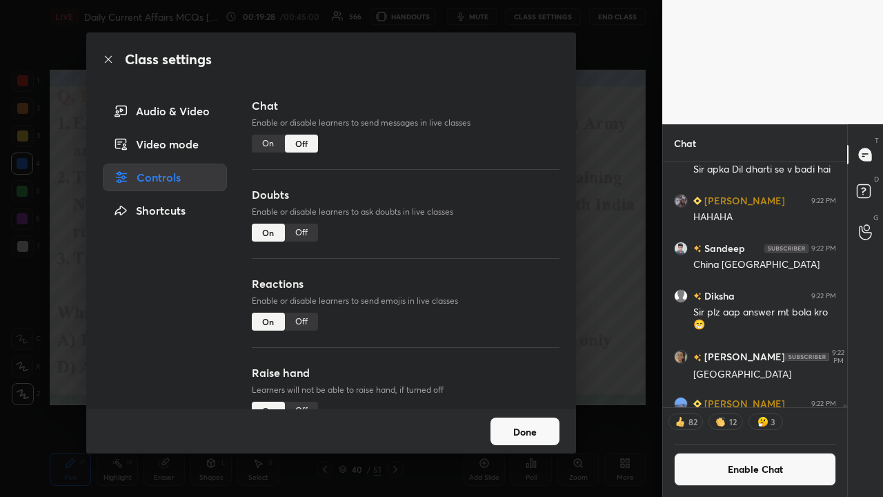
click at [263, 146] on div "On" at bounding box center [268, 144] width 33 height 18
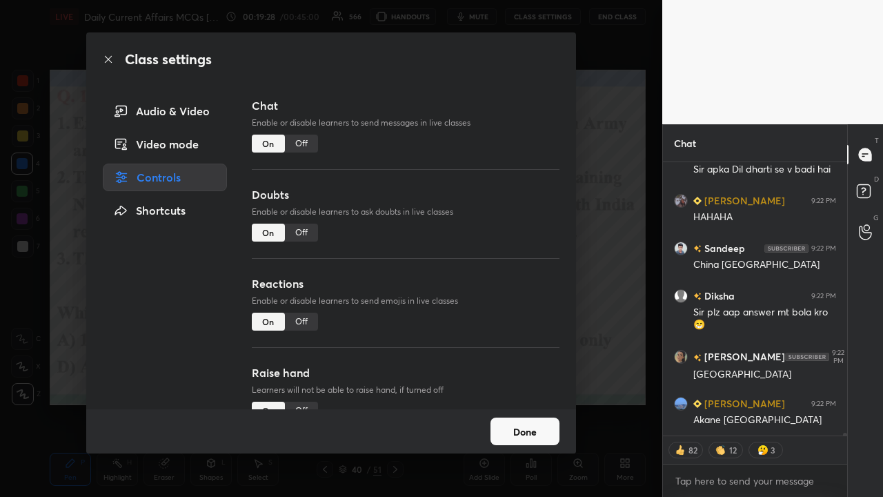
scroll to position [25079, 0]
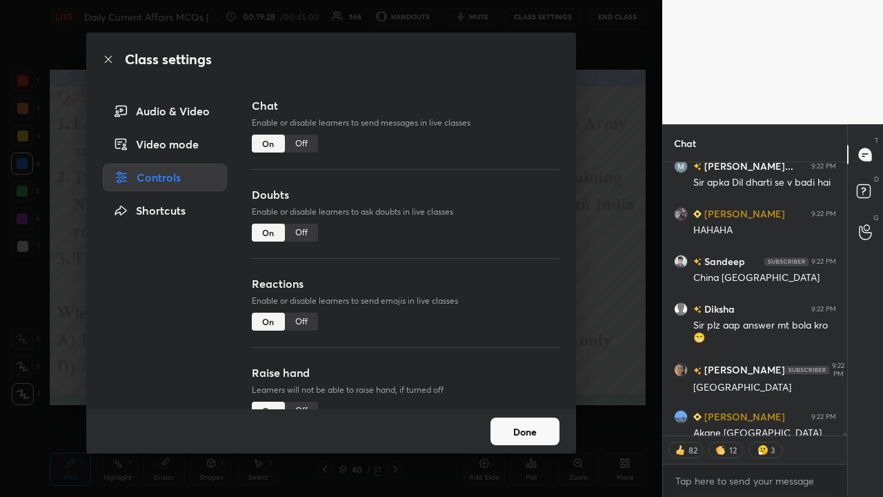
click at [496, 260] on div "Class settings Audio & Video Video mode Controls Shortcuts Chat Enable or disab…" at bounding box center [331, 248] width 663 height 497
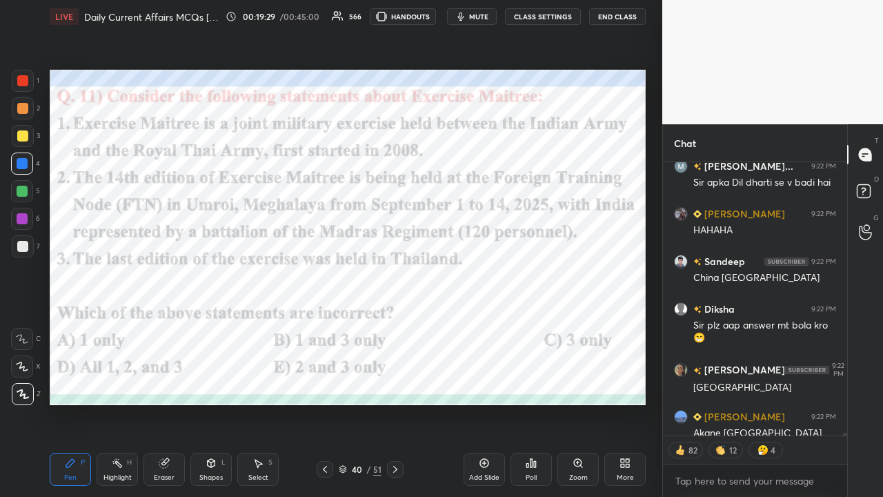
click at [400, 324] on icon at bounding box center [395, 469] width 11 height 11
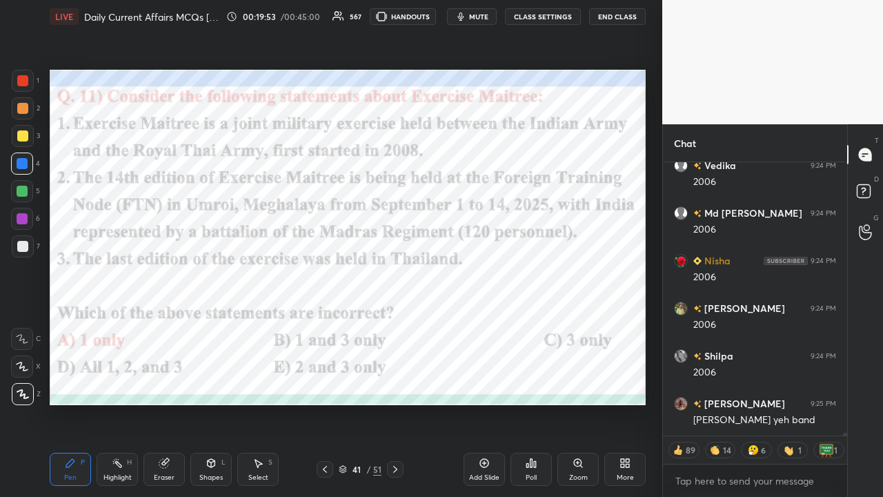
type textarea "x"
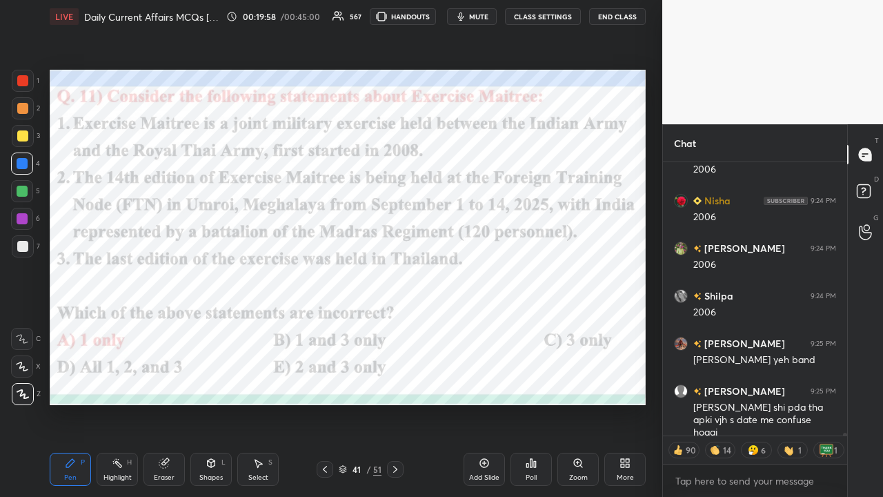
click at [496, 19] on button "CLASS SETTINGS" at bounding box center [543, 16] width 76 height 17
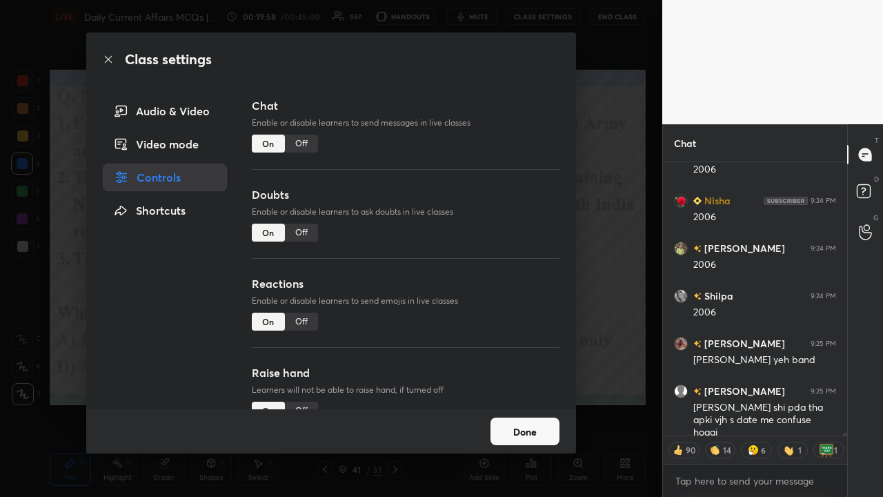
click at [289, 148] on div "Off" at bounding box center [301, 144] width 33 height 18
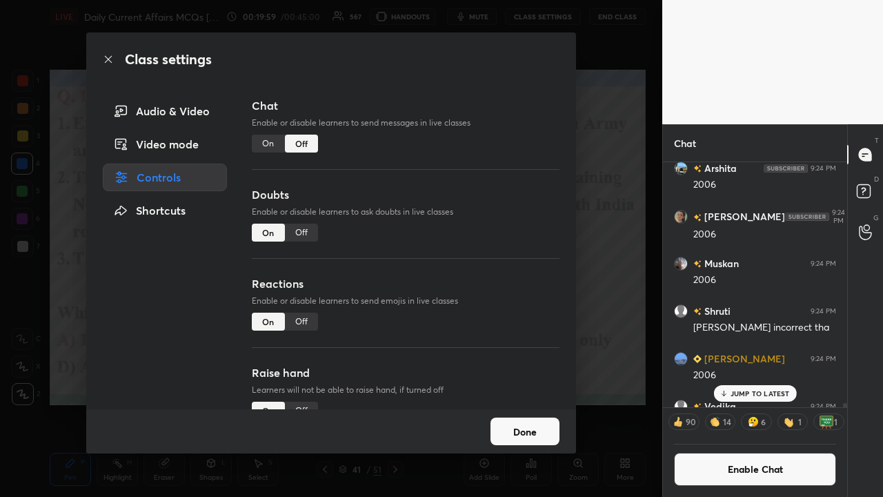
click at [496, 222] on div "Class settings Audio & Video Video mode Controls Shortcuts Chat Enable or disab…" at bounding box center [331, 248] width 663 height 497
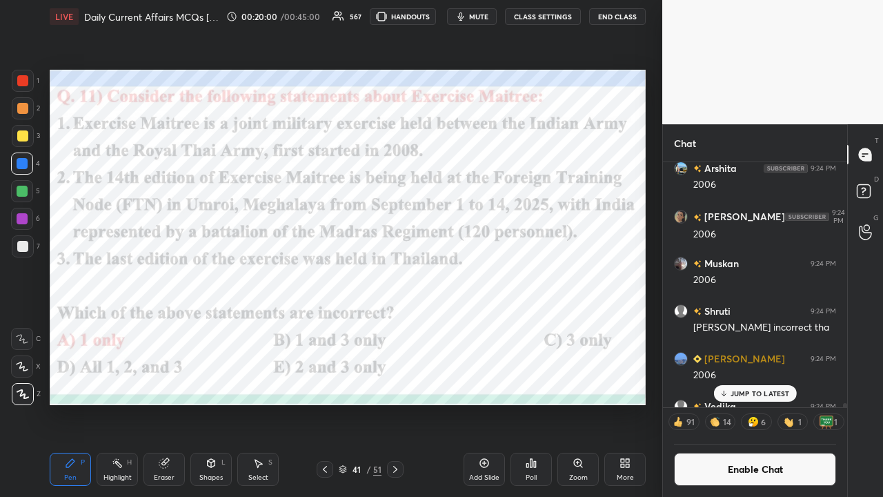
click at [399, 324] on icon at bounding box center [395, 469] width 11 height 11
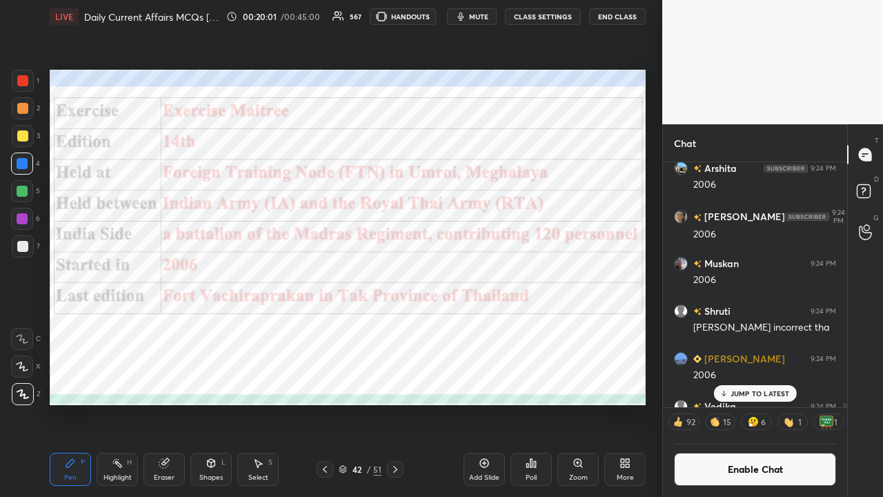
click at [400, 324] on icon at bounding box center [395, 469] width 11 height 11
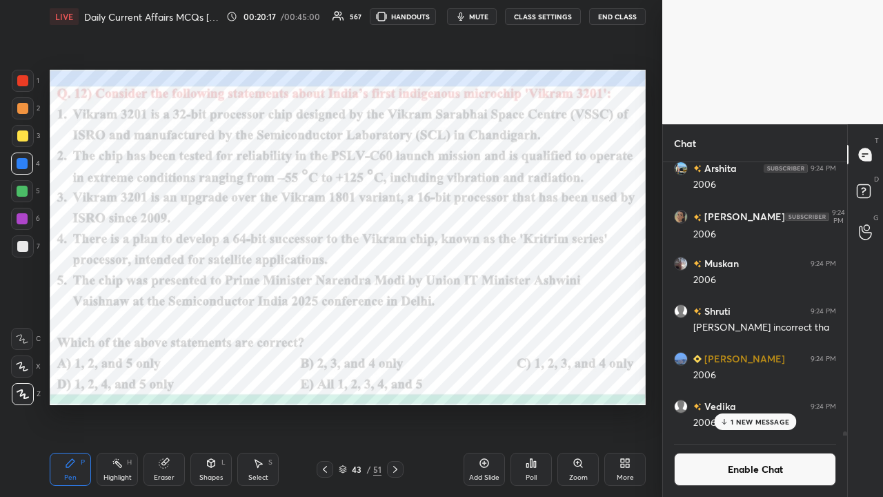
scroll to position [4, 4]
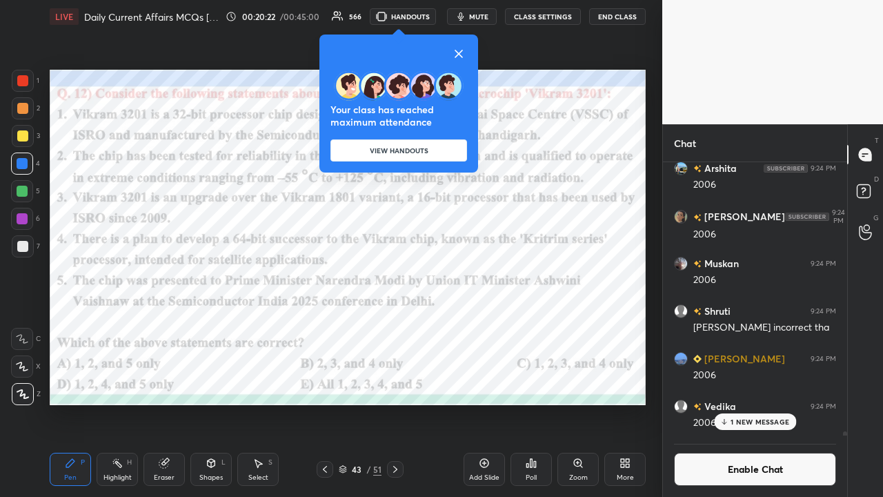
click at [467, 55] on icon at bounding box center [459, 54] width 17 height 17
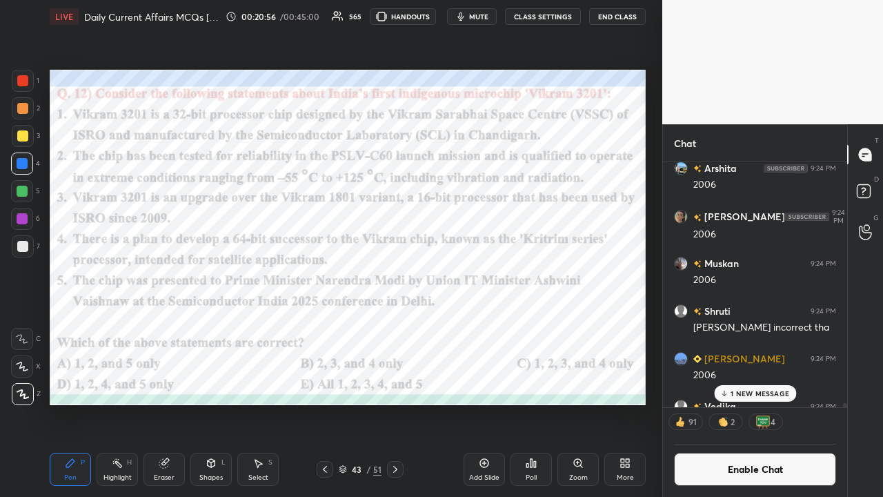
click at [496, 324] on div "Poll" at bounding box center [531, 469] width 41 height 33
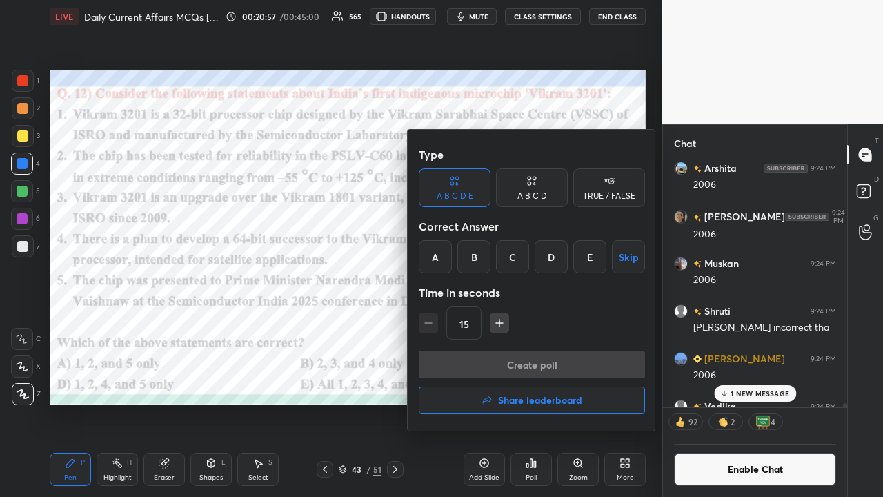
click at [439, 262] on div "A" at bounding box center [435, 256] width 33 height 33
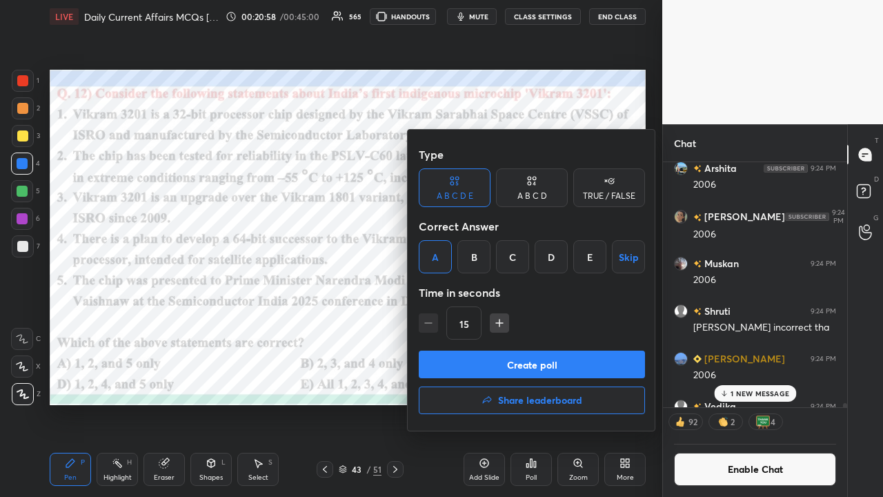
click at [468, 324] on button "Create poll" at bounding box center [532, 365] width 226 height 28
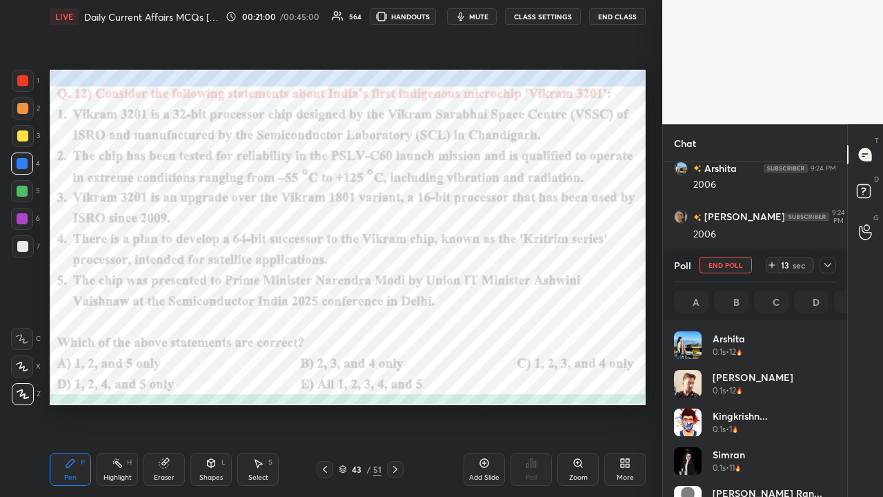
scroll to position [162, 158]
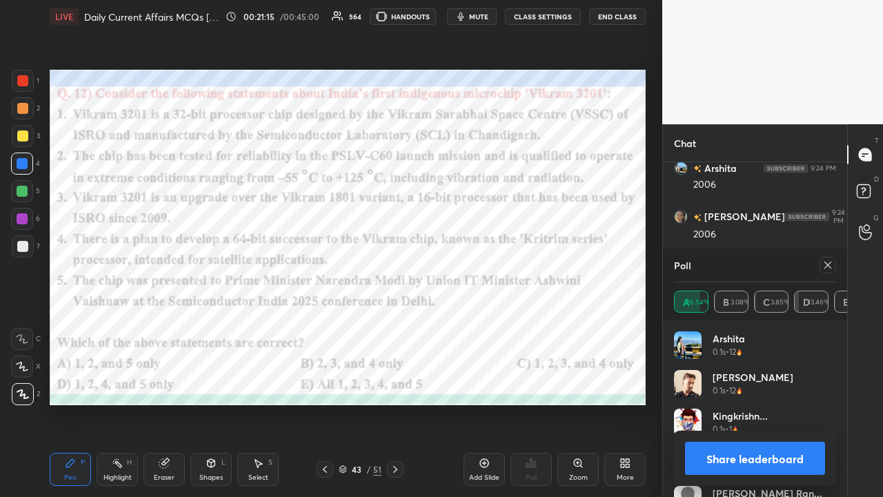
click at [496, 265] on div at bounding box center [828, 265] width 17 height 17
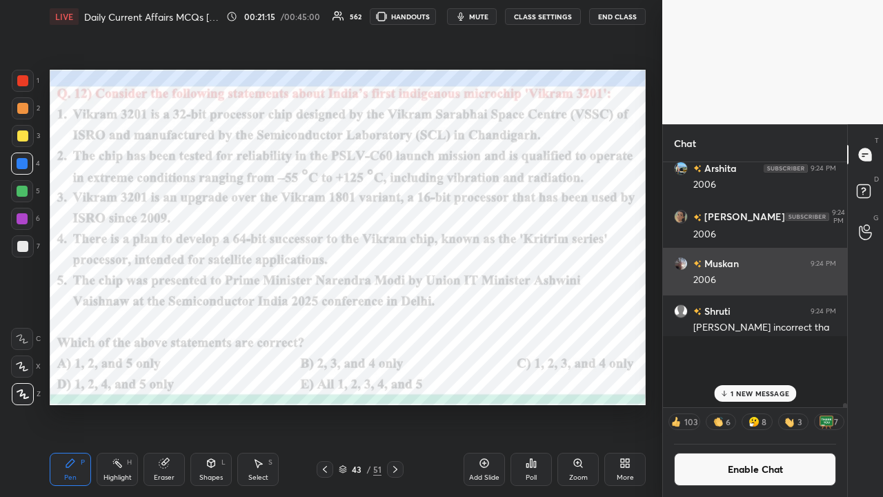
scroll to position [5, 4]
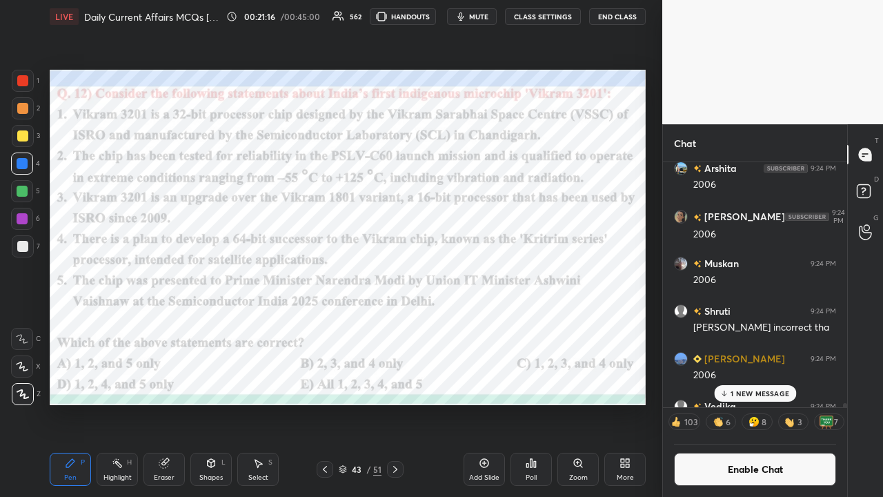
click at [398, 324] on icon at bounding box center [395, 469] width 11 height 11
click at [496, 17] on button "CLASS SETTINGS" at bounding box center [543, 16] width 76 height 17
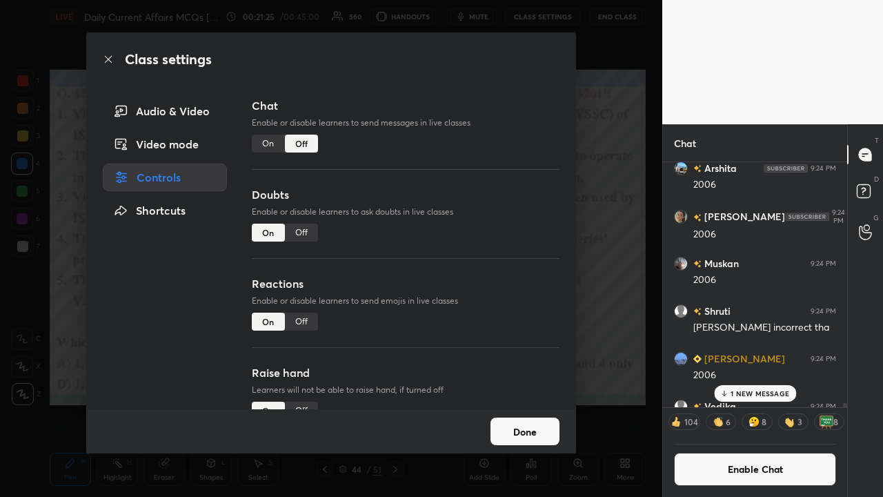
click at [259, 146] on div "On" at bounding box center [268, 144] width 33 height 18
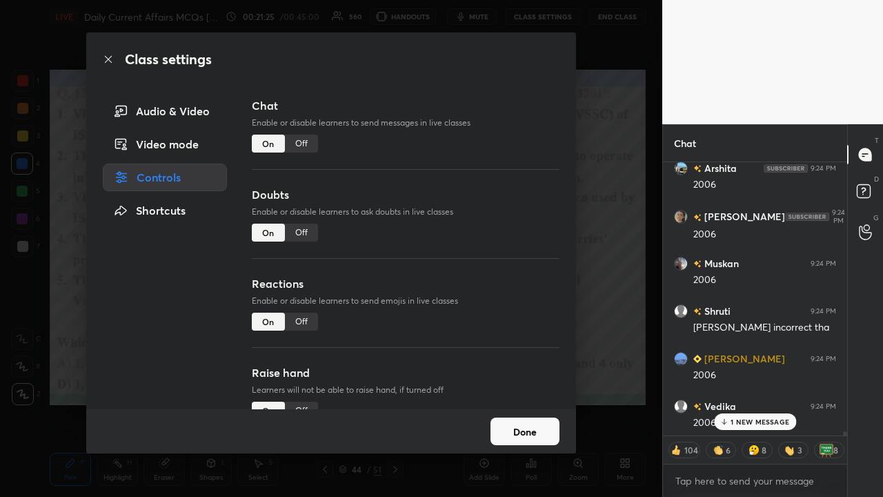
click at [496, 231] on div "Class settings Audio & Video Video mode Controls Shortcuts Chat Enable or disab…" at bounding box center [331, 248] width 663 height 497
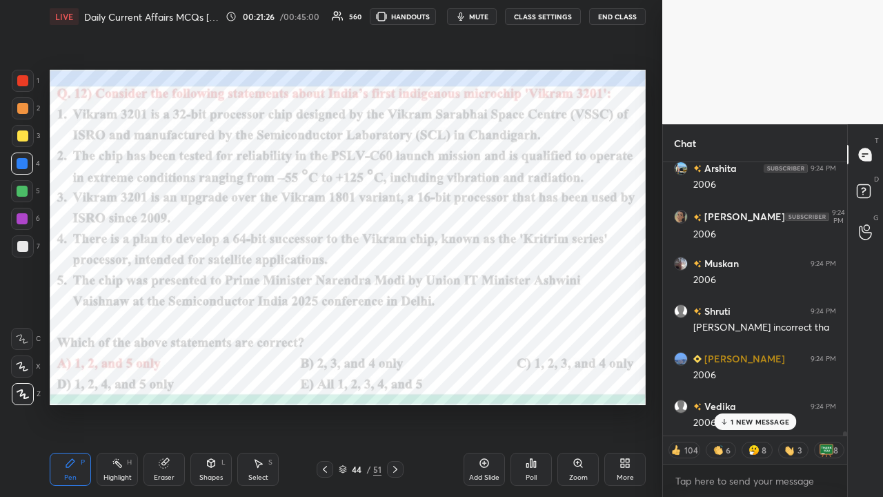
click at [496, 324] on p "1 NEW MESSAGE" at bounding box center [760, 422] width 59 height 8
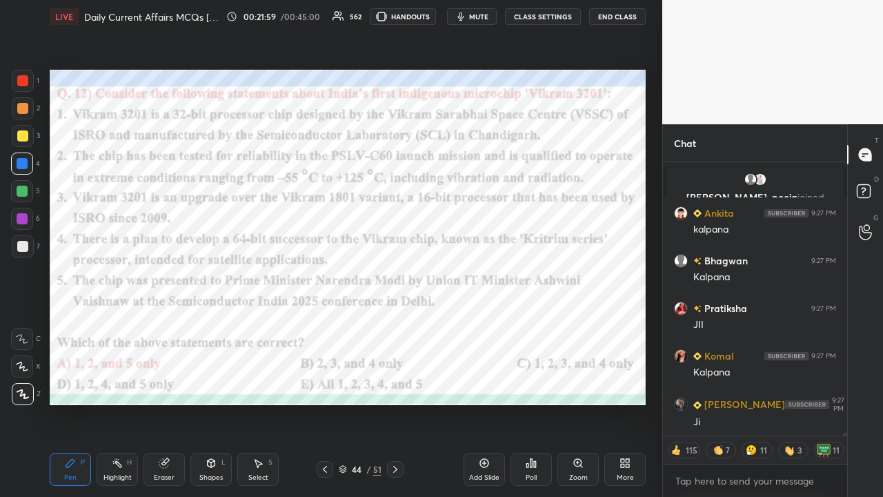
click at [391, 324] on icon at bounding box center [395, 469] width 11 height 11
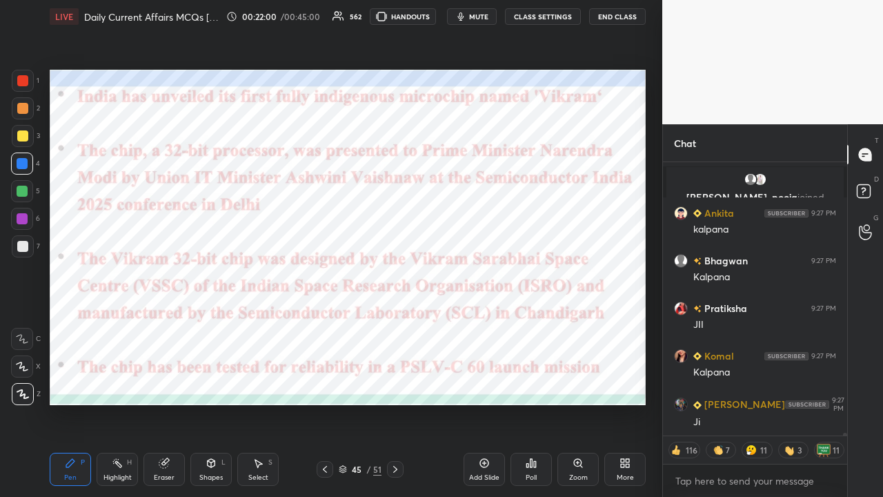
click at [398, 324] on icon at bounding box center [395, 469] width 11 height 11
type textarea "x"
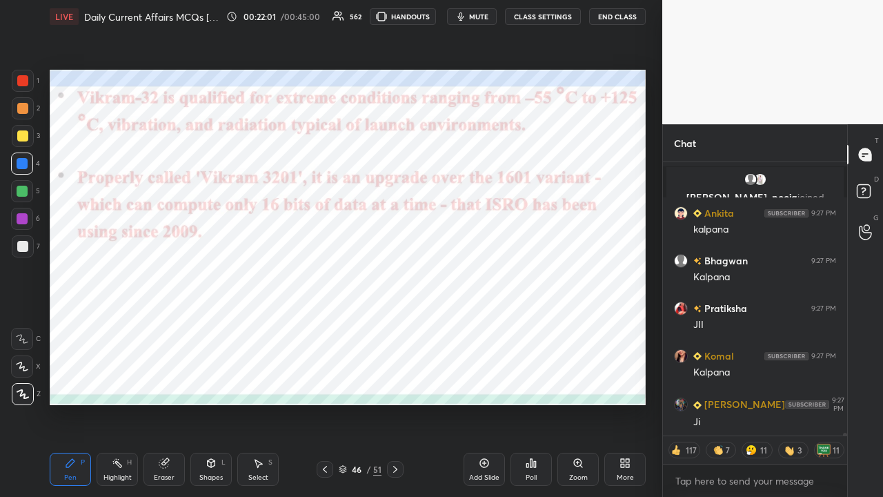
click at [398, 324] on icon at bounding box center [395, 469] width 11 height 11
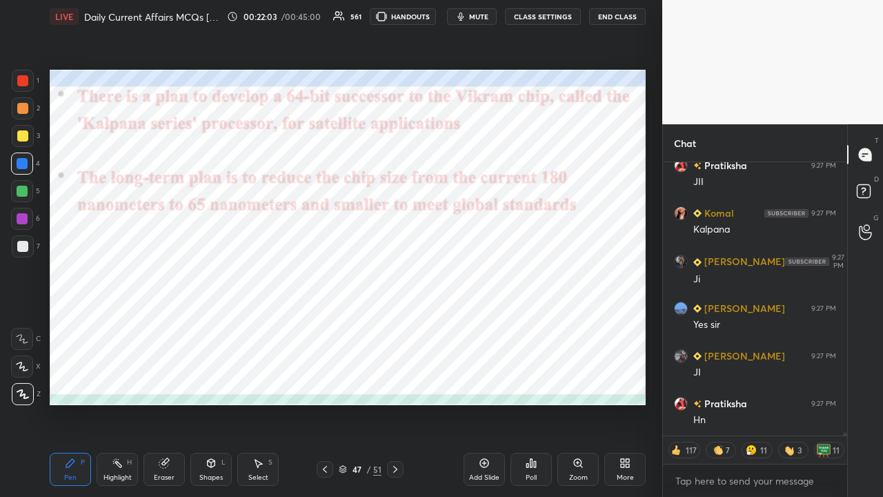
click at [496, 18] on button "CLASS SETTINGS" at bounding box center [543, 16] width 76 height 17
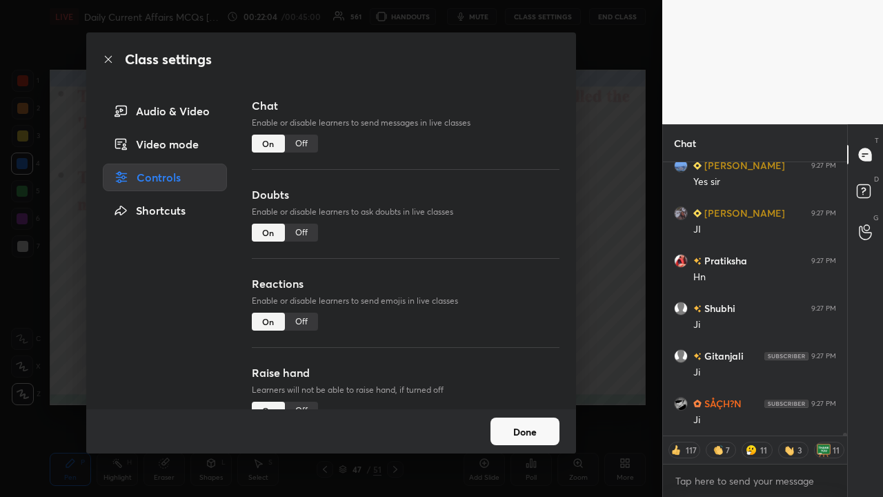
click at [302, 148] on div "Off" at bounding box center [301, 144] width 33 height 18
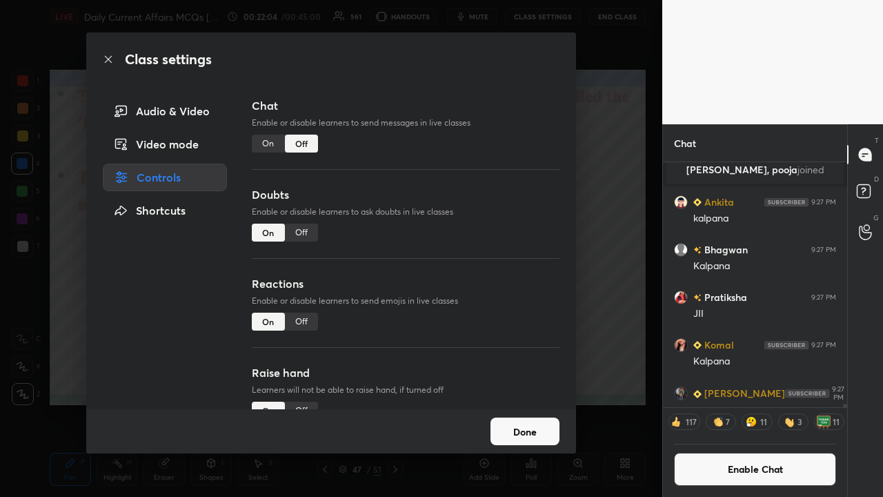
click at [496, 237] on div "Class settings Audio & Video Video mode Controls Shortcuts Chat Enable or disab…" at bounding box center [331, 248] width 663 height 497
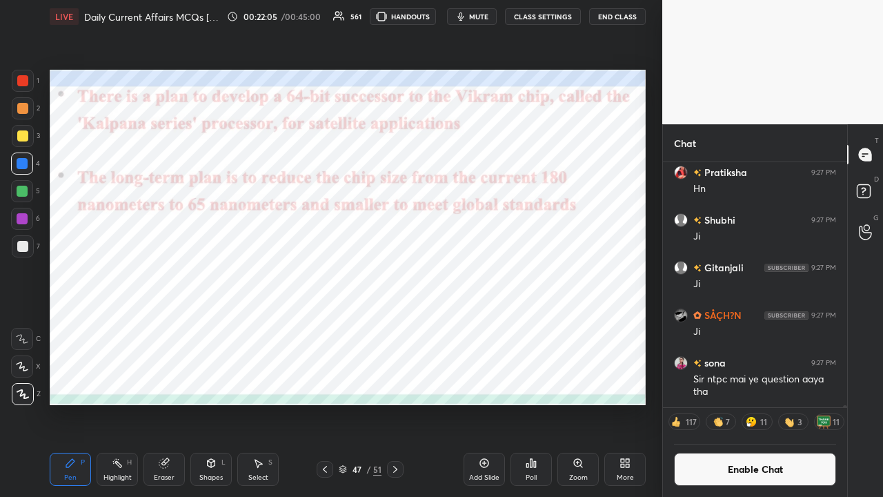
click at [398, 324] on div at bounding box center [395, 469] width 17 height 17
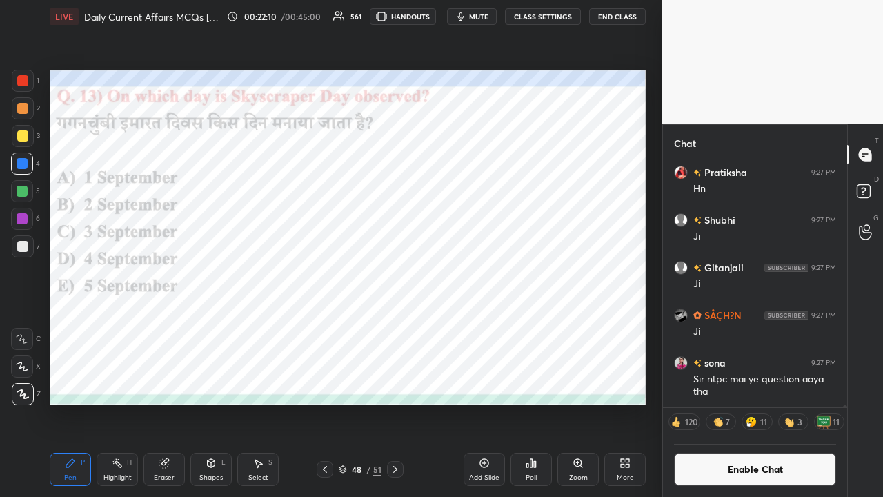
click at [496, 324] on div "Poll" at bounding box center [531, 469] width 41 height 33
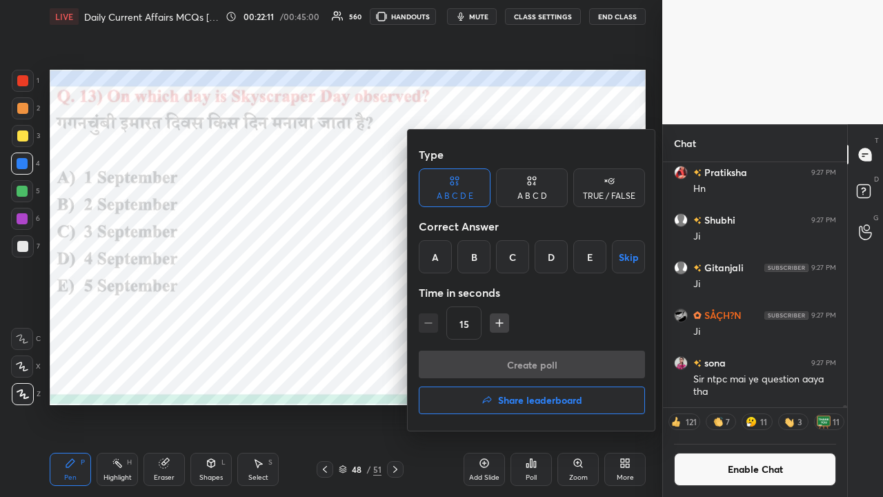
click at [496, 260] on div "C" at bounding box center [512, 256] width 33 height 33
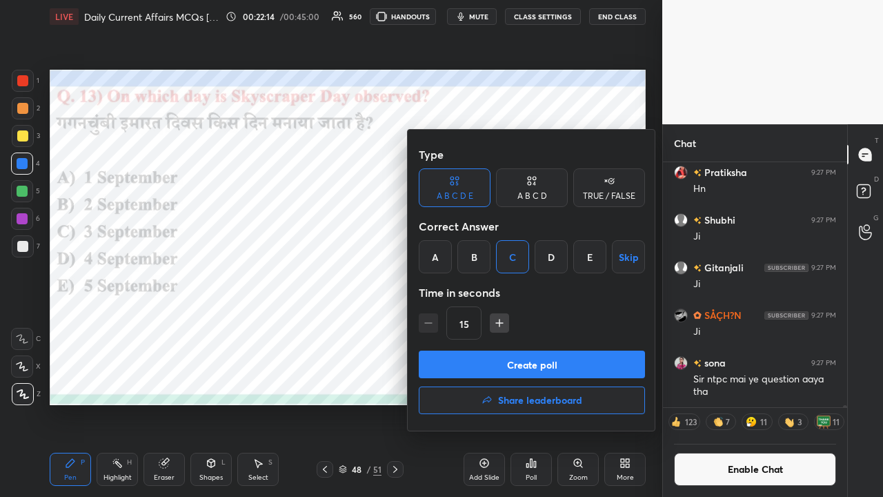
click at [494, 324] on button "Create poll" at bounding box center [532, 365] width 226 height 28
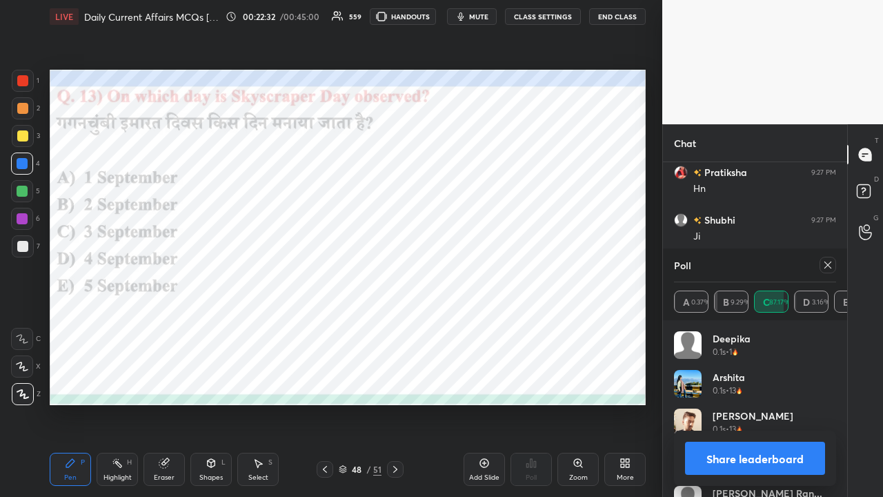
click at [496, 266] on icon at bounding box center [828, 265] width 7 height 7
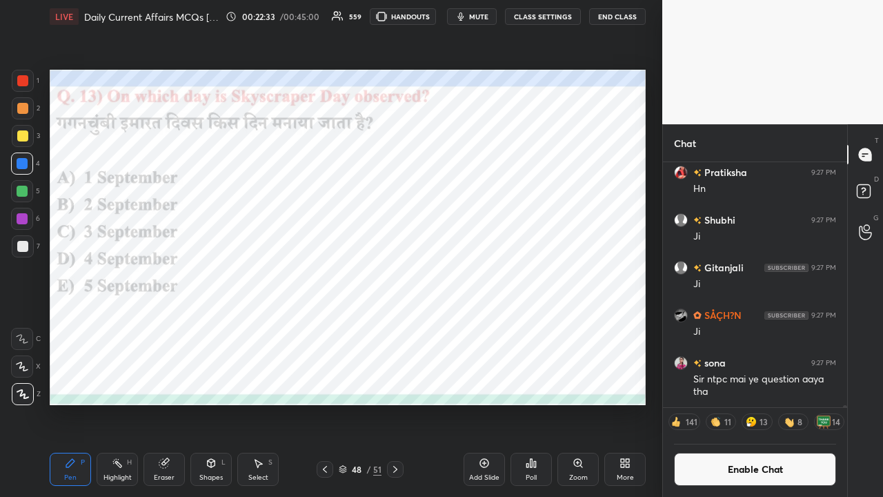
click at [398, 324] on icon at bounding box center [395, 469] width 11 height 11
click at [393, 324] on icon at bounding box center [395, 469] width 11 height 11
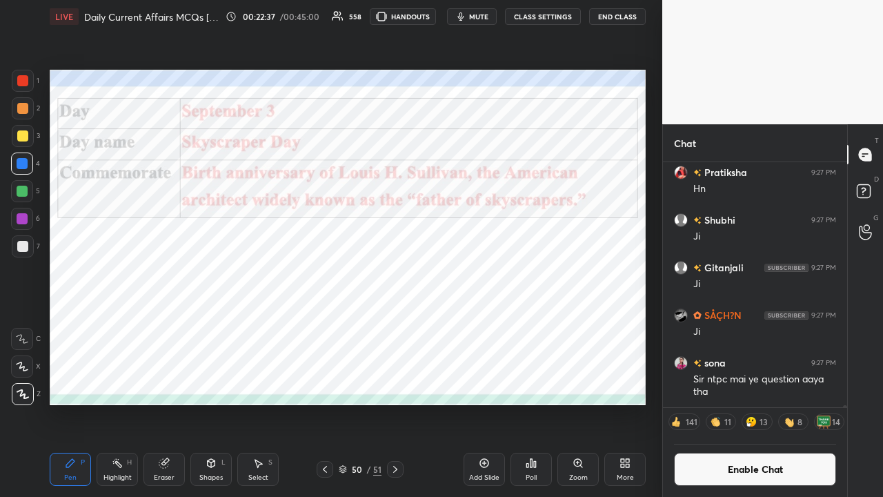
click at [400, 324] on icon at bounding box center [395, 469] width 11 height 11
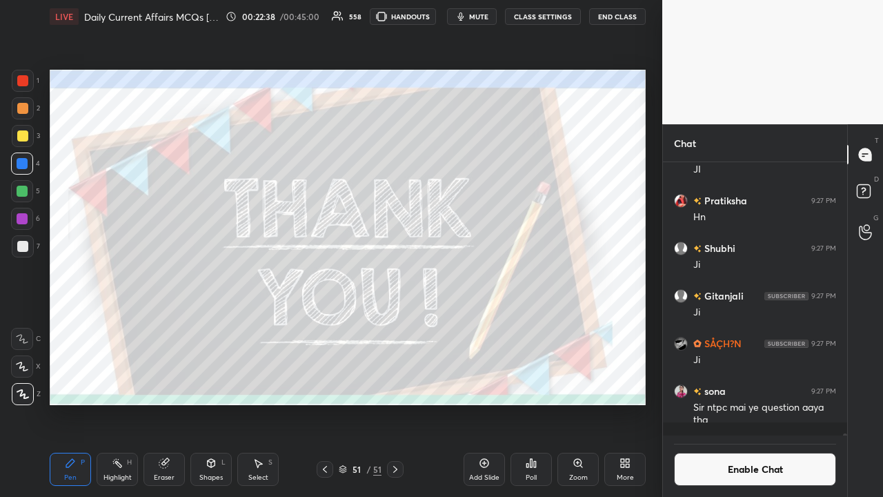
click at [496, 15] on button "CLASS SETTINGS" at bounding box center [543, 16] width 76 height 17
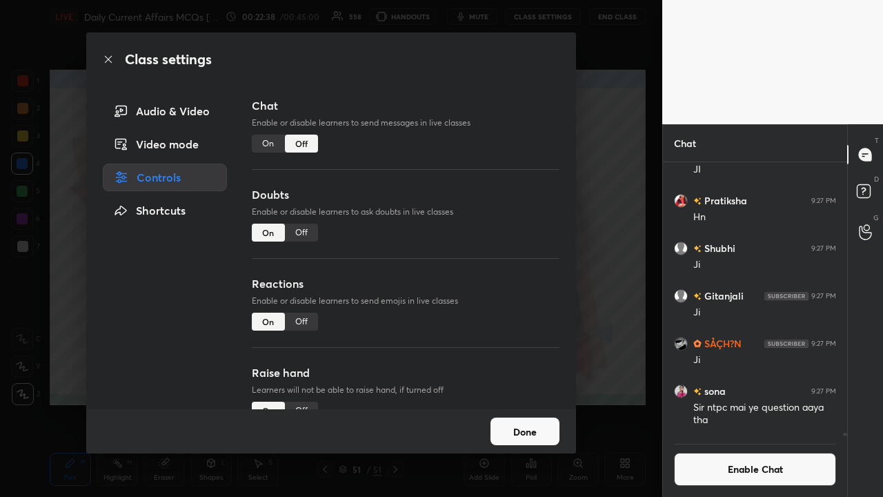
click at [264, 141] on div "On" at bounding box center [268, 144] width 33 height 18
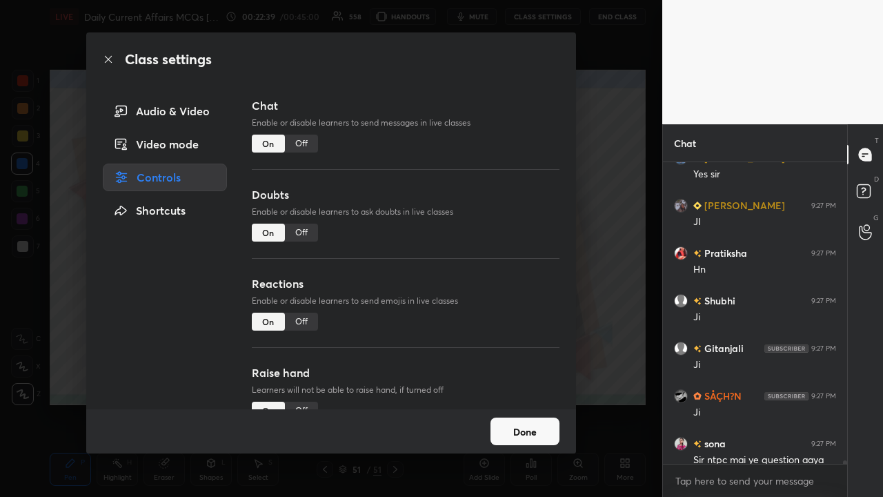
drag, startPoint x: 595, startPoint y: 237, endPoint x: 578, endPoint y: 232, distance: 17.3
click at [496, 237] on div "Class settings Audio & Video Video mode Controls Shortcuts Chat Enable or disab…" at bounding box center [331, 248] width 663 height 497
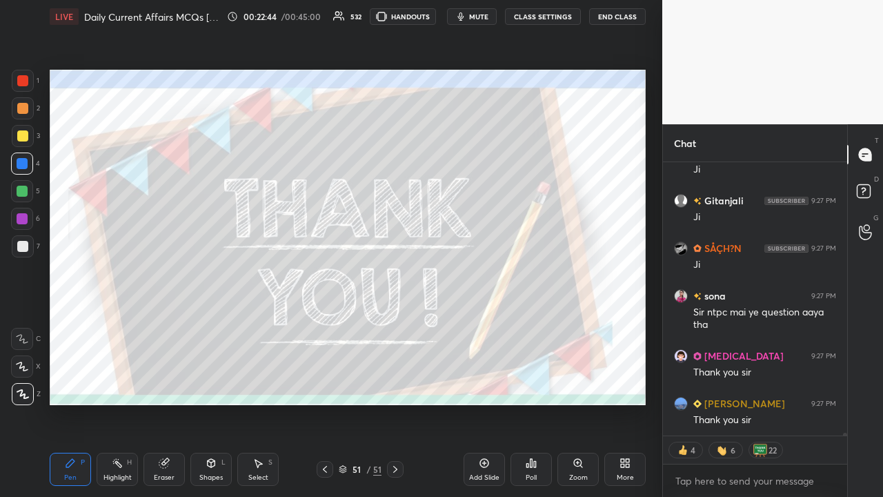
click at [496, 324] on div "Poll" at bounding box center [531, 469] width 41 height 33
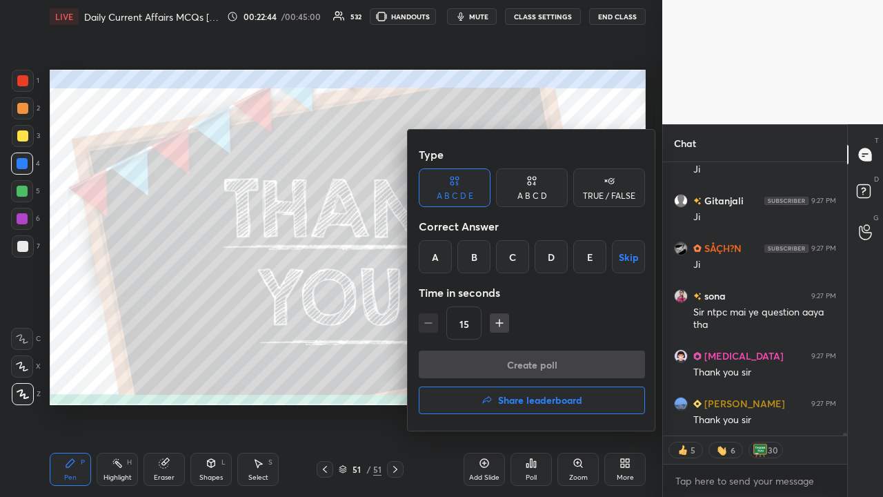
click at [496, 324] on h4 "Share leaderboard" at bounding box center [540, 400] width 84 height 10
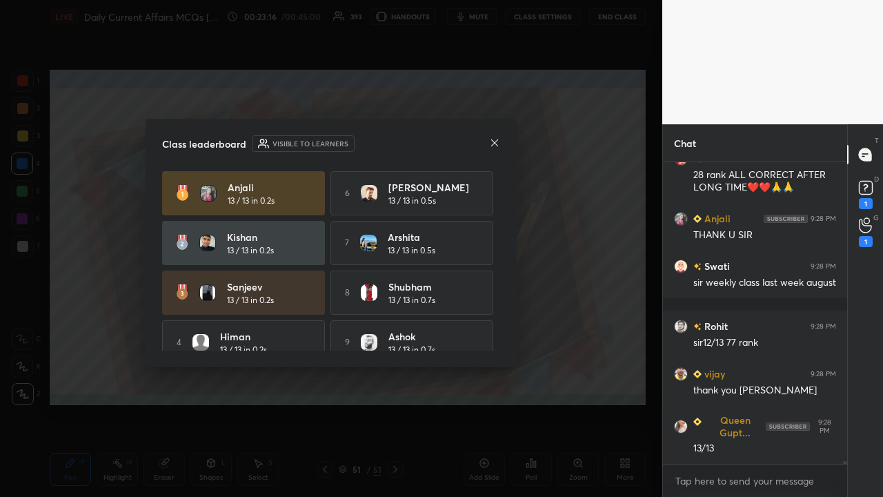
drag, startPoint x: 496, startPoint y: 250, endPoint x: 493, endPoint y: 260, distance: 9.9
click at [493, 264] on div "Anjali 13 / 13 in 0.2s 6 [PERSON_NAME] 13 / 13 in 0.5s kishan 13 / 13 in 0.2s 7…" at bounding box center [331, 292] width 338 height 243
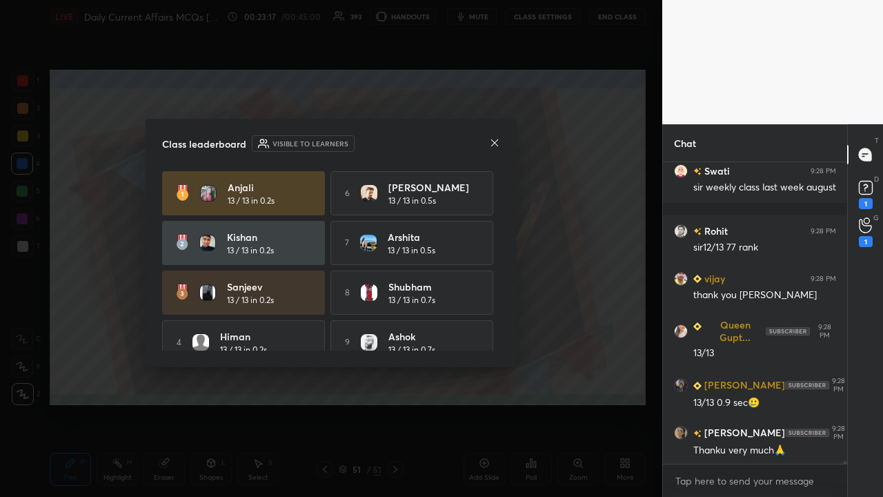
drag, startPoint x: 496, startPoint y: 254, endPoint x: 497, endPoint y: 284, distance: 30.4
click at [496, 291] on div "Anjali 13 / 13 in 0.2s 6 [PERSON_NAME] 13 / 13 in 0.5s kishan 13 / 13 in 0.2s 7…" at bounding box center [331, 260] width 338 height 179
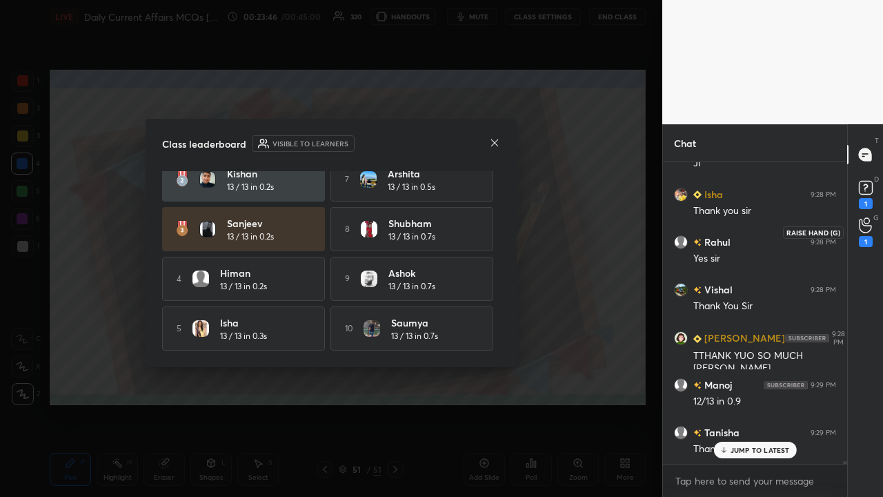
click at [496, 233] on div "1" at bounding box center [866, 232] width 14 height 30
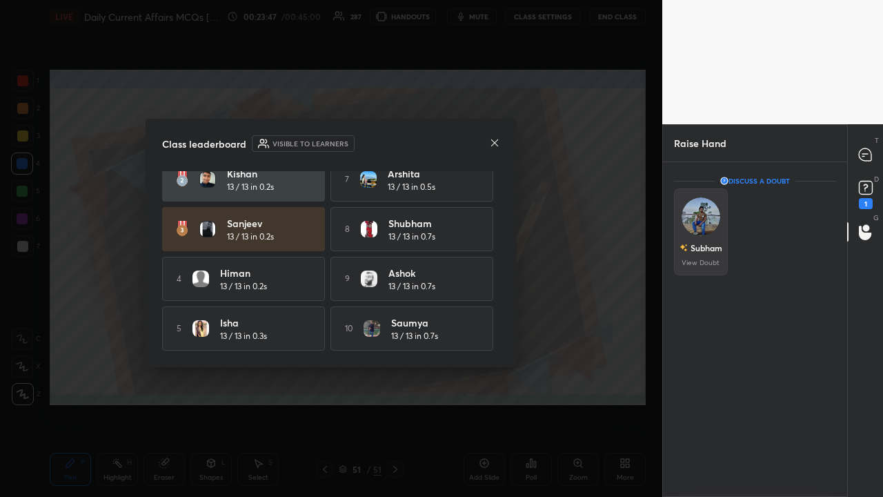
click at [496, 222] on img "grid" at bounding box center [701, 216] width 39 height 39
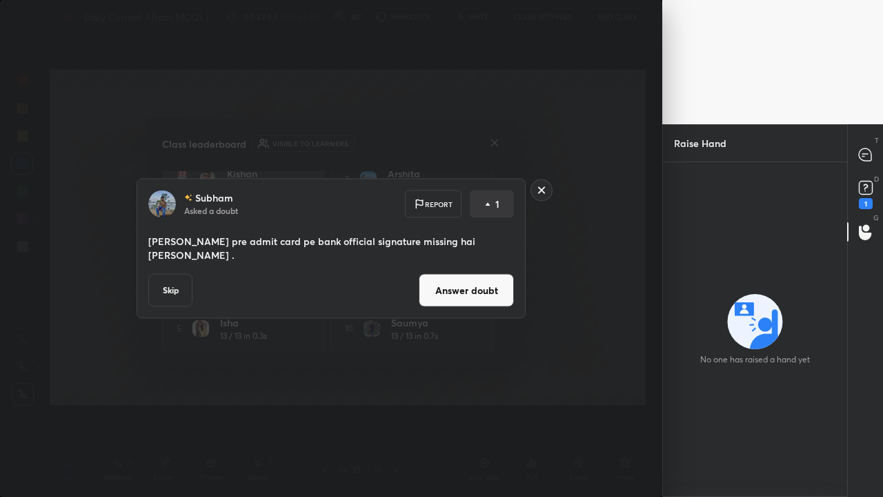
click at [496, 199] on rect at bounding box center [541, 189] width 21 height 21
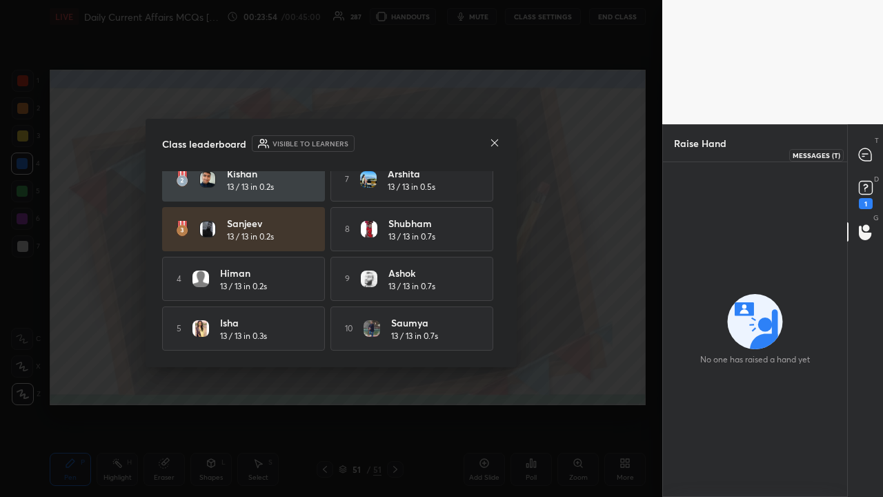
click at [496, 155] on icon at bounding box center [865, 154] width 12 height 12
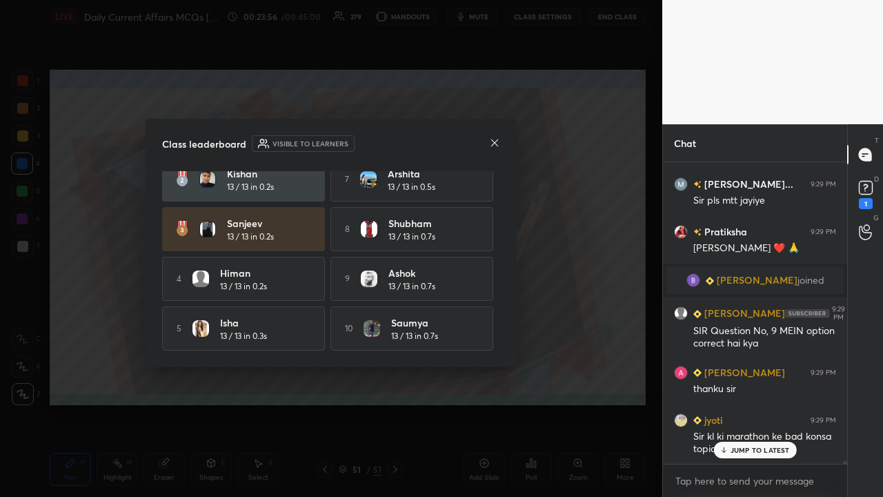
click at [496, 324] on body "1 2 3 4 5 6 7 C X Z C X Z E E Erase all H H LIVE Daily Current Affairs MCQs [DA…" at bounding box center [441, 248] width 883 height 497
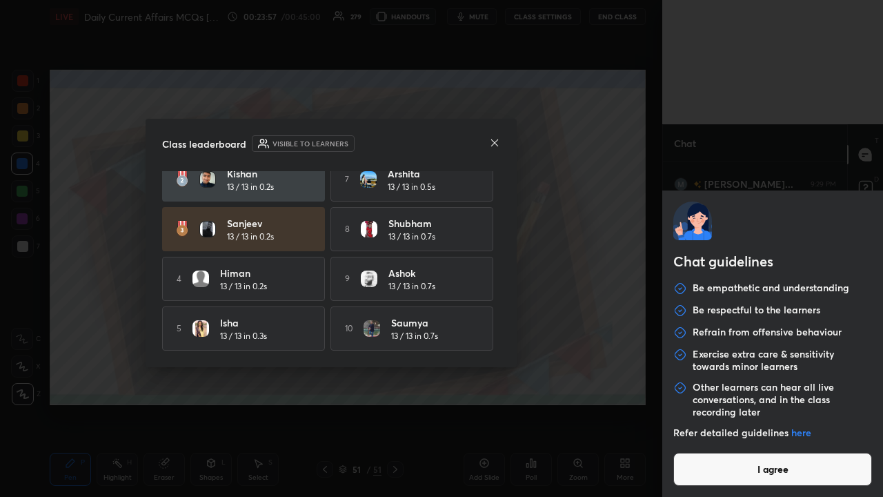
click at [496, 324] on button "I agree" at bounding box center [773, 469] width 199 height 33
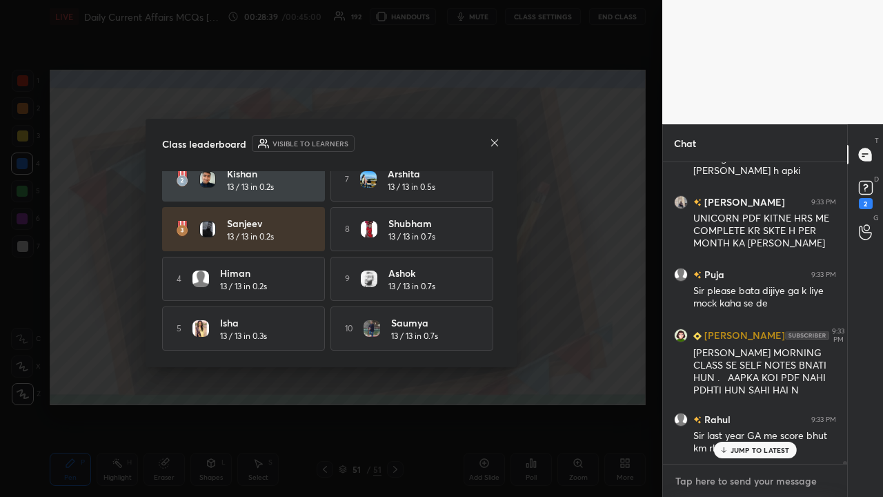
scroll to position [36020, 0]
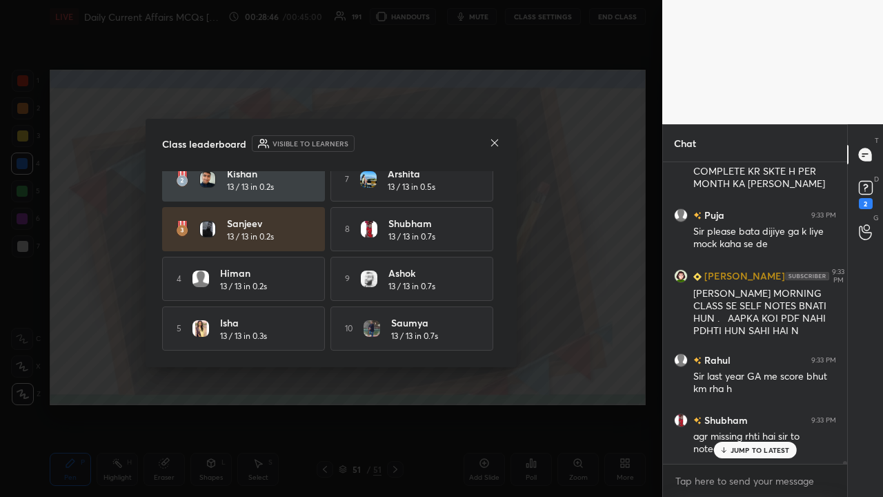
click at [496, 324] on p "JUMP TO LATEST" at bounding box center [760, 450] width 59 height 8
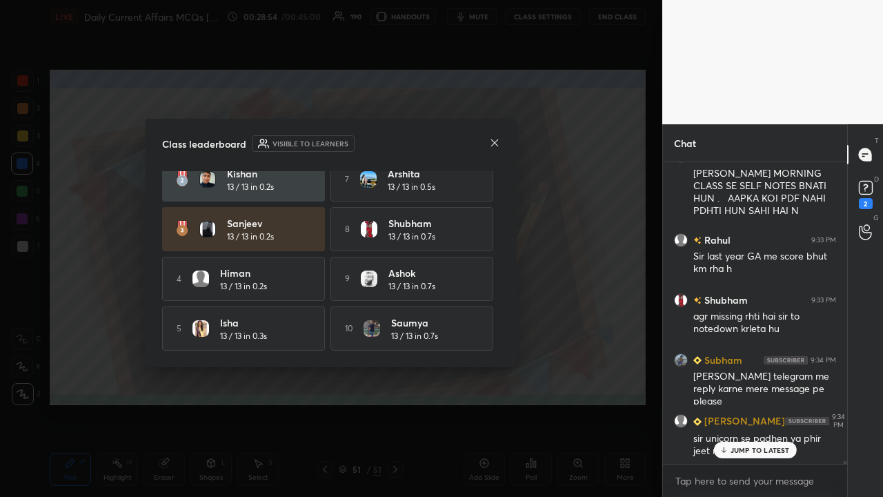
scroll to position [36189, 0]
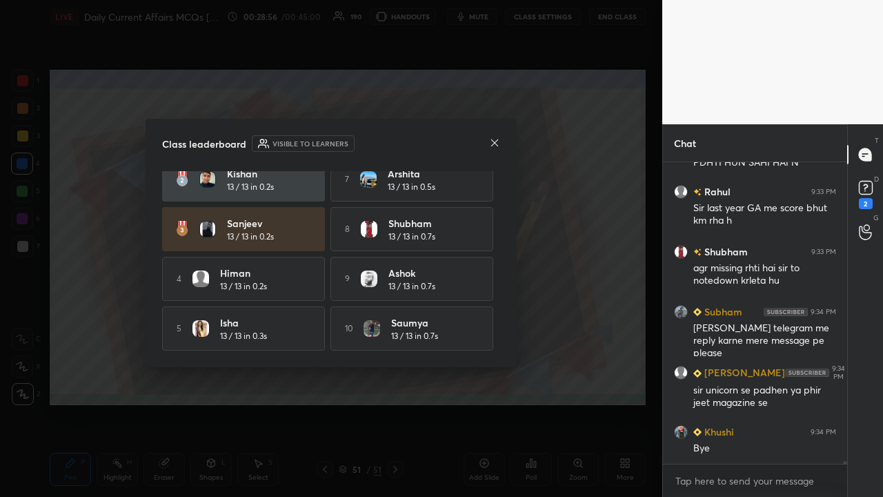
click at [494, 144] on icon at bounding box center [494, 142] width 11 height 11
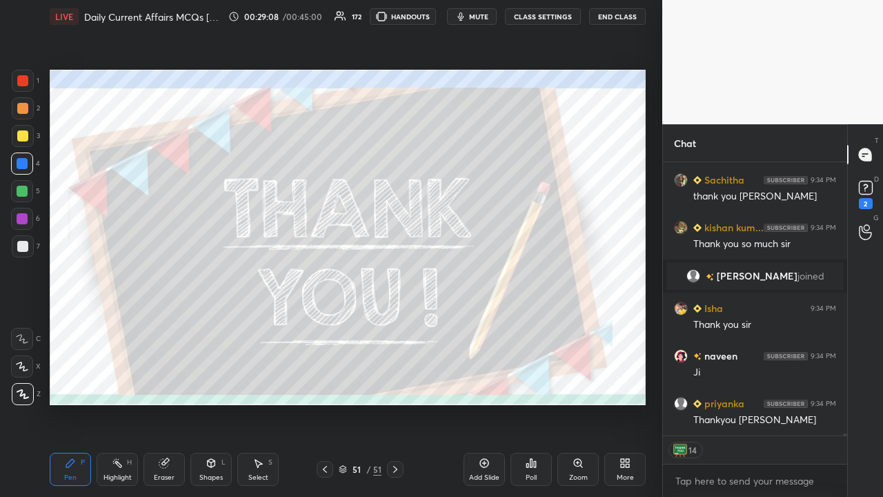
scroll to position [35985, 0]
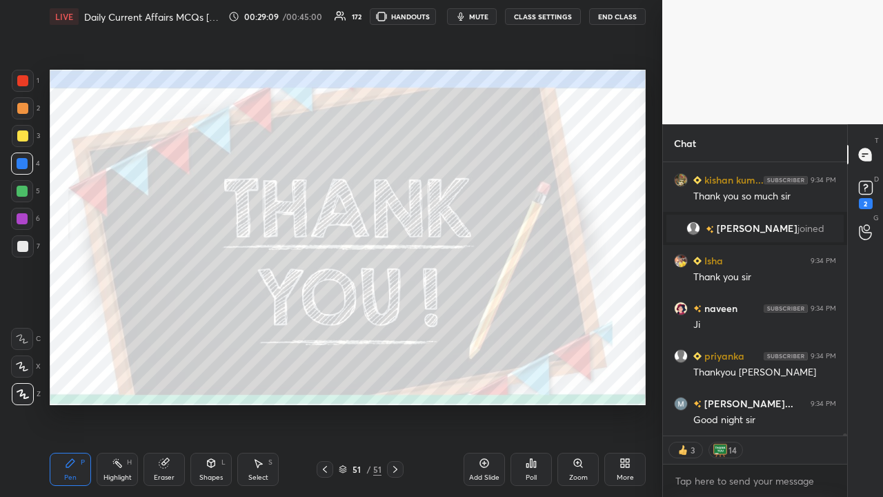
click at [496, 13] on button "End Class" at bounding box center [617, 16] width 57 height 17
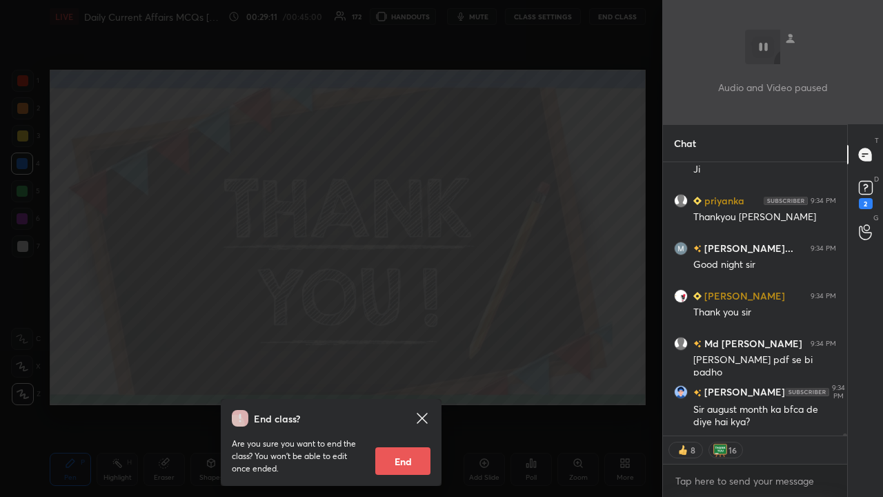
scroll to position [36187, 0]
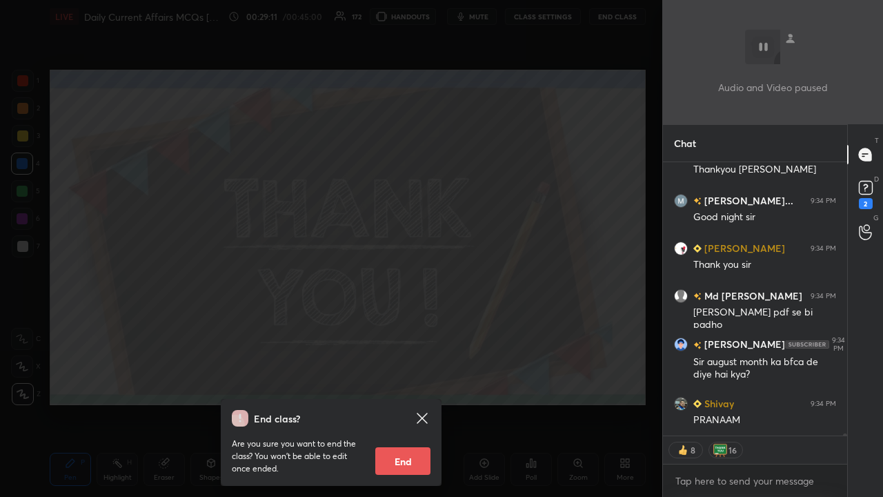
click at [407, 324] on button "End" at bounding box center [402, 461] width 55 height 28
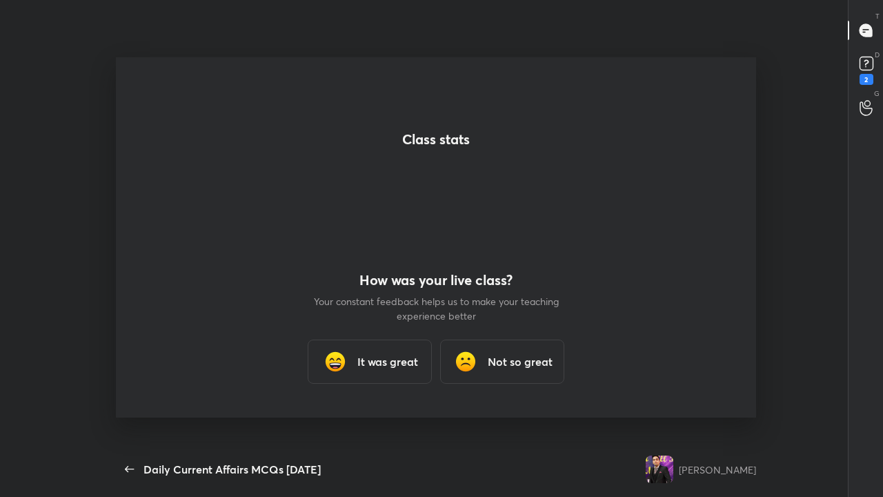
scroll to position [36026, 0]
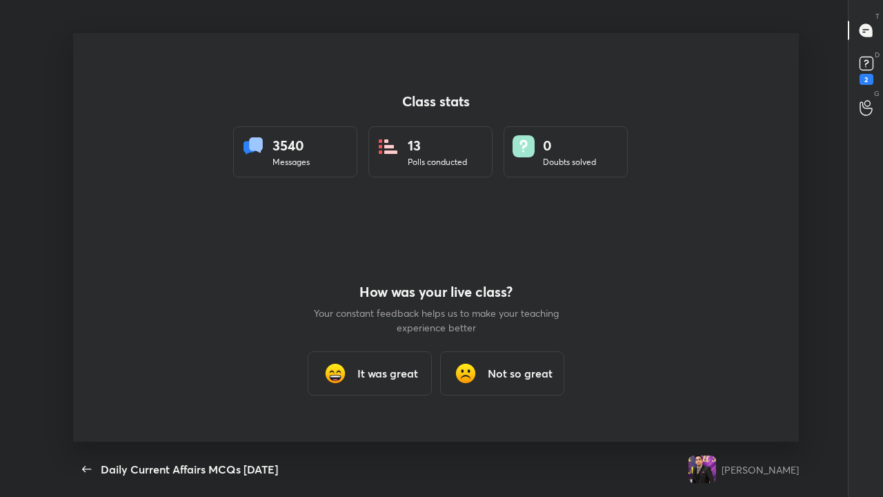
type textarea "x"
